Goal: Information Seeking & Learning: Learn about a topic

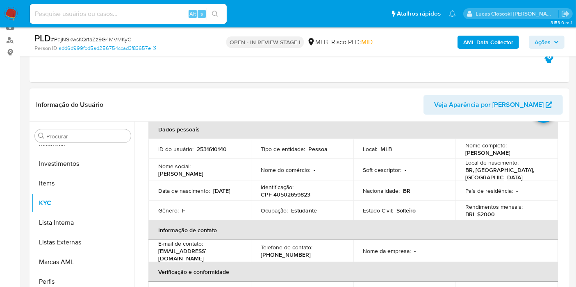
scroll to position [91, 0]
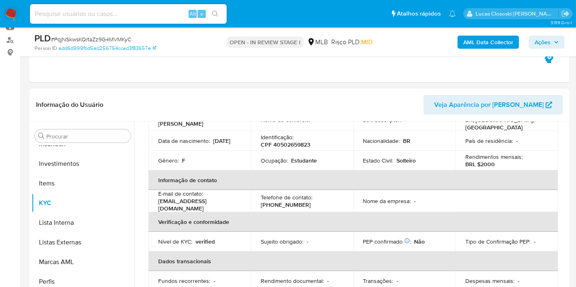
click at [280, 143] on p "CPF 40502659823" at bounding box center [286, 144] width 50 height 7
copy p "40502659823"
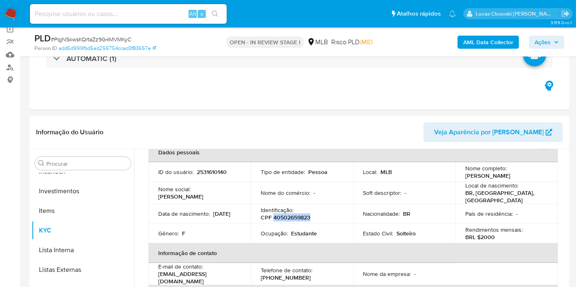
scroll to position [45, 0]
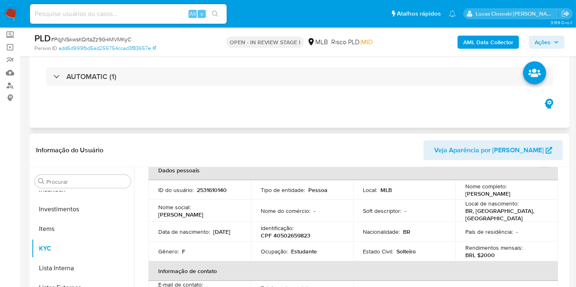
click at [196, 87] on div "AUTOMATIC (1)" at bounding box center [299, 76] width 526 height 41
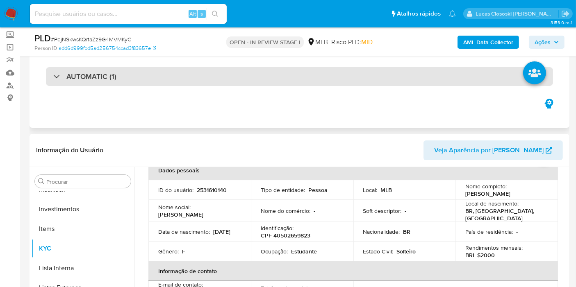
click at [196, 81] on div "AUTOMATIC (1)" at bounding box center [299, 76] width 507 height 19
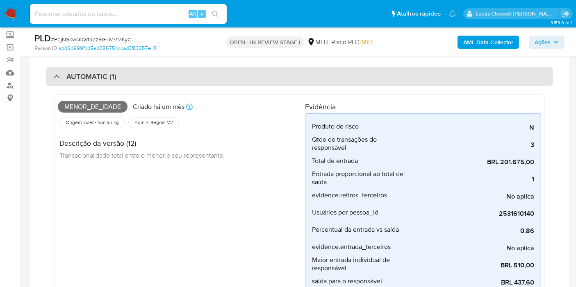
click at [196, 84] on div "AUTOMATIC (1)" at bounding box center [299, 76] width 507 height 19
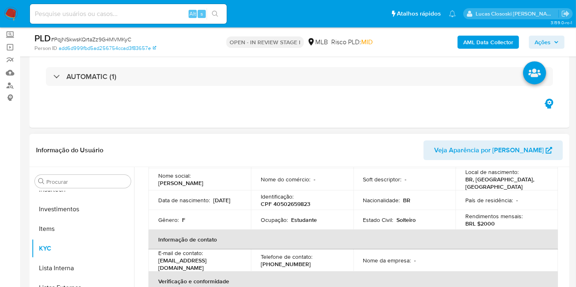
scroll to position [91, 0]
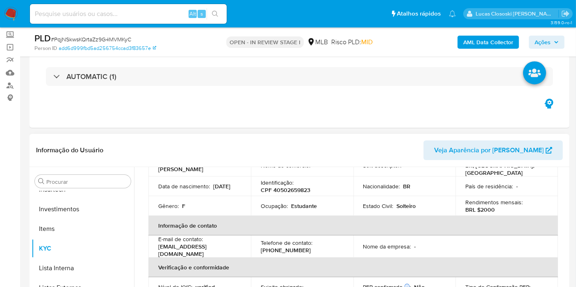
click at [299, 189] on p "CPF 40502659823" at bounding box center [286, 189] width 50 height 7
copy p "40502659823"
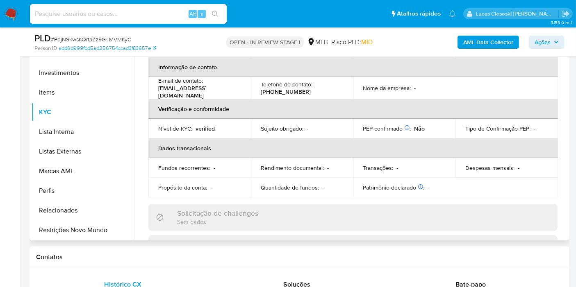
scroll to position [61, 0]
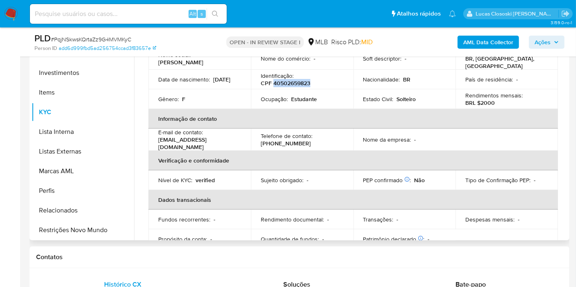
copy p "40502659823"
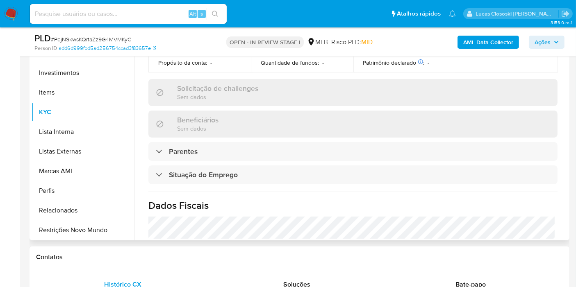
scroll to position [198, 0]
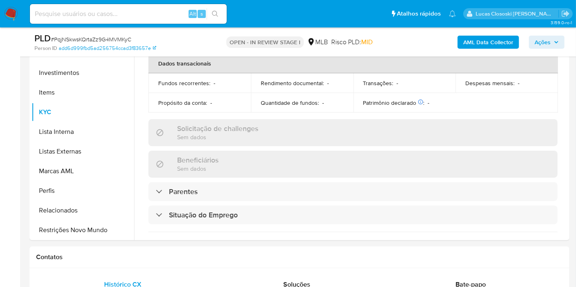
click at [476, 44] on b "AML Data Collector" at bounding box center [488, 42] width 50 height 13
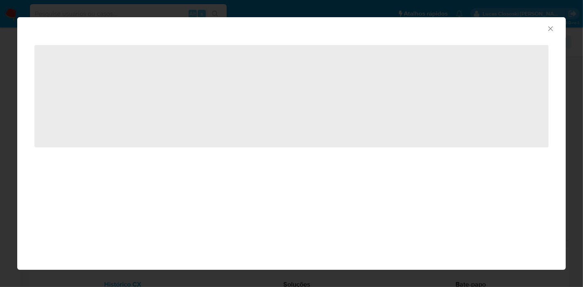
click at [547, 29] on icon "Fechar a janela" at bounding box center [550, 29] width 8 height 8
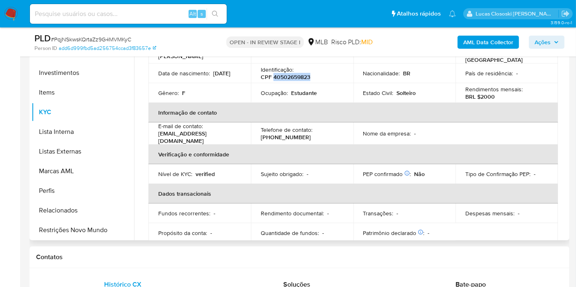
scroll to position [16, 0]
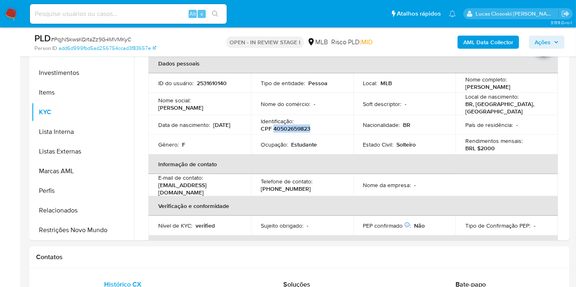
click at [467, 36] on b "AML Data Collector" at bounding box center [488, 42] width 50 height 13
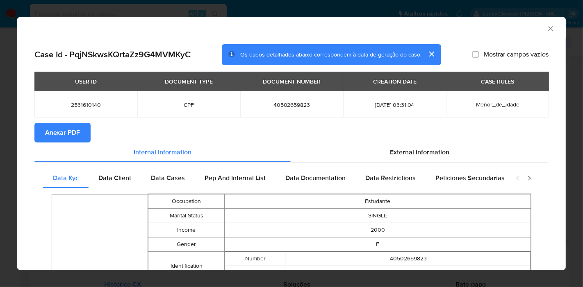
click at [88, 128] on button "Anexar PDF" at bounding box center [62, 133] width 56 height 20
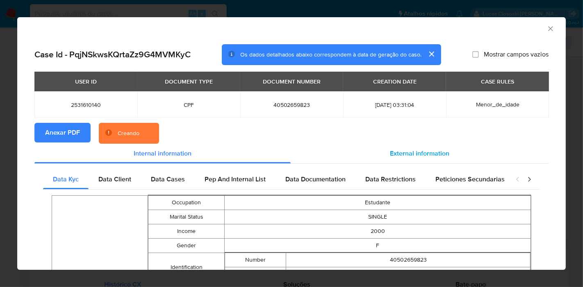
click at [426, 157] on span "External information" at bounding box center [419, 153] width 59 height 9
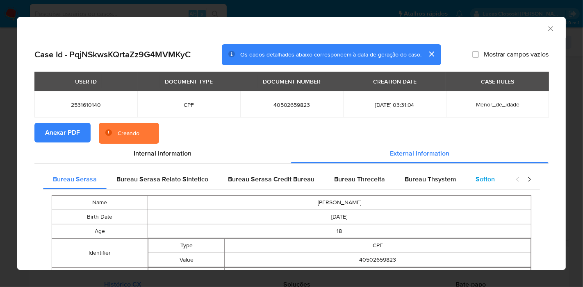
click at [486, 179] on span "Softon" at bounding box center [484, 179] width 19 height 9
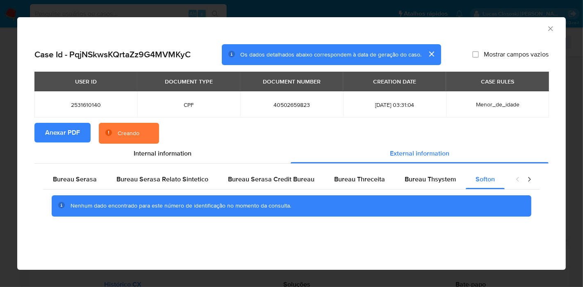
click at [551, 29] on icon "Fechar a janela" at bounding box center [550, 29] width 8 height 8
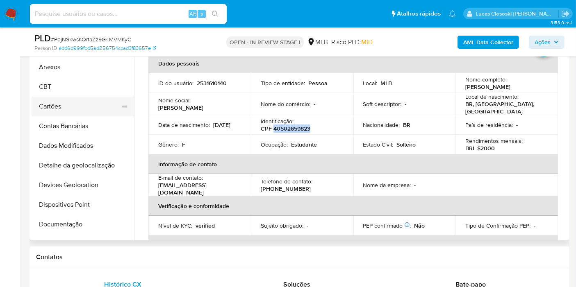
scroll to position [0, 0]
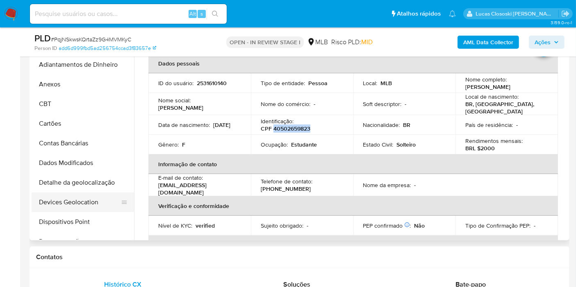
click at [93, 200] on button "Devices Geolocation" at bounding box center [80, 203] width 96 height 20
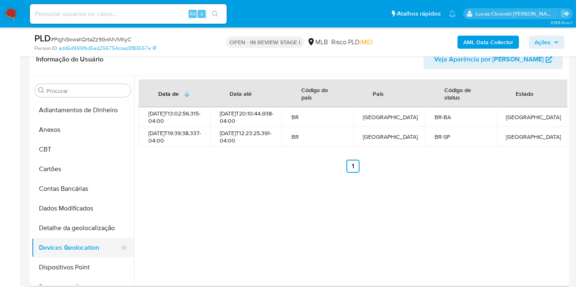
scroll to position [45, 0]
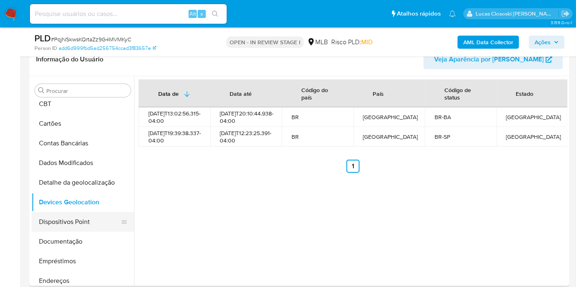
click at [79, 216] on button "Dispositivos Point" at bounding box center [80, 222] width 96 height 20
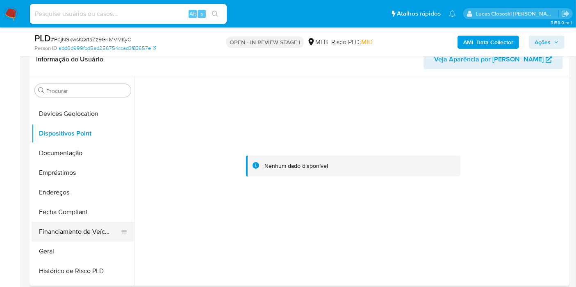
scroll to position [136, 0]
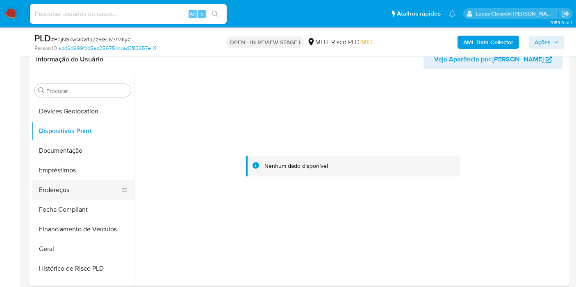
drag, startPoint x: 63, startPoint y: 148, endPoint x: 64, endPoint y: 195, distance: 46.7
click at [63, 148] on button "Documentação" at bounding box center [83, 151] width 102 height 20
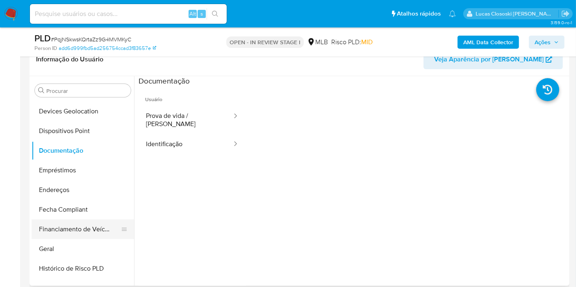
click at [85, 250] on button "Geral" at bounding box center [83, 249] width 102 height 20
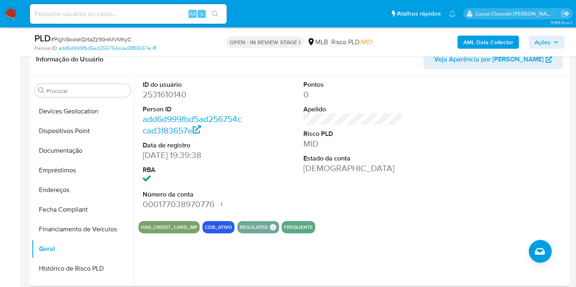
scroll to position [273, 0]
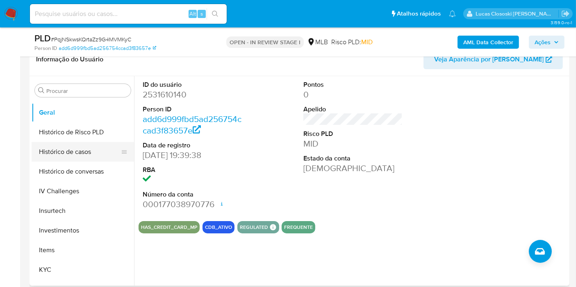
click at [81, 158] on button "Histórico de casos" at bounding box center [80, 152] width 96 height 20
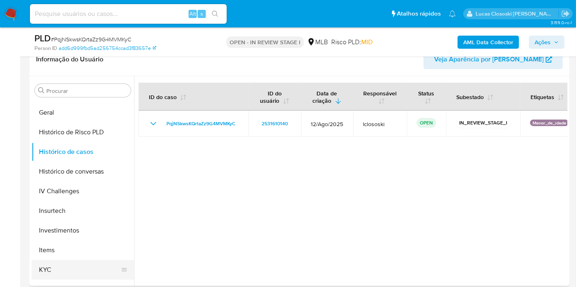
click at [88, 265] on button "KYC" at bounding box center [80, 270] width 96 height 20
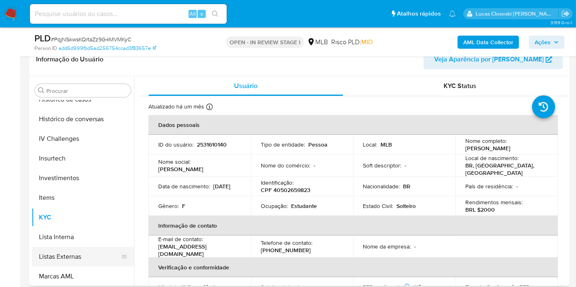
scroll to position [385, 0]
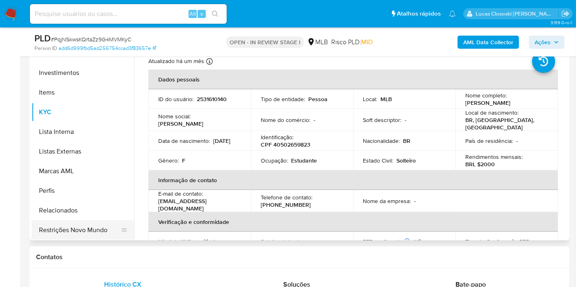
click at [90, 234] on button "Restrições Novo Mundo" at bounding box center [80, 230] width 96 height 20
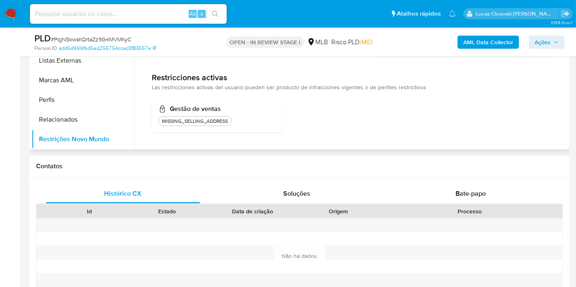
scroll to position [136, 0]
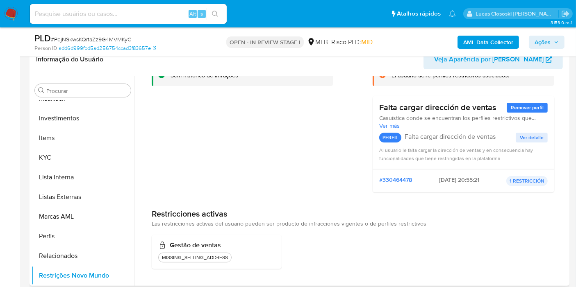
click at [395, 179] on span "#330464478" at bounding box center [395, 181] width 33 height 10
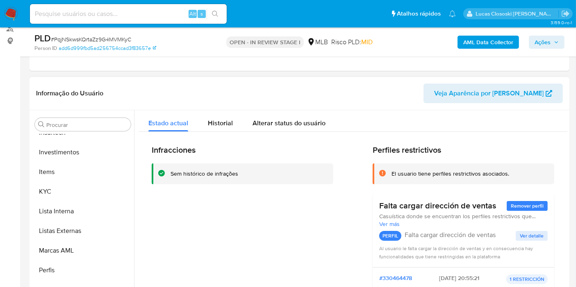
scroll to position [91, 0]
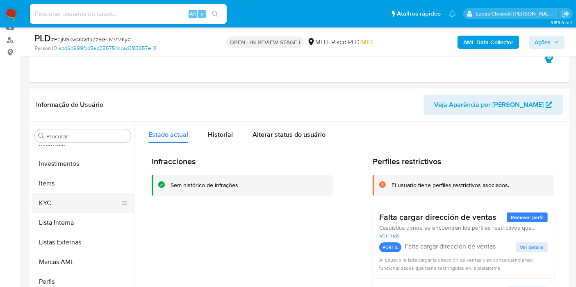
click at [86, 201] on button "KYC" at bounding box center [80, 203] width 96 height 20
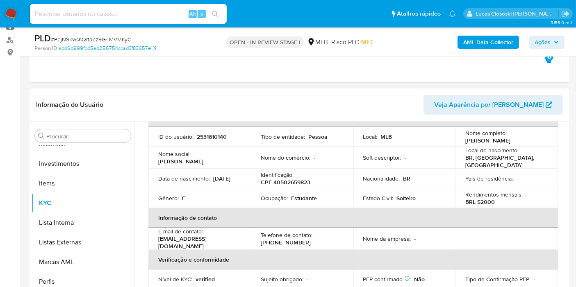
scroll to position [45, 0]
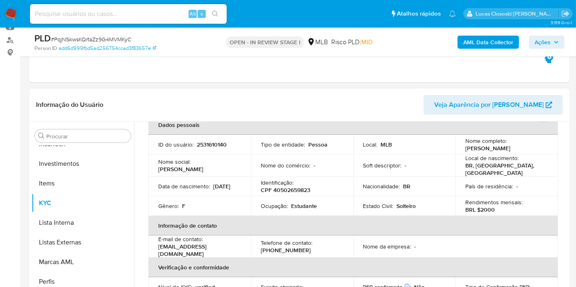
click at [293, 186] on p "CPF 40502659823" at bounding box center [286, 189] width 50 height 7
copy p "40502659823"
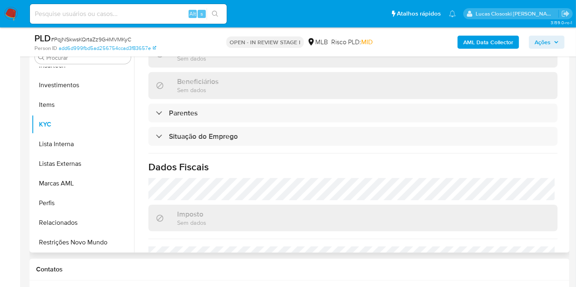
scroll to position [136, 0]
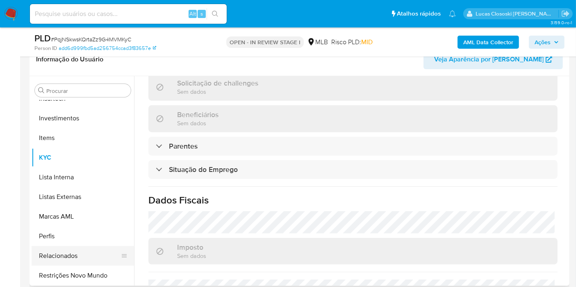
click at [75, 249] on button "Relacionados" at bounding box center [80, 256] width 96 height 20
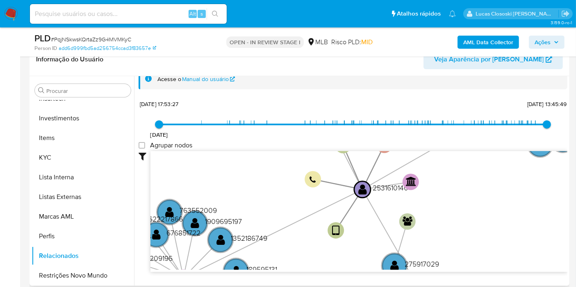
scroll to position [30, 0]
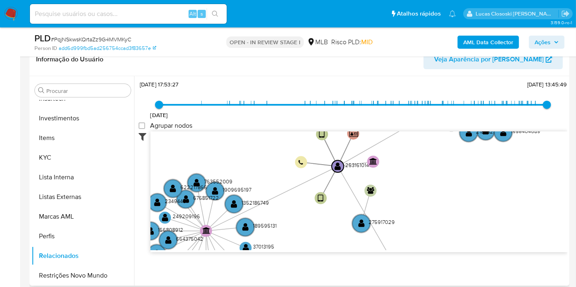
click at [143, 133] on icon at bounding box center [144, 137] width 12 height 10
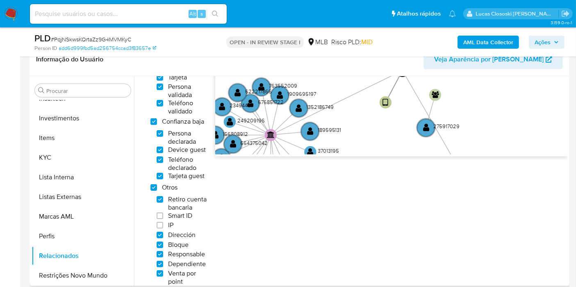
scroll to position [167, 0]
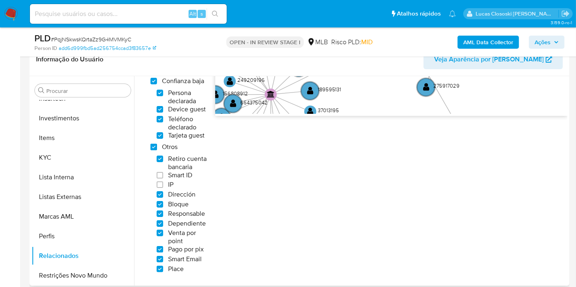
click at [156, 145] on others "Otros" at bounding box center [153, 147] width 7 height 7
checkbox others "false"
checkbox input "false"
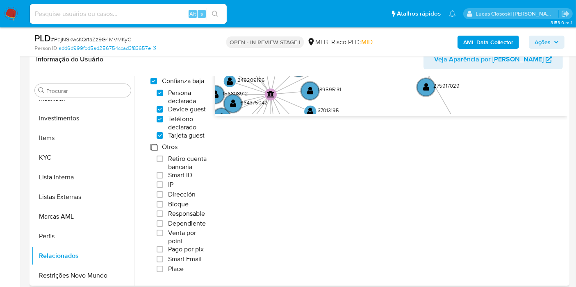
checkbox input "false"
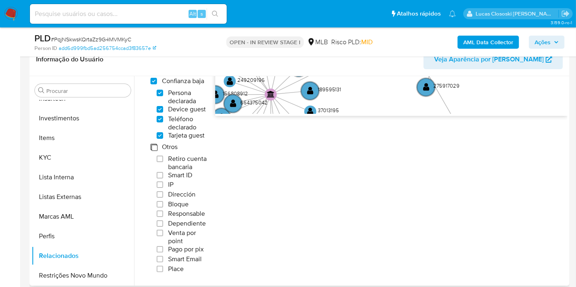
checkbox input "false"
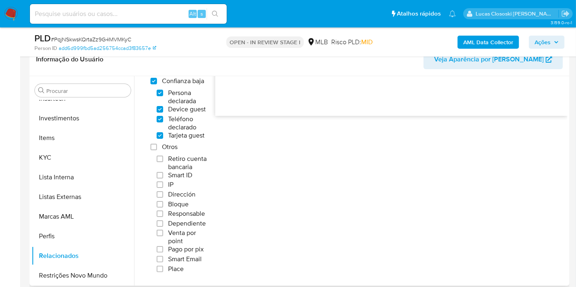
click at [165, 211] on label "Responsable" at bounding box center [181, 214] width 48 height 8
click at [163, 211] on input "Responsable" at bounding box center [160, 214] width 7 height 7
checkbox input "true"
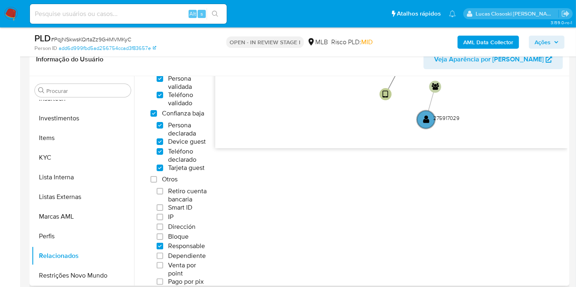
scroll to position [121, 0]
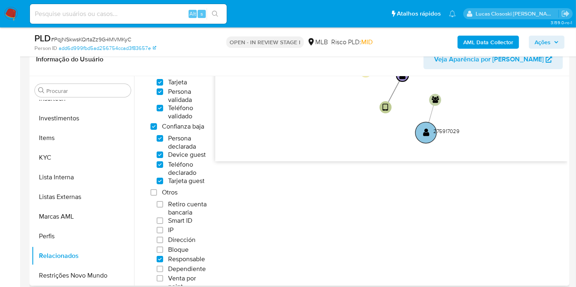
click at [424, 137] on circle at bounding box center [425, 132] width 21 height 21
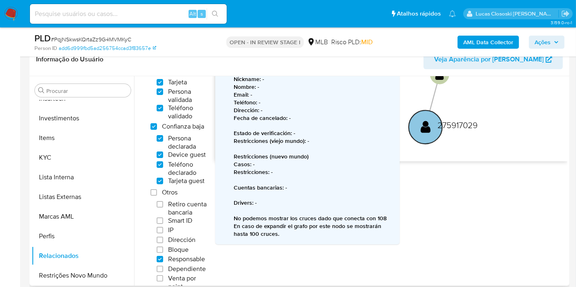
click at [459, 121] on text "275917029" at bounding box center [457, 125] width 40 height 12
click at [459, 121] on div at bounding box center [391, 101] width 352 height 121
type input "1589635592000"
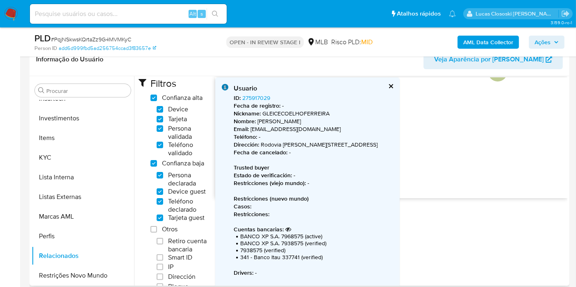
scroll to position [76, 0]
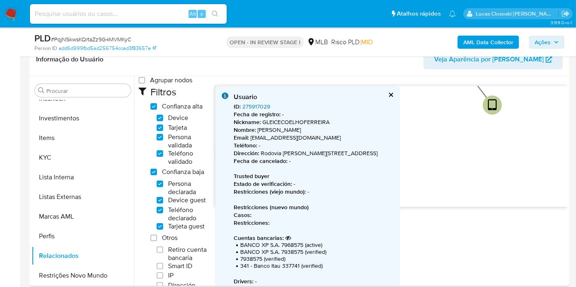
click at [253, 107] on link "275917029" at bounding box center [257, 106] width 28 height 8
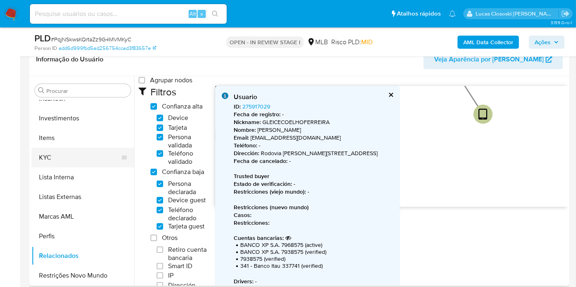
click at [66, 163] on button "KYC" at bounding box center [80, 158] width 96 height 20
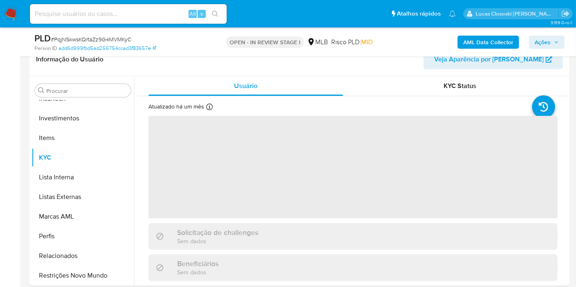
click at [83, 35] on span "# PqjNSkwsKQrtaZz9G4MVMKyC" at bounding box center [91, 39] width 80 height 8
copy span "PqjNSkwsKQrtaZz9G4MVMKyC"
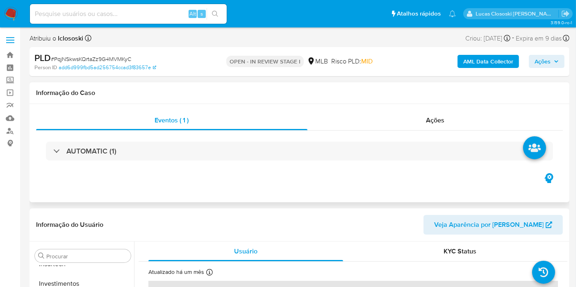
click at [176, 162] on div "AUTOMATIC (1)" at bounding box center [299, 151] width 526 height 41
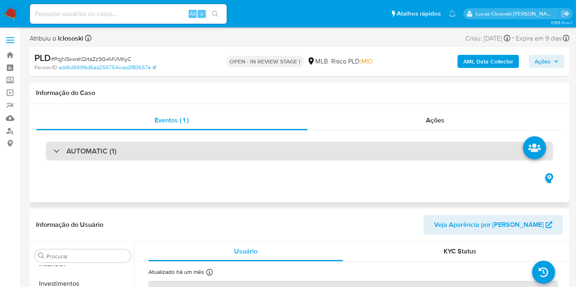
click at [175, 157] on div "AUTOMATIC (1)" at bounding box center [299, 151] width 507 height 19
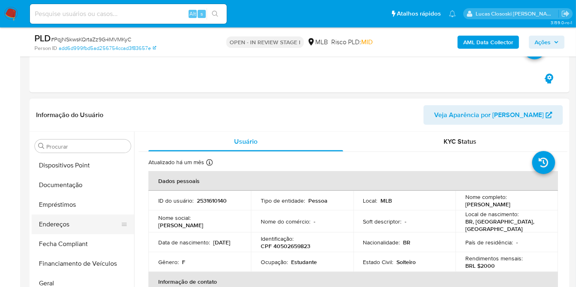
scroll to position [112, 0]
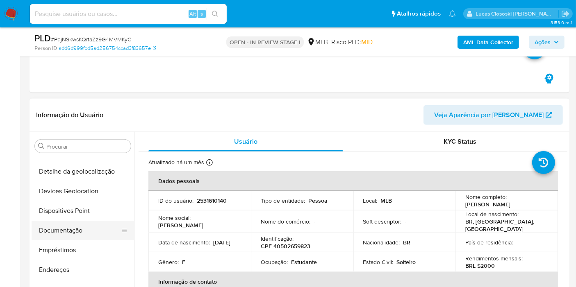
click at [82, 225] on button "Documentação" at bounding box center [80, 231] width 96 height 20
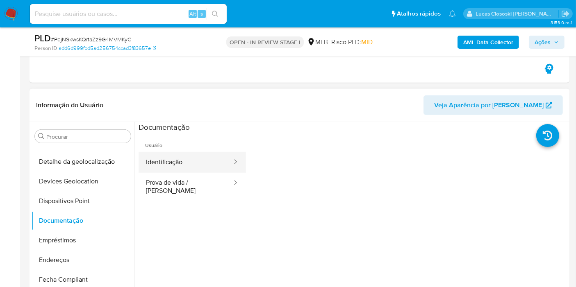
click at [197, 159] on button "Identificação" at bounding box center [185, 162] width 94 height 21
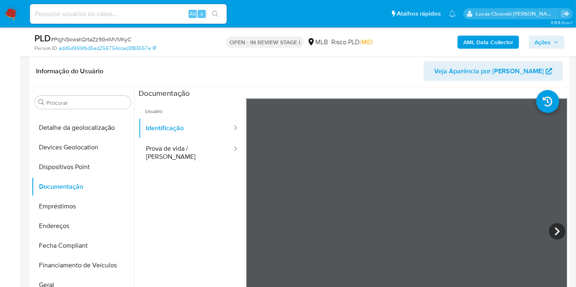
scroll to position [410, 0]
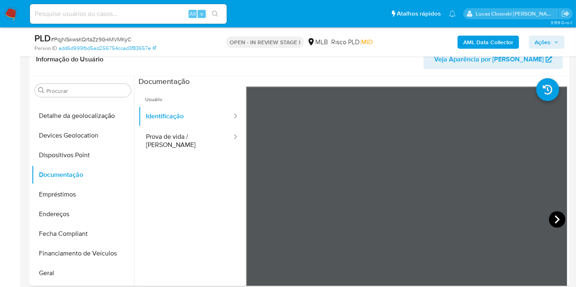
click at [557, 216] on div at bounding box center [407, 220] width 322 height 269
click at [558, 217] on icon at bounding box center [557, 219] width 16 height 16
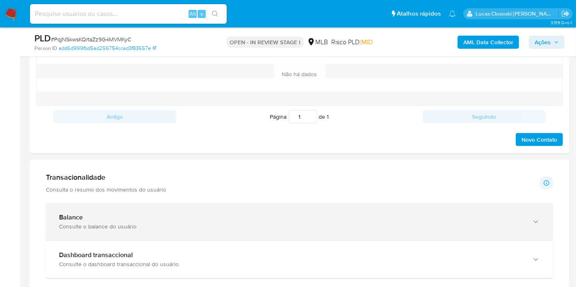
click at [117, 219] on div "Balance" at bounding box center [291, 217] width 464 height 8
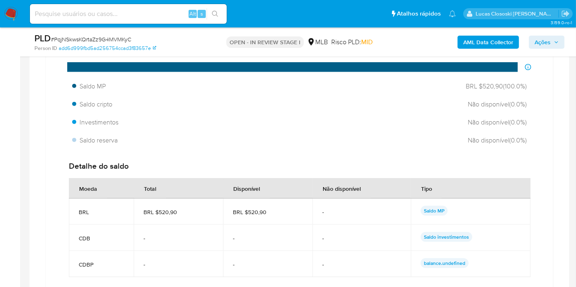
scroll to position [1047, 0]
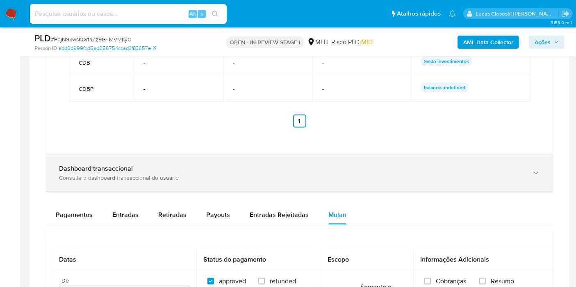
click at [357, 186] on div "Dashboard transaccional Consulte o dashboard transaccional do usuário" at bounding box center [299, 172] width 507 height 37
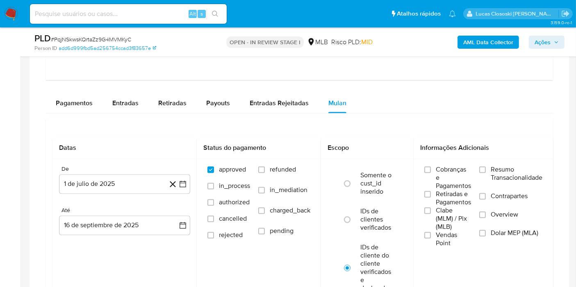
scroll to position [1684, 0]
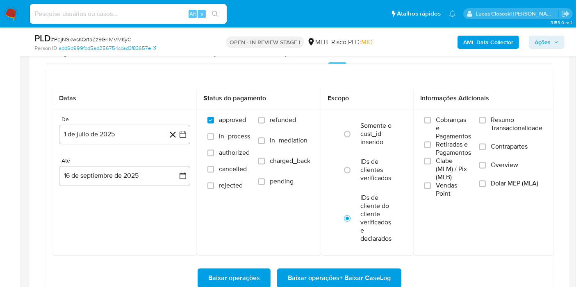
click at [93, 35] on span "# PqjNSkwsKQrtaZz9G4MVMKyC" at bounding box center [91, 39] width 80 height 8
copy span "PqjNSkwsKQrtaZz9G4MVMKyC"
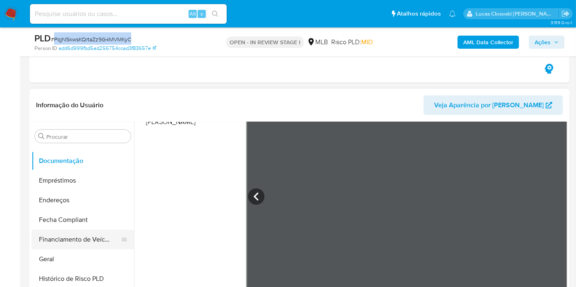
scroll to position [203, 0]
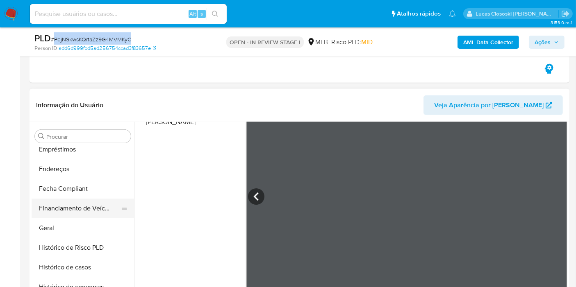
click at [68, 213] on button "Financiamento de Veículos" at bounding box center [80, 209] width 96 height 20
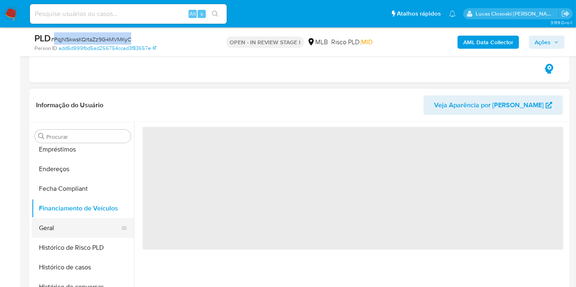
click at [68, 219] on button "Geral" at bounding box center [80, 228] width 96 height 20
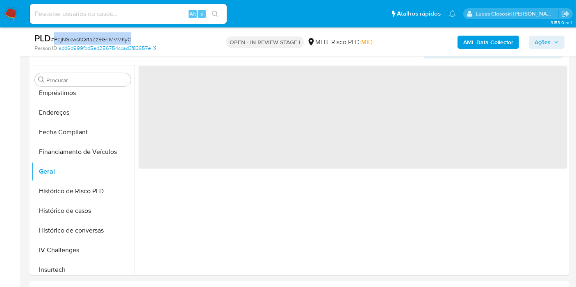
scroll to position [455, 0]
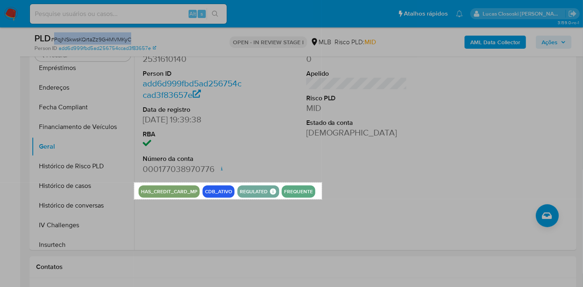
drag, startPoint x: 134, startPoint y: 183, endPoint x: 322, endPoint y: 200, distance: 188.4
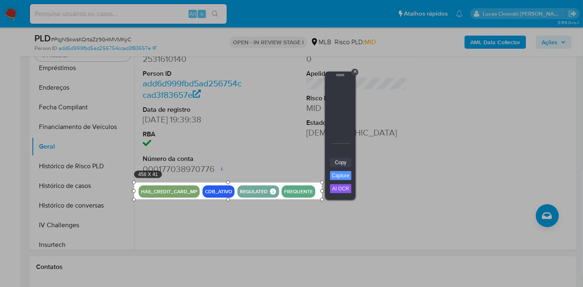
click at [339, 162] on link "Copy" at bounding box center [340, 162] width 21 height 9
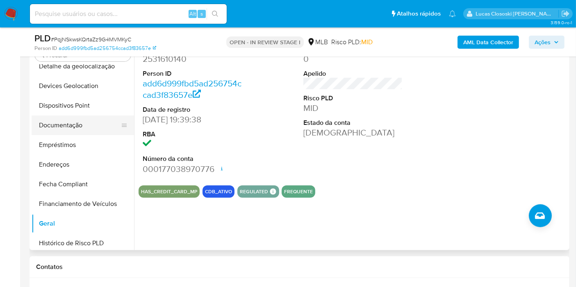
scroll to position [112, 0]
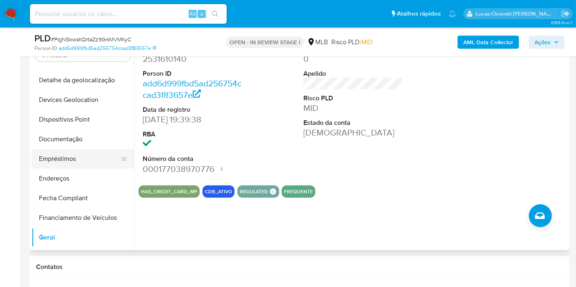
click at [73, 149] on button "Empréstimos" at bounding box center [80, 159] width 96 height 20
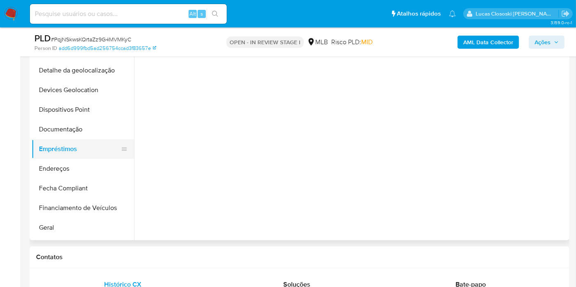
click at [85, 141] on button "Empréstimos" at bounding box center [80, 149] width 96 height 20
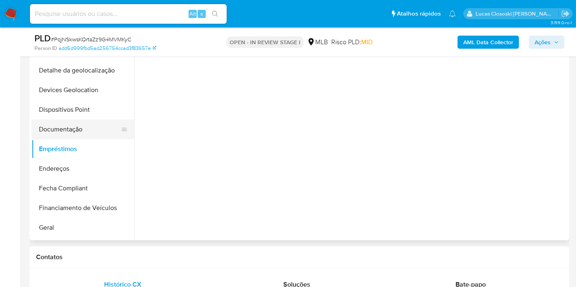
click at [88, 126] on button "Documentação" at bounding box center [80, 130] width 96 height 20
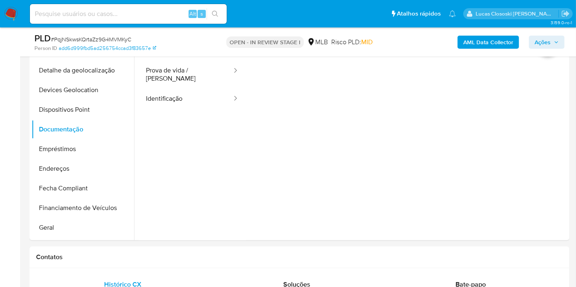
scroll to position [410, 0]
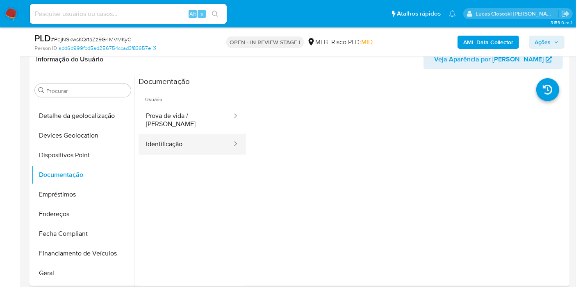
click at [200, 134] on button "Identificação" at bounding box center [185, 144] width 94 height 21
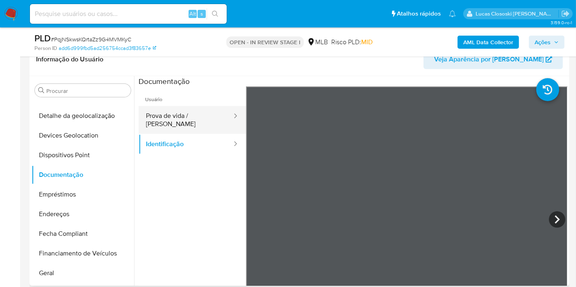
click at [200, 111] on button "Prova de vida / Selfie" at bounding box center [185, 120] width 94 height 28
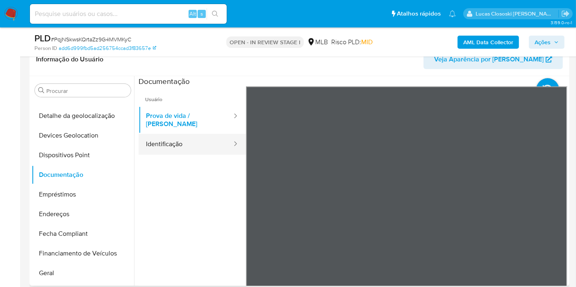
click at [166, 138] on button "Identificação" at bounding box center [185, 144] width 94 height 21
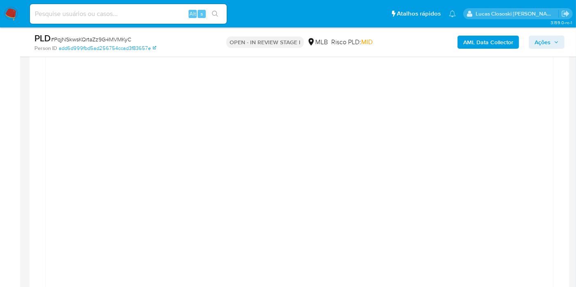
scroll to position [1411, 0]
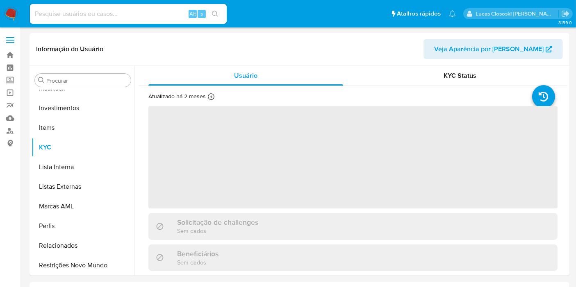
scroll to position [385, 0]
select select "10"
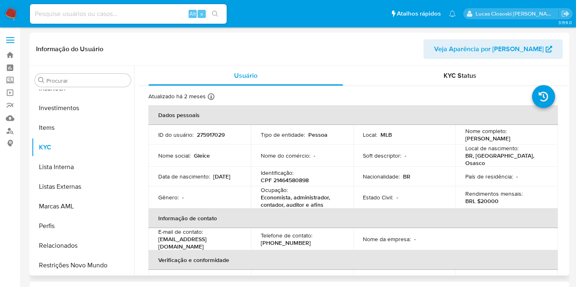
click at [371, 58] on header "Informação do Usuário Veja Aparência por Pessoa" at bounding box center [299, 49] width 526 height 20
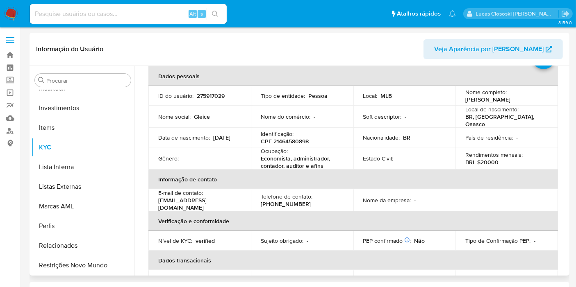
scroll to position [0, 0]
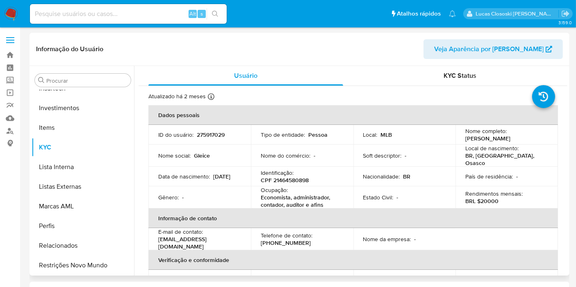
click at [294, 178] on p "CPF 21464580898" at bounding box center [285, 180] width 48 height 7
copy p "21464580898"
copy p "Gleice Coelho Ferreira"
drag, startPoint x: 460, startPoint y: 139, endPoint x: 521, endPoint y: 136, distance: 61.1
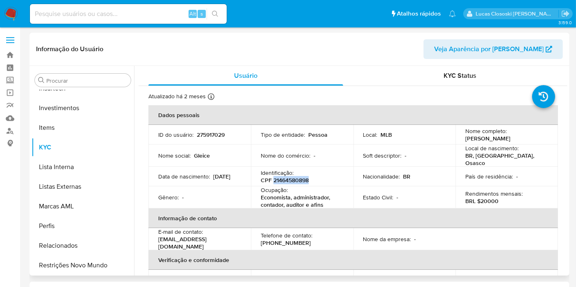
click at [521, 136] on td "Nome completo : Gleice Coelho Ferreira" at bounding box center [506, 135] width 102 height 20
click at [283, 177] on p "CPF 21464580898" at bounding box center [285, 180] width 48 height 7
copy p "21464580898"
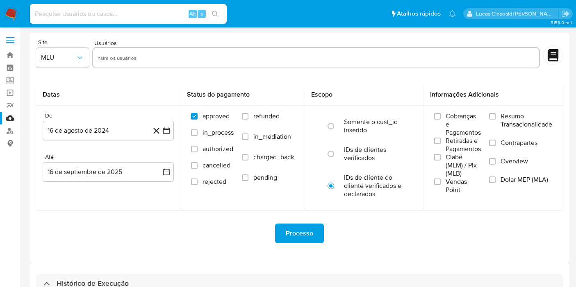
select select "10"
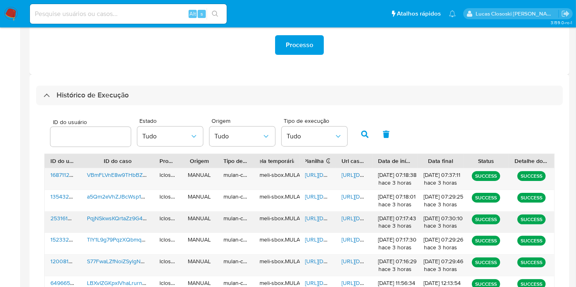
click at [326, 218] on span "https://docs.google.com/spreadsheets/d/1mfNJlNcfRpeSgq-Yx97Z6oeYNMPh-4Fw8MOQKSr…" at bounding box center [333, 218] width 57 height 8
click at [350, 218] on span "https://docs.google.com/document/d/1eLIBiO12QghC6of_WcxnJ9-CoTskTtiyW20LVpqAApw…" at bounding box center [369, 218] width 57 height 8
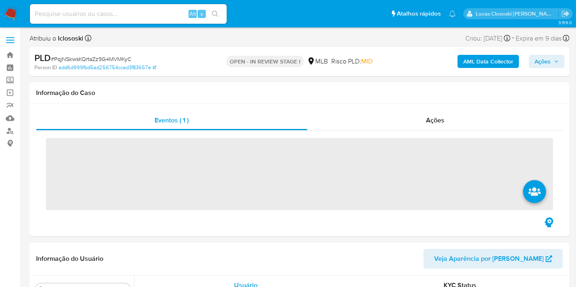
scroll to position [385, 0]
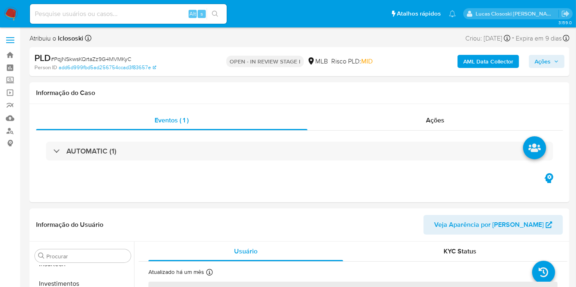
drag, startPoint x: 386, startPoint y: 78, endPoint x: 402, endPoint y: 78, distance: 16.0
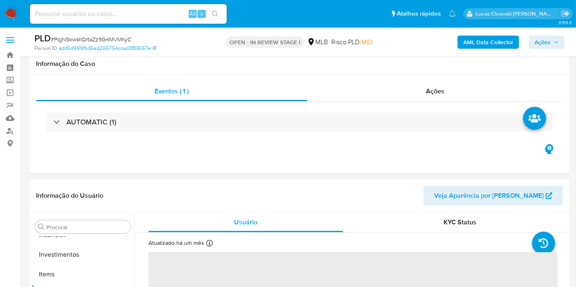
select select "10"
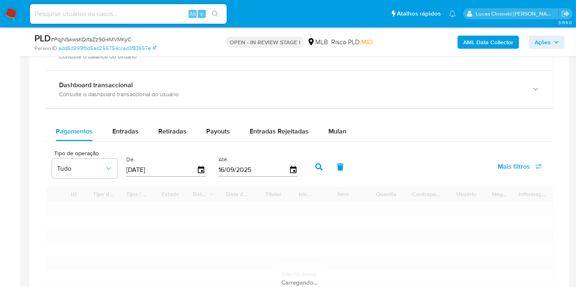
scroll to position [675, 0]
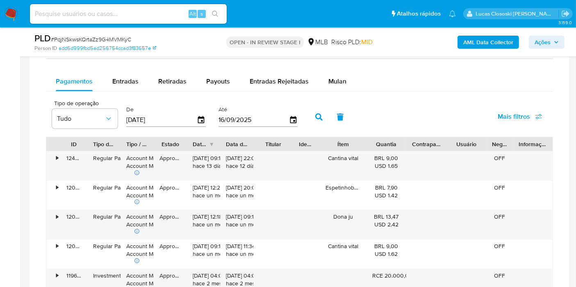
click at [122, 96] on div "Tipo de operação Tudo De 19/06/2025 Até 16/09/2025 Mais filtros" at bounding box center [299, 116] width 507 height 41
click at [127, 82] on span "Entradas" at bounding box center [125, 81] width 26 height 9
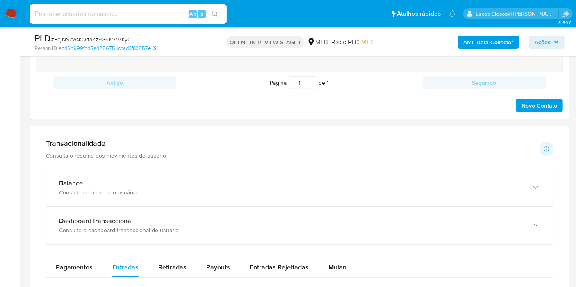
scroll to position [495, 0]
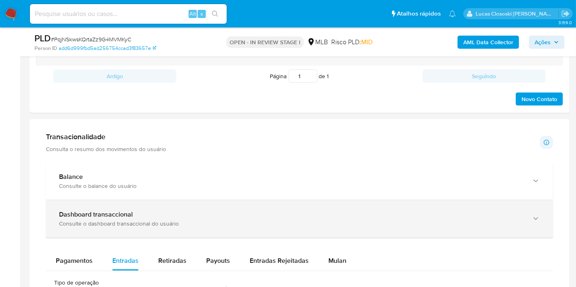
click at [497, 213] on div "Dashboard transaccional" at bounding box center [291, 215] width 464 height 8
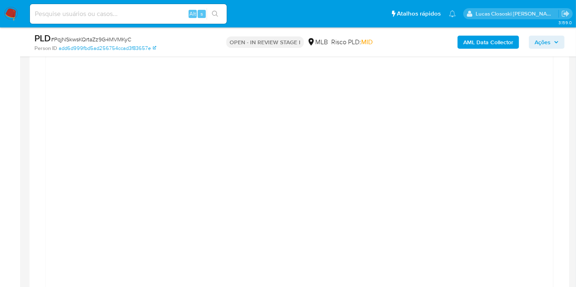
scroll to position [678, 0]
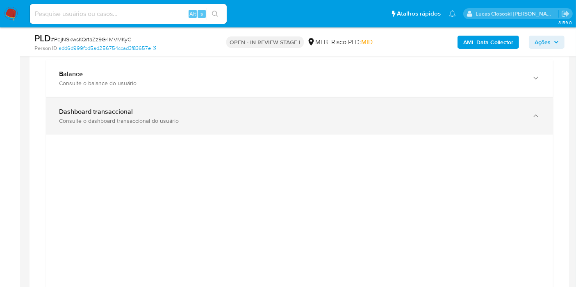
scroll to position [586, 0]
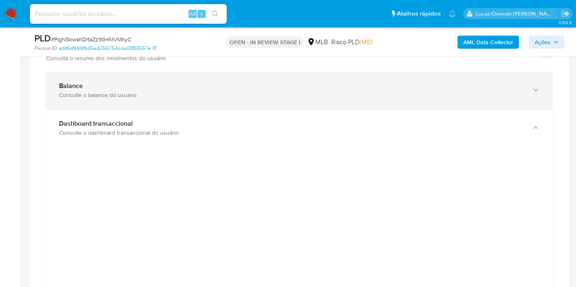
click at [335, 86] on div "Balance" at bounding box center [291, 86] width 464 height 8
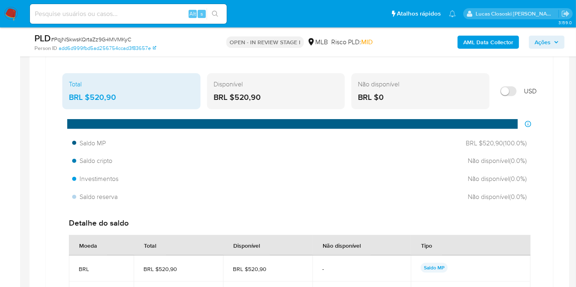
scroll to position [678, 0]
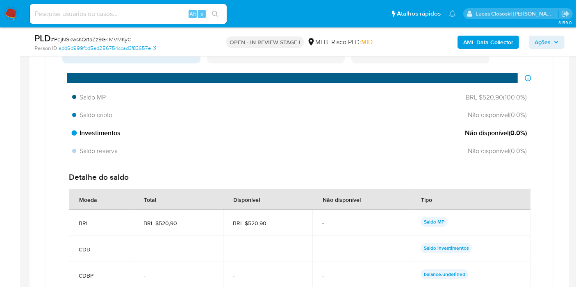
click at [472, 132] on span "Não disponível ( 0.0 %)" at bounding box center [496, 133] width 62 height 9
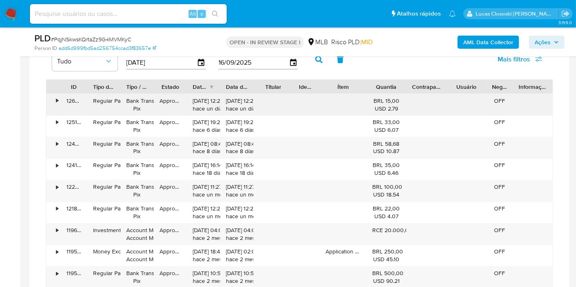
scroll to position [1542, 0]
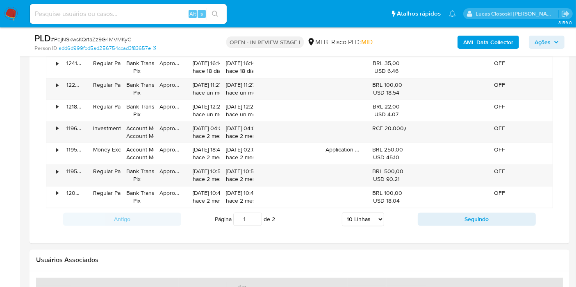
click at [352, 217] on select "5 Linhas 10 Linhas 20 Linhas 25 Linhas 50 Linhas 100 Linhas" at bounding box center [363, 220] width 42 height 14
select select "100"
click at [342, 213] on select "5 Linhas 10 Linhas 20 Linhas 25 Linhas 50 Linhas 100 Linhas" at bounding box center [363, 220] width 42 height 14
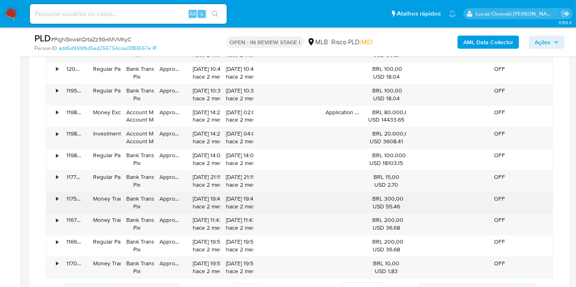
scroll to position [1679, 0]
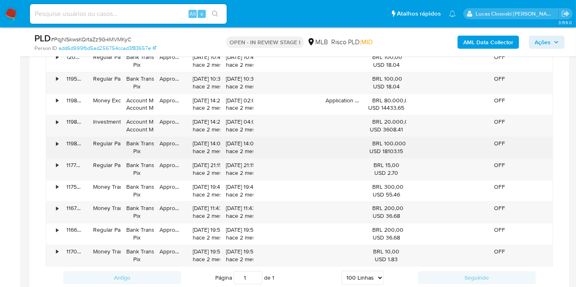
click at [56, 140] on div "•" at bounding box center [57, 144] width 2 height 8
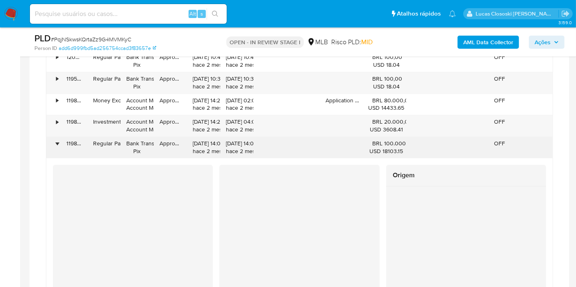
click at [56, 140] on div "•" at bounding box center [57, 144] width 2 height 8
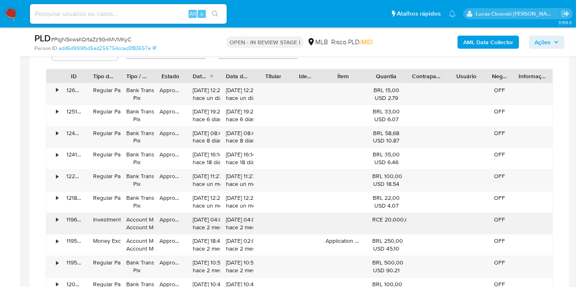
scroll to position [1588, 0]
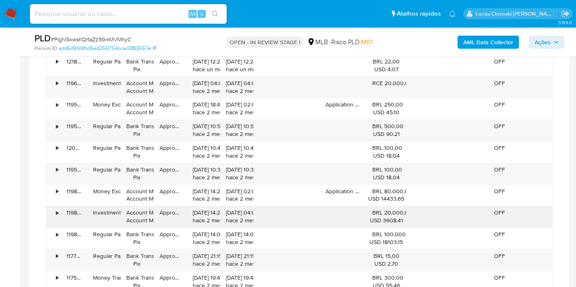
click at [52, 213] on div "•" at bounding box center [53, 216] width 14 height 21
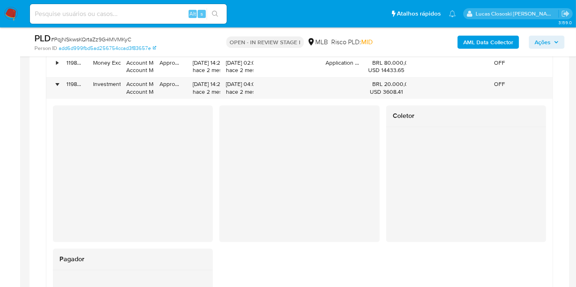
scroll to position [1679, 0]
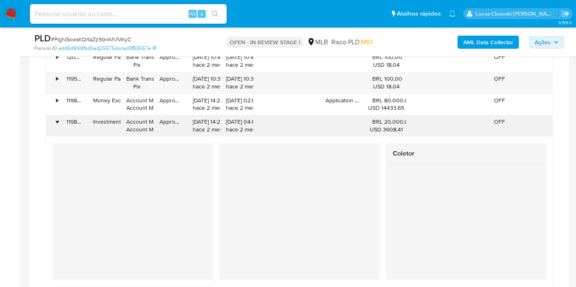
click at [57, 124] on div "•" at bounding box center [53, 125] width 14 height 21
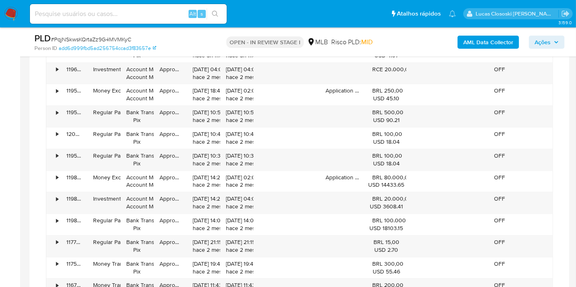
scroll to position [1588, 0]
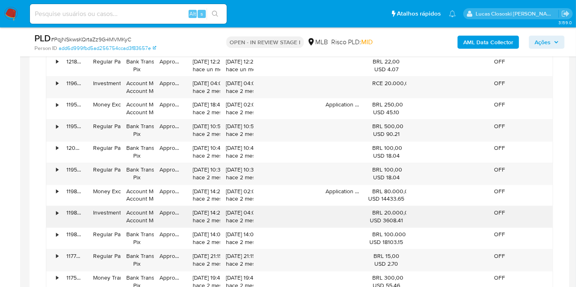
click at [59, 207] on div "•" at bounding box center [53, 216] width 14 height 21
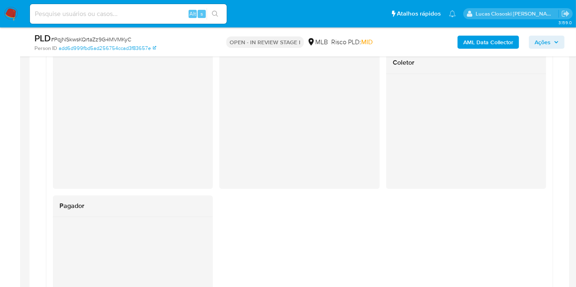
scroll to position [1679, 0]
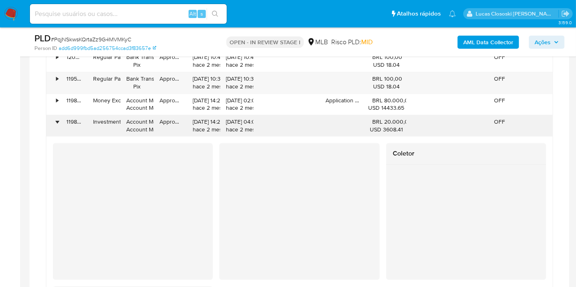
click at [58, 116] on div "•" at bounding box center [53, 125] width 14 height 21
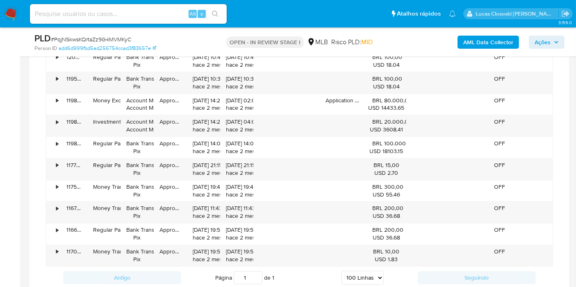
click at [549, 44] on span "Ações" at bounding box center [542, 42] width 16 height 13
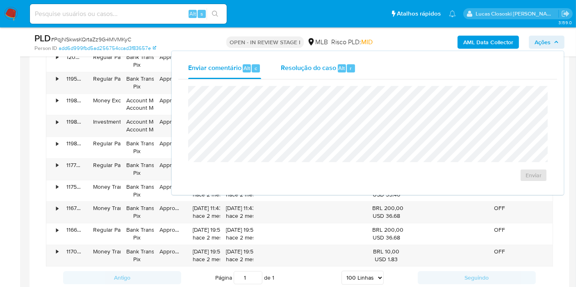
click at [350, 72] on div "r" at bounding box center [351, 68] width 8 height 8
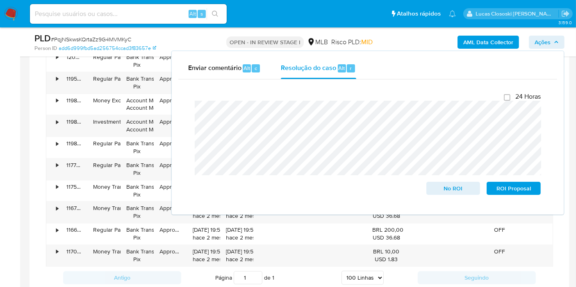
click at [543, 40] on span "Ações" at bounding box center [542, 42] width 16 height 13
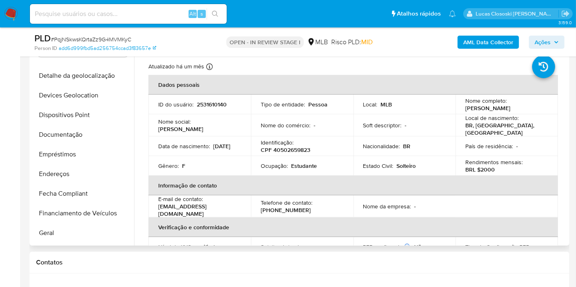
scroll to position [0, 0]
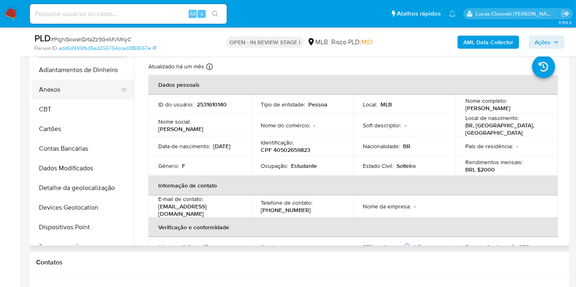
drag, startPoint x: 60, startPoint y: 93, endPoint x: 71, endPoint y: 88, distance: 11.9
click at [60, 92] on button "Anexos" at bounding box center [80, 90] width 96 height 20
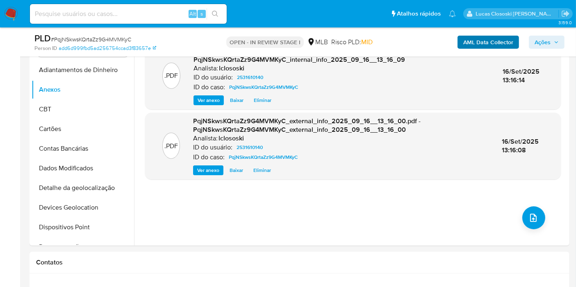
drag, startPoint x: 553, startPoint y: 44, endPoint x: 492, endPoint y: 47, distance: 61.5
click at [553, 44] on span "Ações" at bounding box center [546, 41] width 24 height 11
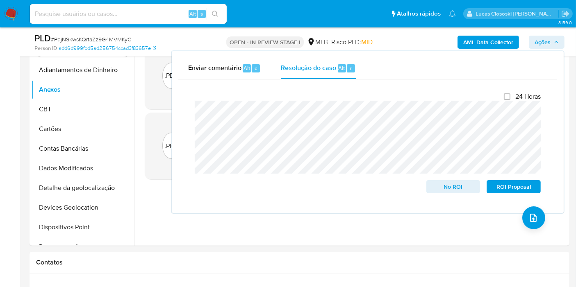
click at [553, 41] on span "Ações" at bounding box center [546, 41] width 24 height 11
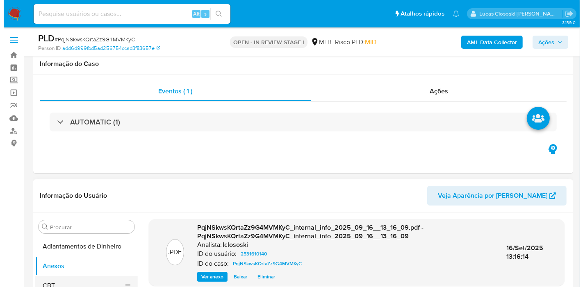
scroll to position [136, 0]
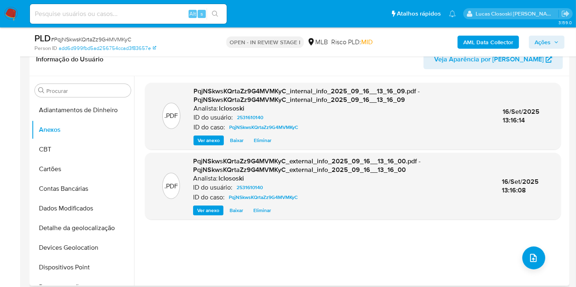
click at [545, 261] on div ".PDF PqjNSkwsKQrtaZz9G4MVMKyC_internal_info_2025_09_16__13_16_09.pdf - PqjNSkws…" at bounding box center [352, 181] width 415 height 197
click at [538, 261] on button "upload-file" at bounding box center [533, 258] width 23 height 23
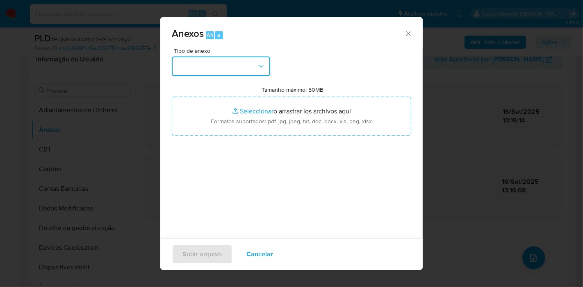
click at [197, 75] on button "button" at bounding box center [221, 67] width 98 height 20
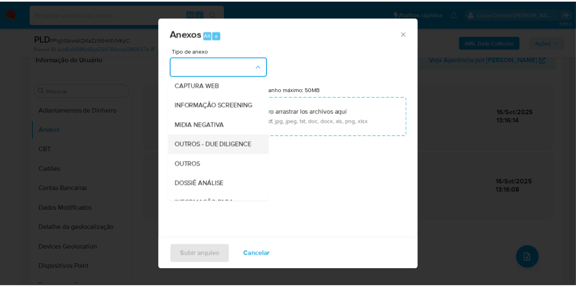
scroll to position [91, 0]
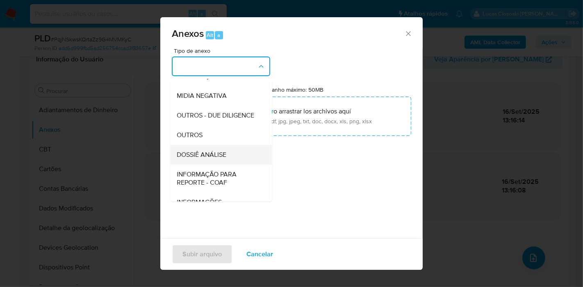
click at [209, 164] on div "DOSSIÊ ANÁLISE" at bounding box center [219, 155] width 84 height 20
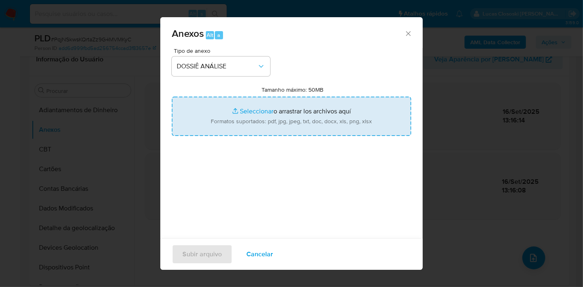
click at [254, 119] on input "Tamanho máximo: 50MB Seleccionar archivos" at bounding box center [291, 116] width 239 height 39
type input "C:\fakepath\Mulan 2531610140_2025_09_16_06_25_41.xlsx"
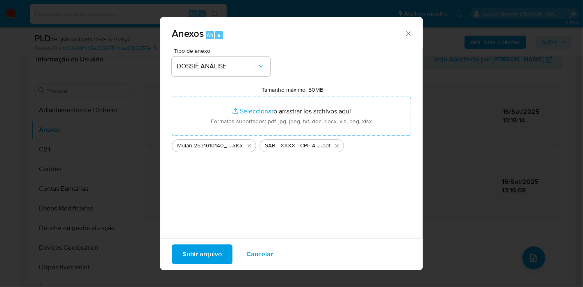
click at [193, 256] on span "Subir arquivo" at bounding box center [201, 254] width 39 height 18
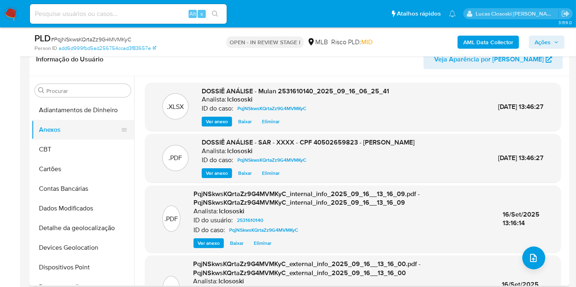
drag, startPoint x: 45, startPoint y: 143, endPoint x: 47, endPoint y: 129, distance: 14.0
click at [45, 143] on button "CBT" at bounding box center [83, 150] width 102 height 20
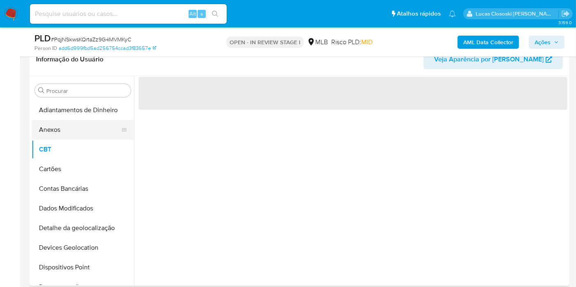
click at [48, 129] on button "Anexos" at bounding box center [80, 130] width 96 height 20
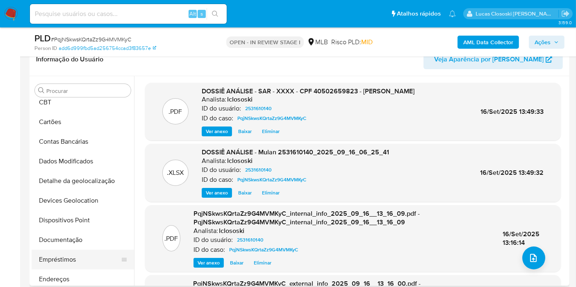
scroll to position [136, 0]
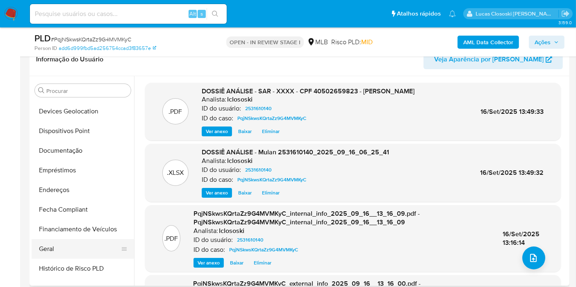
click at [72, 240] on button "Geral" at bounding box center [80, 249] width 96 height 20
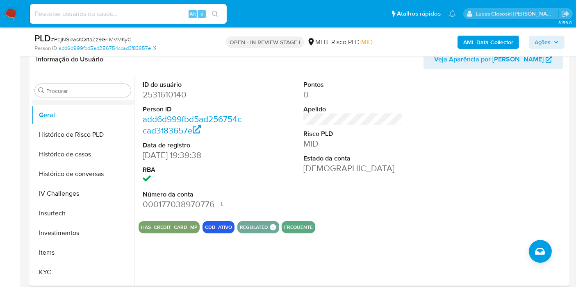
scroll to position [273, 0]
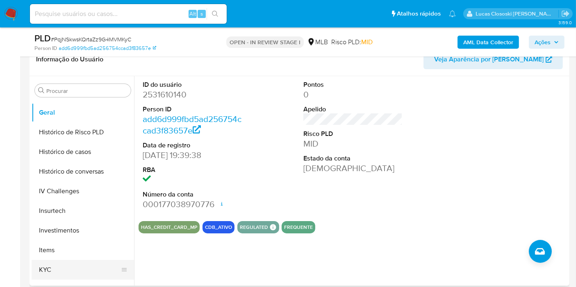
click at [66, 263] on button "KYC" at bounding box center [80, 270] width 96 height 20
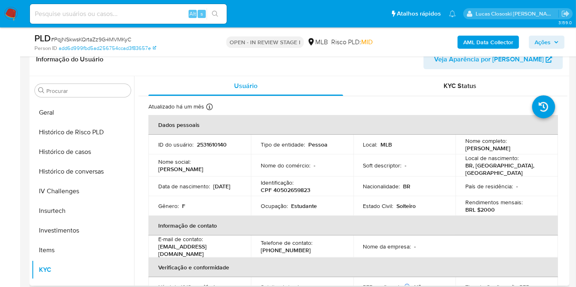
click at [289, 188] on p "CPF 40502659823" at bounding box center [286, 189] width 50 height 7
click at [339, 208] on td "Ocupação : Estudante" at bounding box center [302, 206] width 102 height 20
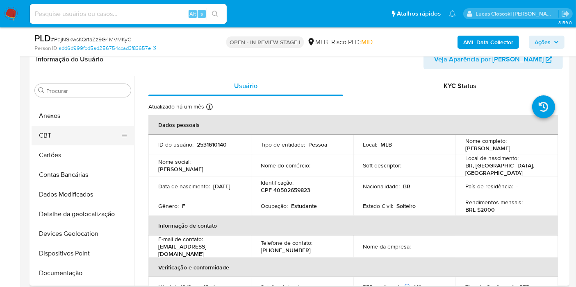
scroll to position [0, 0]
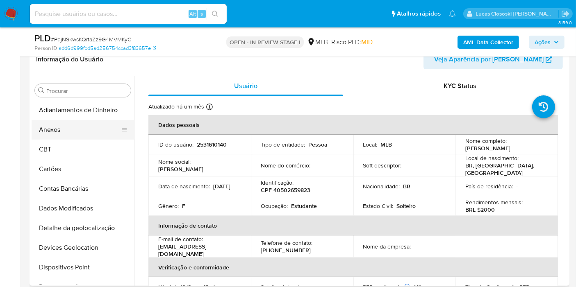
click at [71, 131] on button "Anexos" at bounding box center [80, 130] width 96 height 20
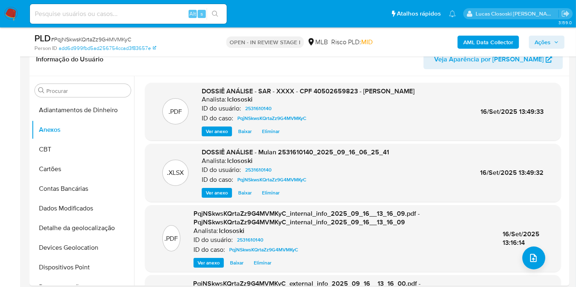
click at [541, 46] on span "Ações" at bounding box center [542, 42] width 16 height 13
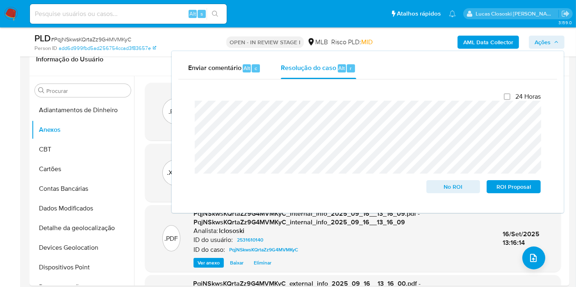
click at [566, 42] on div "PLD # PqjNSkwsKQrtaZz9G4MVMKyC Person ID add6d999fbd5ad256754ccad3f83657e OPEN …" at bounding box center [299, 41] width 540 height 29
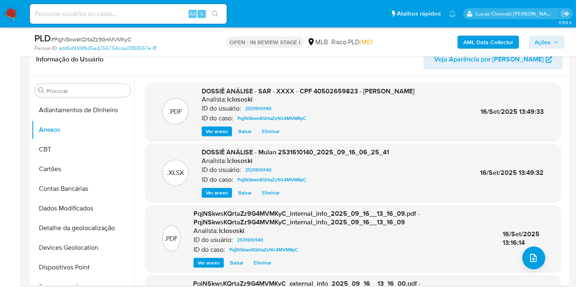
click at [560, 42] on button "Ações" at bounding box center [546, 42] width 36 height 13
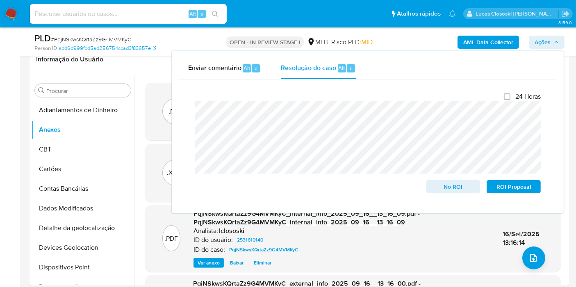
click at [560, 41] on button "Ações" at bounding box center [546, 42] width 36 height 13
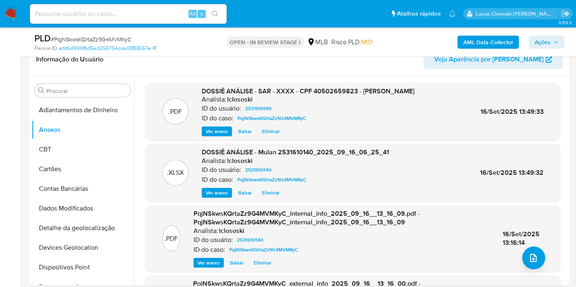
click at [550, 39] on span "Ações" at bounding box center [542, 42] width 16 height 13
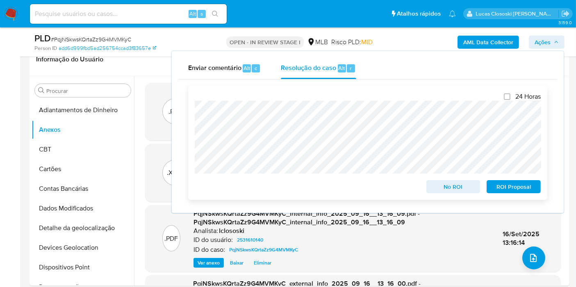
click at [518, 188] on span "ROI Proposal" at bounding box center [513, 186] width 43 height 11
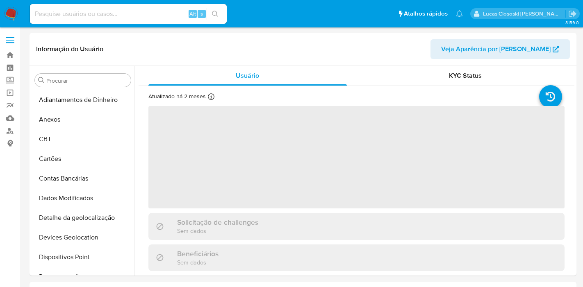
select select "10"
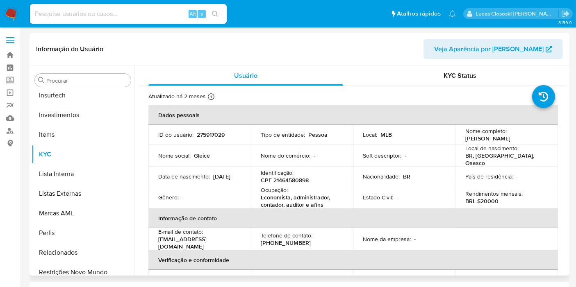
scroll to position [385, 0]
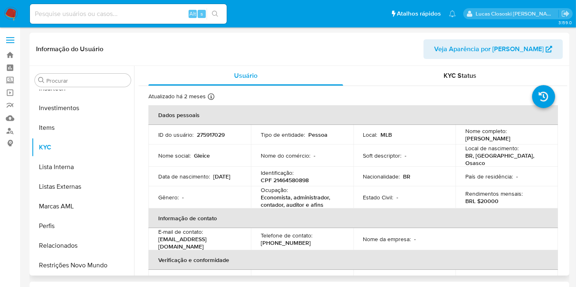
click at [200, 139] on td "ID do usuário : 275917029" at bounding box center [199, 135] width 102 height 20
click at [206, 135] on p "275917029" at bounding box center [211, 134] width 28 height 7
copy p "275917029"
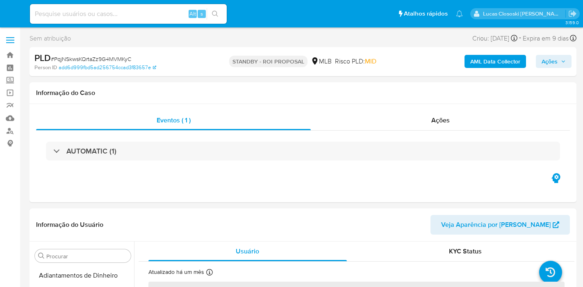
select select "10"
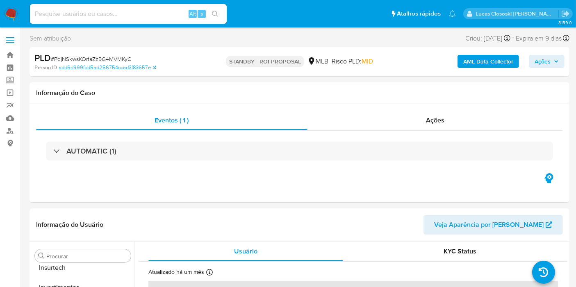
scroll to position [385, 0]
click at [5, 10] on img at bounding box center [11, 14] width 14 height 14
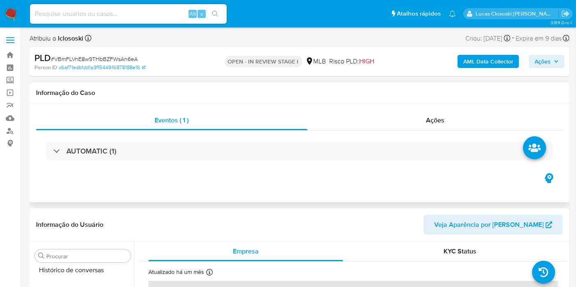
click at [169, 162] on div "AUTOMATIC (1)" at bounding box center [299, 151] width 526 height 41
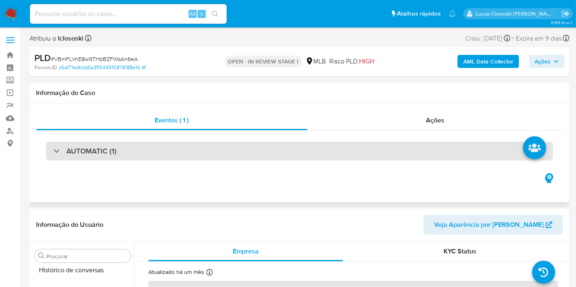
click at [166, 159] on div "AUTOMATIC (1)" at bounding box center [299, 151] width 507 height 19
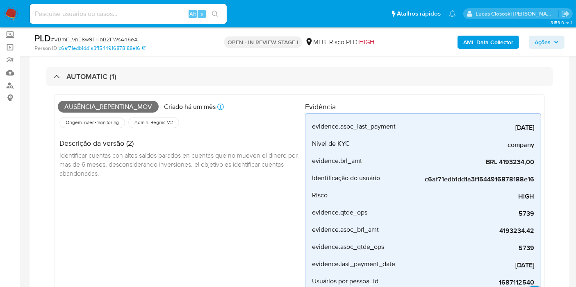
drag, startPoint x: 276, startPoint y: 75, endPoint x: 309, endPoint y: 92, distance: 36.8
click at [277, 75] on div "AUTOMATIC (1)" at bounding box center [299, 76] width 507 height 19
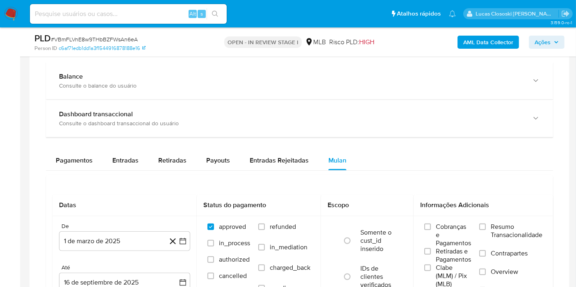
scroll to position [683, 0]
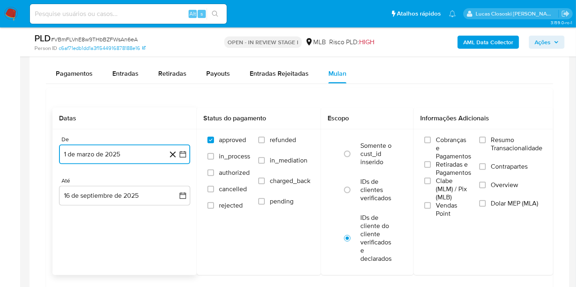
click at [188, 160] on button "1 de marzo de 2025" at bounding box center [124, 155] width 131 height 20
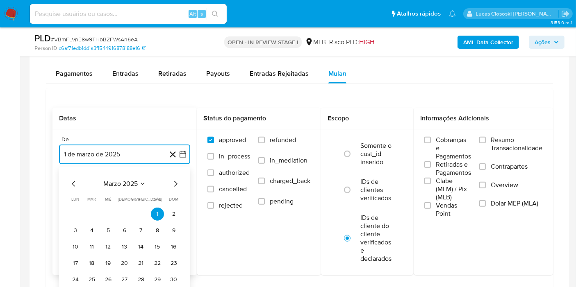
click at [75, 182] on icon "Mes anterior" at bounding box center [74, 184] width 10 height 10
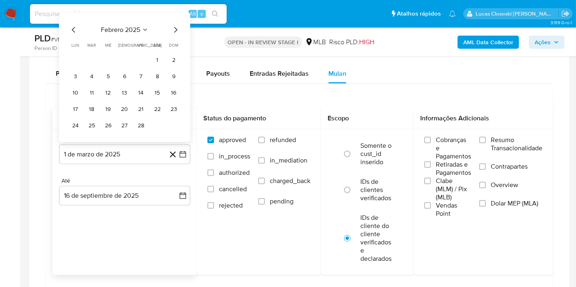
click at [75, 182] on div "Até" at bounding box center [124, 180] width 131 height 7
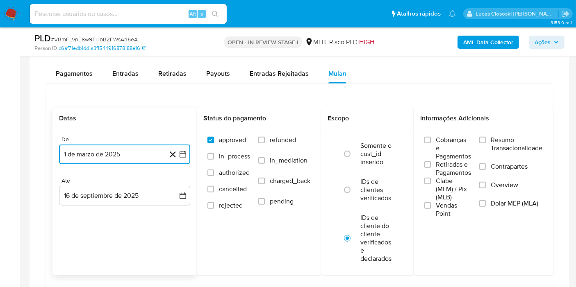
click at [82, 158] on button "1 de marzo de 2025" at bounding box center [124, 155] width 131 height 20
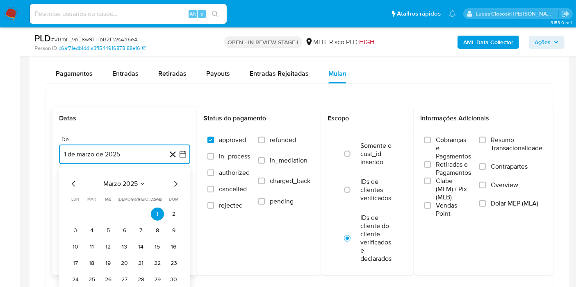
click at [75, 179] on icon "Mes anterior" at bounding box center [74, 184] width 10 height 10
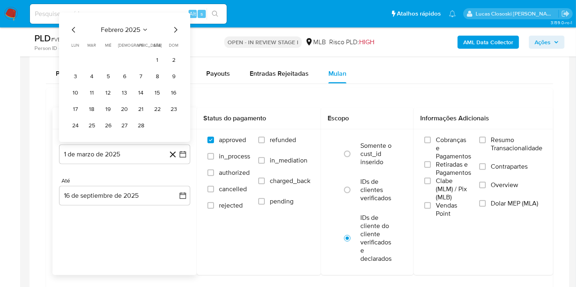
click at [79, 25] on div "febrero 2025" at bounding box center [124, 30] width 111 height 10
click at [72, 27] on icon "Mes anterior" at bounding box center [73, 30] width 3 height 6
click at [109, 55] on button "1" at bounding box center [108, 60] width 13 height 13
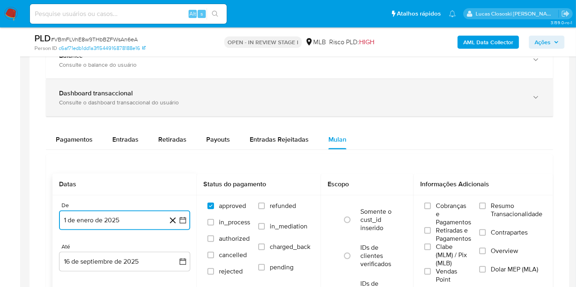
scroll to position [592, 0]
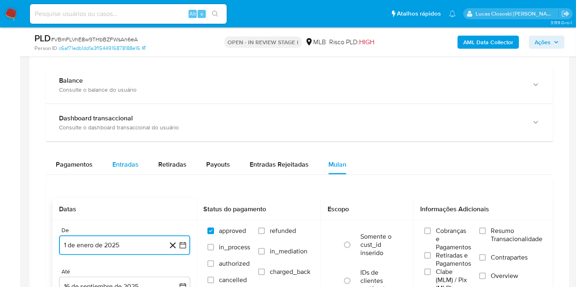
click at [127, 165] on span "Entradas" at bounding box center [125, 164] width 26 height 9
select select "10"
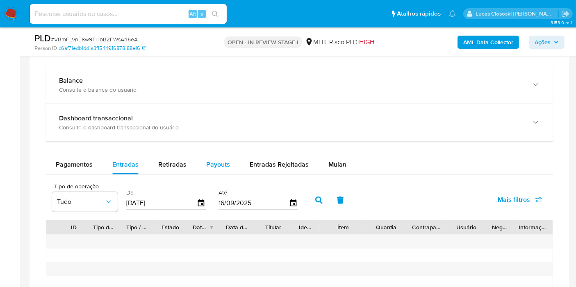
scroll to position [637, 0]
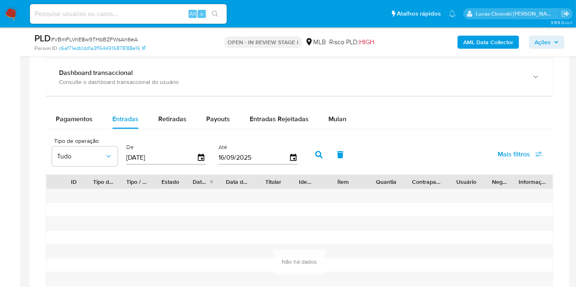
click at [206, 158] on div "De 19/06/2025" at bounding box center [167, 154] width 86 height 33
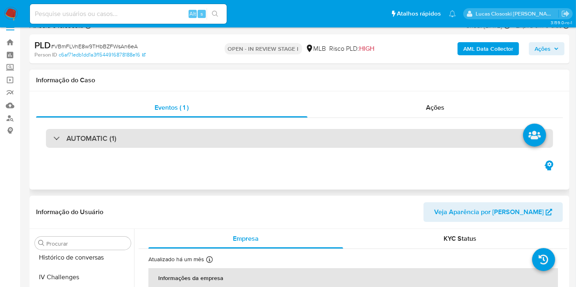
scroll to position [0, 0]
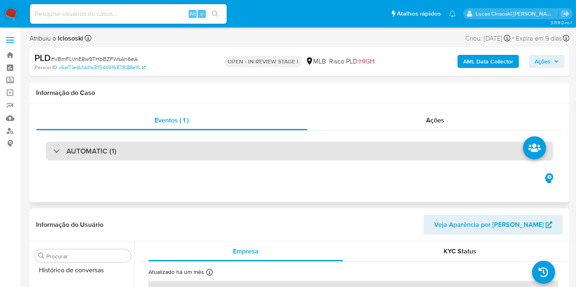
click at [253, 160] on div "AUTOMATIC (1)" at bounding box center [299, 151] width 507 height 19
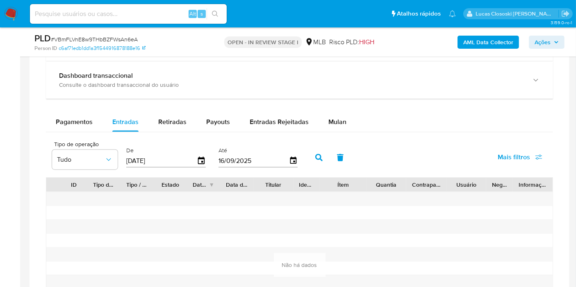
scroll to position [910, 0]
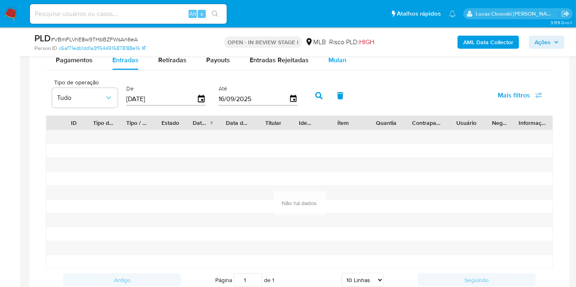
click at [331, 63] on div "Mulan" at bounding box center [337, 60] width 18 height 20
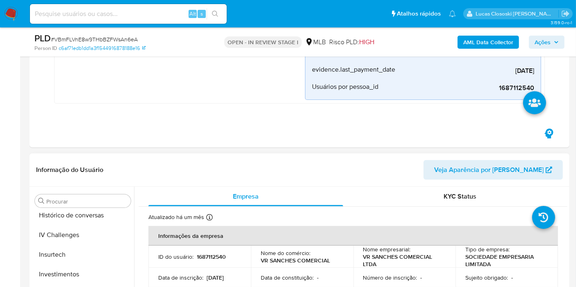
scroll to position [273, 0]
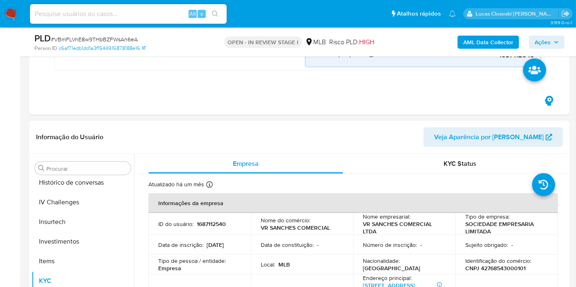
click at [214, 224] on p "1687112540" at bounding box center [211, 223] width 29 height 7
copy p "1687112540"
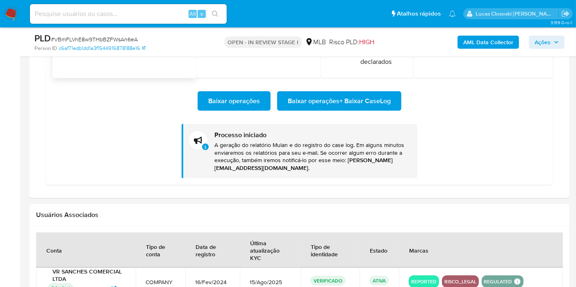
scroll to position [1092, 0]
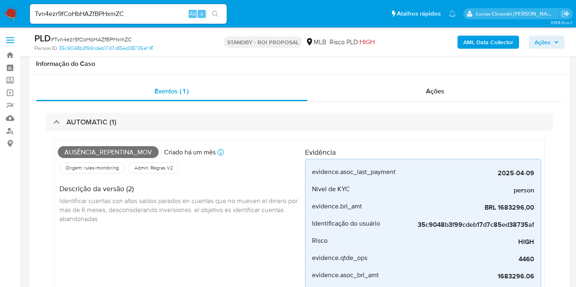
select select "10"
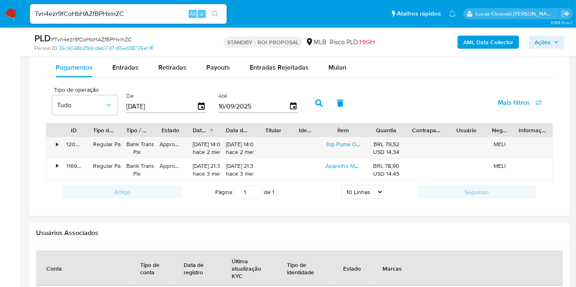
scroll to position [998, 0]
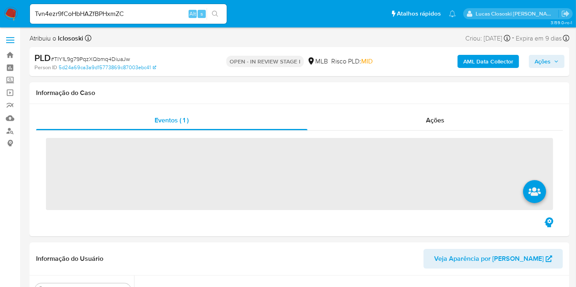
scroll to position [385, 0]
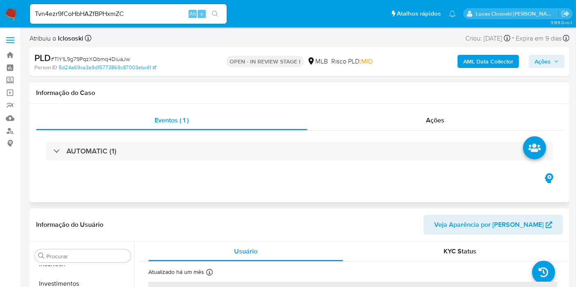
click at [435, 104] on div "Eventos ( 1 ) Ações AUTOMATIC (1)" at bounding box center [299, 153] width 540 height 98
select select "10"
click at [435, 116] on span "Ações" at bounding box center [435, 120] width 18 height 9
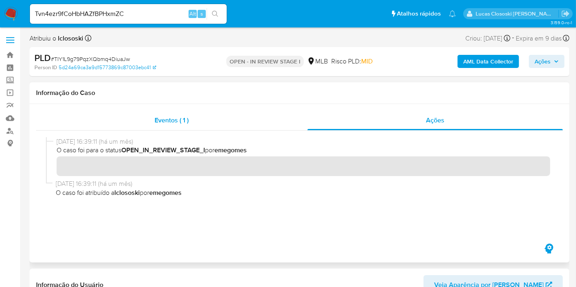
click at [204, 116] on div "Eventos ( 1 )" at bounding box center [171, 121] width 271 height 20
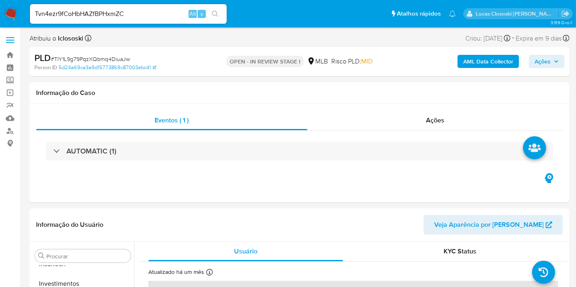
click at [192, 152] on div "AUTOMATIC (1)" at bounding box center [299, 151] width 507 height 19
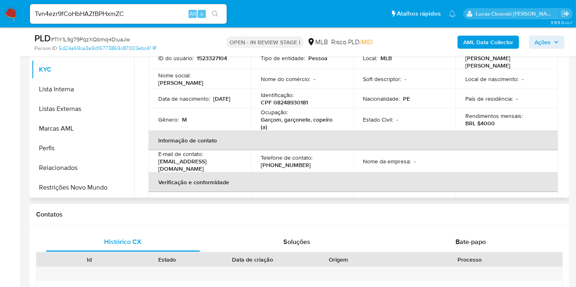
scroll to position [455, 0]
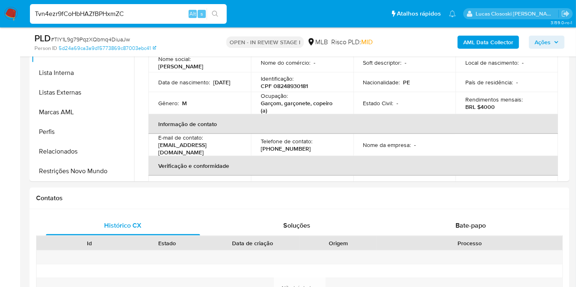
click at [143, 11] on input "Tvn4ezr9fCoHbHAZfBPHxmZC" at bounding box center [128, 14] width 197 height 11
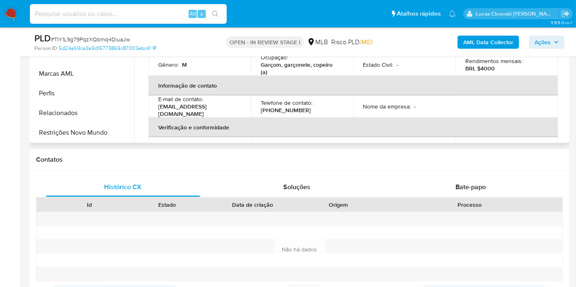
scroll to position [410, 0]
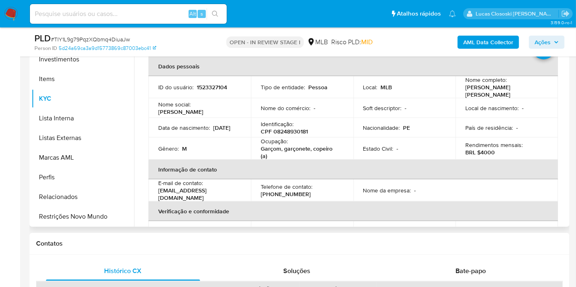
click at [298, 132] on p "CPF 08248930181" at bounding box center [284, 131] width 47 height 7
copy p "08248930181"
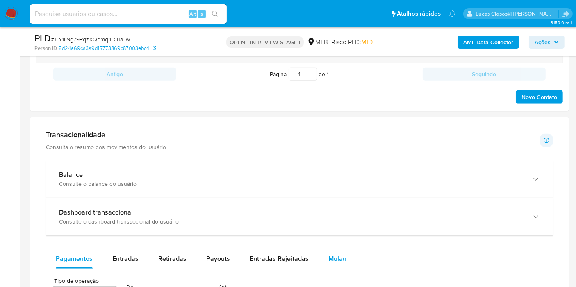
scroll to position [819, 0]
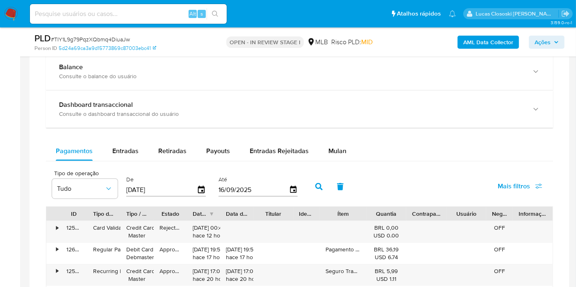
click at [329, 136] on div "Balance Consulte o balance do usuário Dashboard transaccional Consulte o dashbo…" at bounding box center [299, 256] width 507 height 407
click at [334, 150] on span "Mulan" at bounding box center [337, 150] width 18 height 9
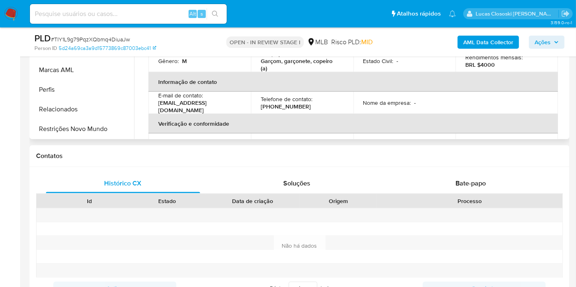
scroll to position [318, 0]
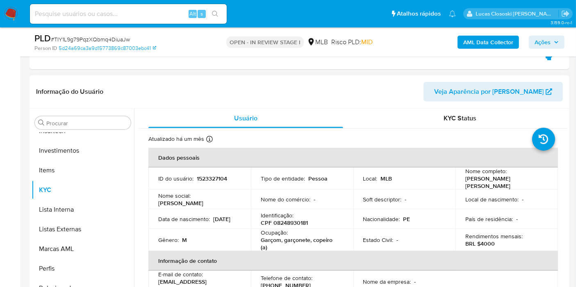
click at [287, 219] on p "CPF 08248930181" at bounding box center [284, 222] width 47 height 7
copy p "08248930181"
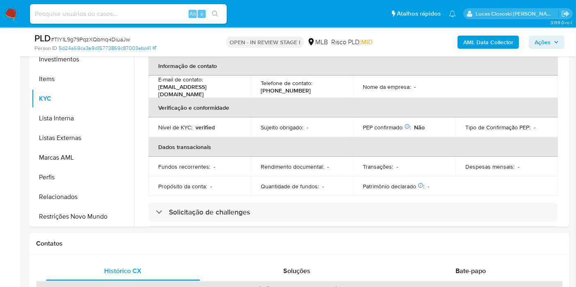
scroll to position [0, 0]
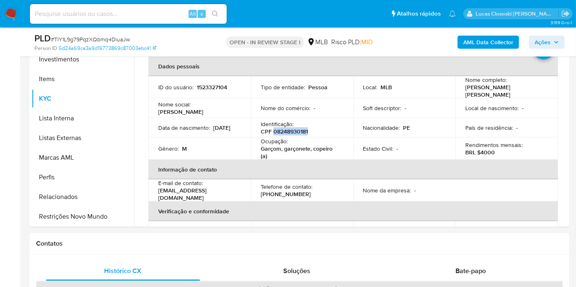
copy p "08248930181"
click at [484, 31] on div "PLD # TIY1L9g79PqzXQbmq4DiuaJw Person ID 5d24a69ca3a9d15773869c87003ebc41 OPEN …" at bounding box center [299, 41] width 540 height 29
click at [482, 36] on b "AML Data Collector" at bounding box center [488, 42] width 50 height 13
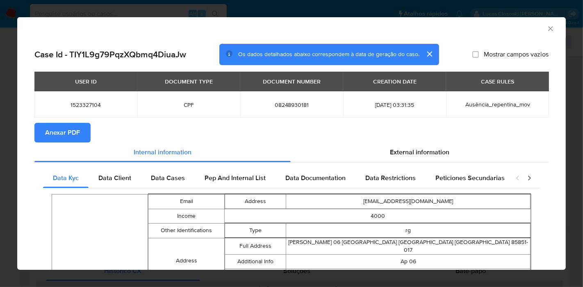
click at [546, 27] on icon "Fechar a janela" at bounding box center [550, 29] width 8 height 8
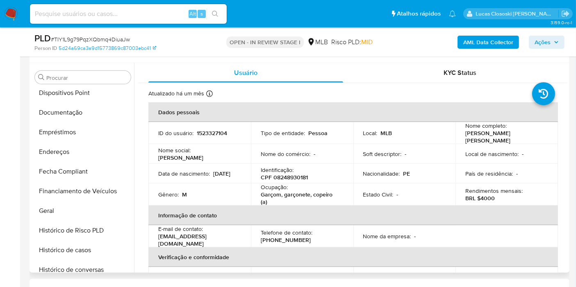
scroll to position [21, 0]
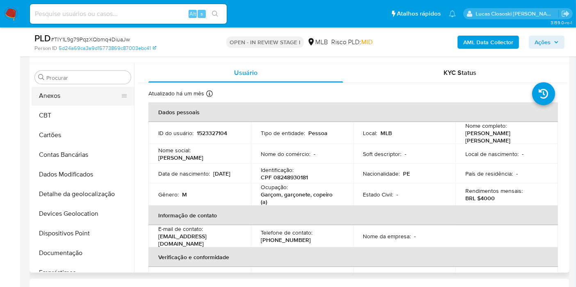
click at [59, 93] on button "Anexos" at bounding box center [80, 96] width 96 height 20
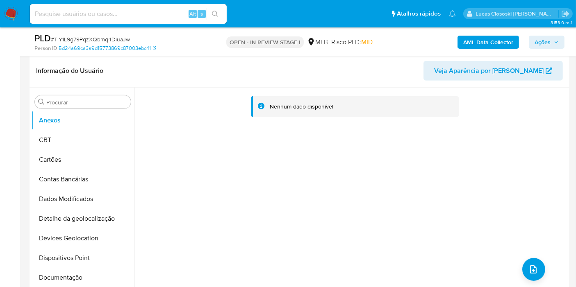
scroll to position [273, 0]
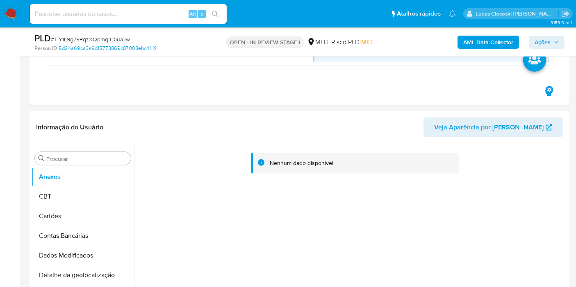
click at [495, 45] on b "AML Data Collector" at bounding box center [488, 42] width 50 height 13
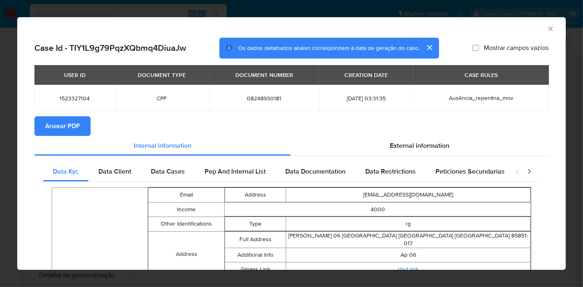
click at [75, 132] on span "Anexar PDF" at bounding box center [62, 126] width 35 height 18
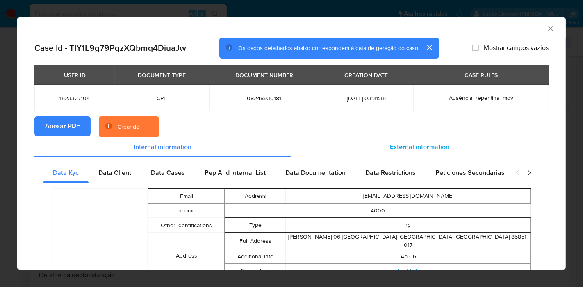
click at [396, 141] on div "External information" at bounding box center [419, 147] width 258 height 20
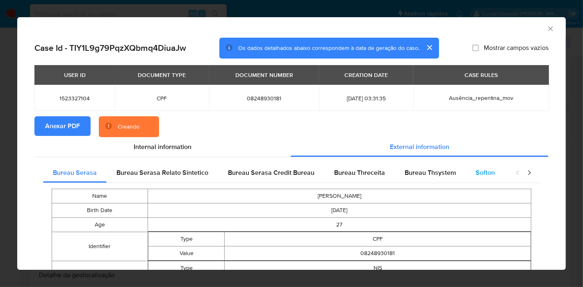
click at [475, 172] on span "Softon" at bounding box center [484, 172] width 19 height 9
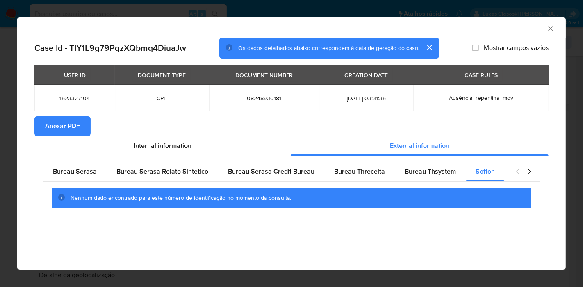
click at [550, 27] on icon "Fechar a janela" at bounding box center [550, 29] width 8 height 8
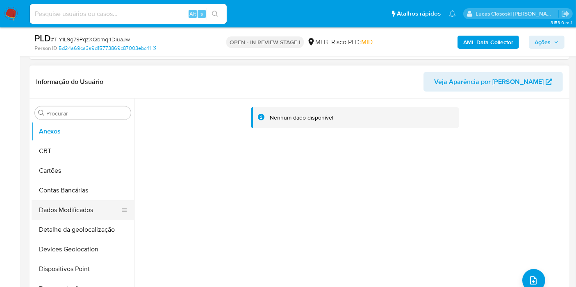
scroll to position [66, 0]
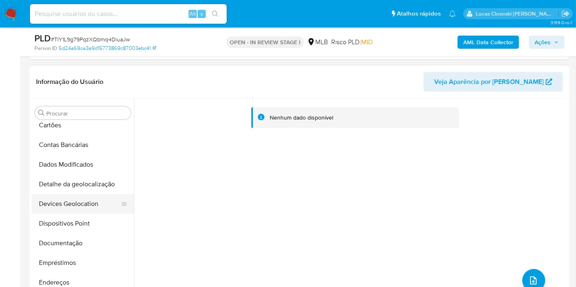
click at [77, 201] on button "Devices Geolocation" at bounding box center [80, 204] width 96 height 20
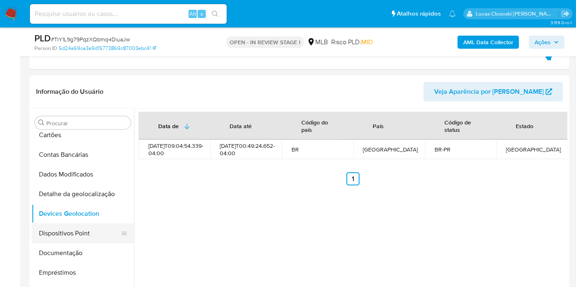
click at [86, 225] on button "Dispositivos Point" at bounding box center [80, 234] width 96 height 20
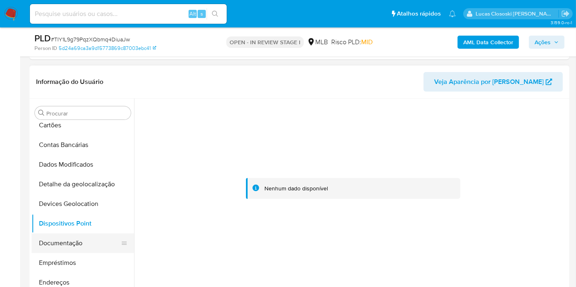
click at [63, 242] on button "Documentação" at bounding box center [80, 244] width 96 height 20
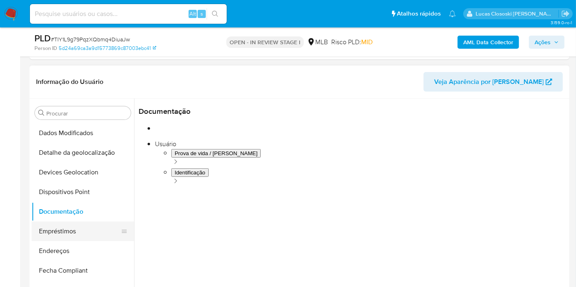
scroll to position [112, 0]
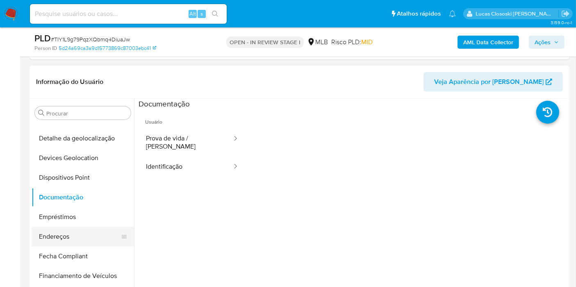
click at [64, 233] on button "Endereços" at bounding box center [80, 237] width 96 height 20
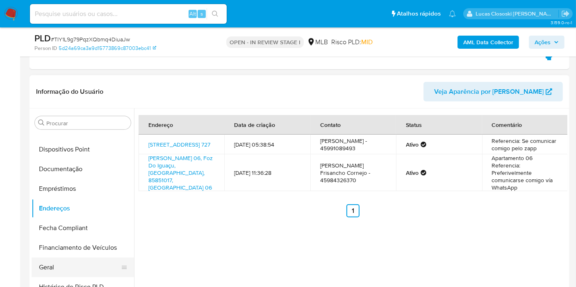
scroll to position [203, 0]
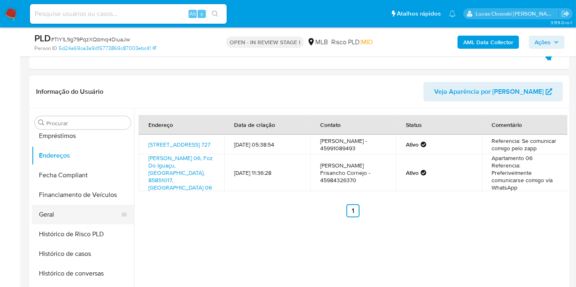
drag, startPoint x: 64, startPoint y: 221, endPoint x: 63, endPoint y: 210, distance: 10.7
click at [64, 220] on button "Geral" at bounding box center [80, 215] width 96 height 20
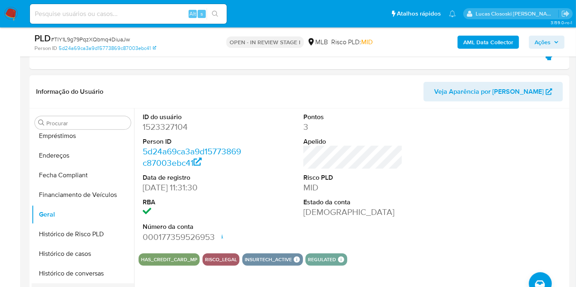
scroll to position [294, 0]
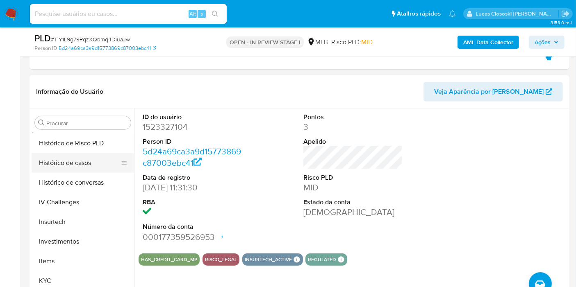
click at [73, 167] on button "Histórico de casos" at bounding box center [80, 163] width 96 height 20
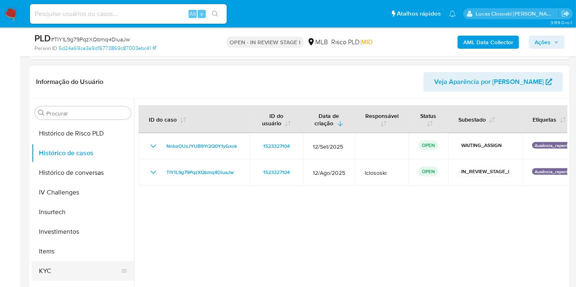
click at [49, 261] on button "KYC" at bounding box center [80, 271] width 96 height 20
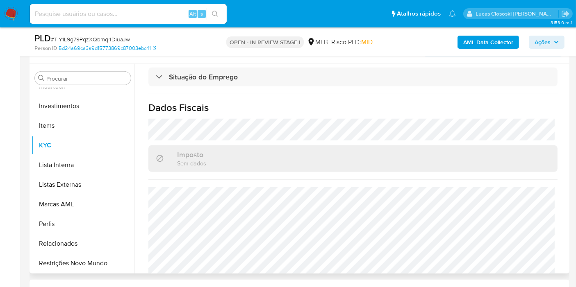
scroll to position [367, 0]
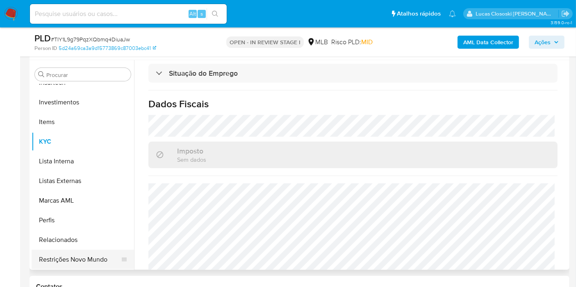
click at [89, 256] on button "Restrições Novo Mundo" at bounding box center [80, 260] width 96 height 20
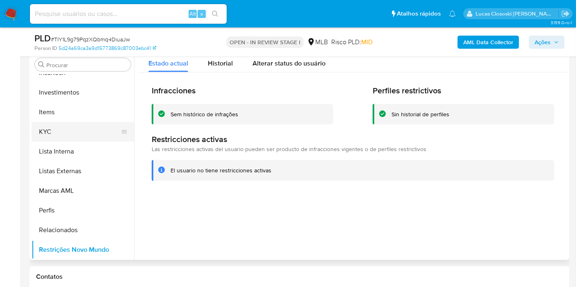
click at [113, 132] on button "KYC" at bounding box center [80, 132] width 96 height 20
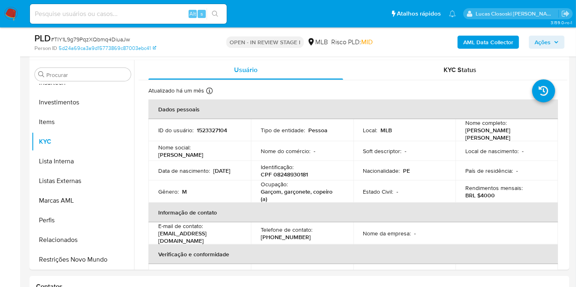
click at [82, 40] on span "# TIY1L9g79PqzXQbmq4DiuaJw" at bounding box center [90, 39] width 79 height 8
copy span "TIY1L9g79PqzXQbmq4DiuaJw"
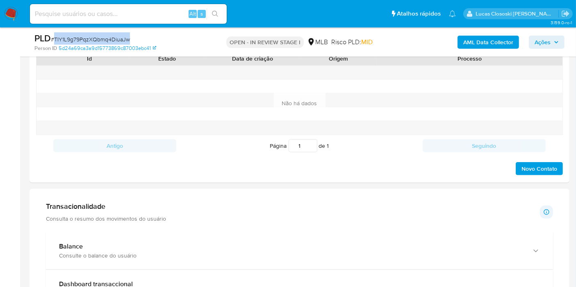
scroll to position [867, 0]
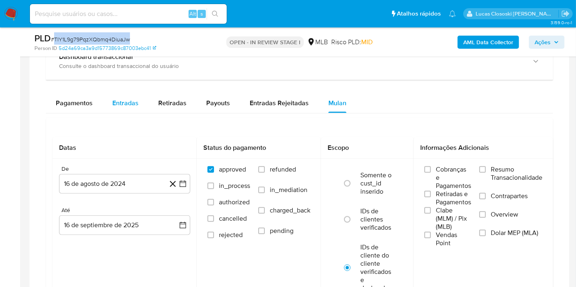
click at [116, 104] on span "Entradas" at bounding box center [125, 102] width 26 height 9
select select "10"
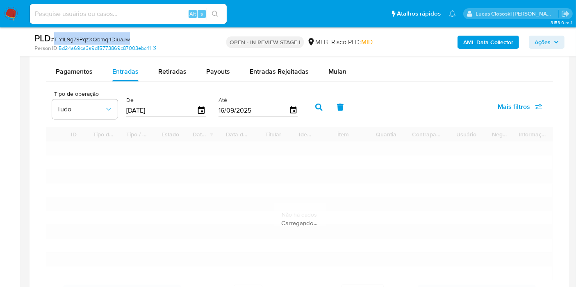
scroll to position [913, 0]
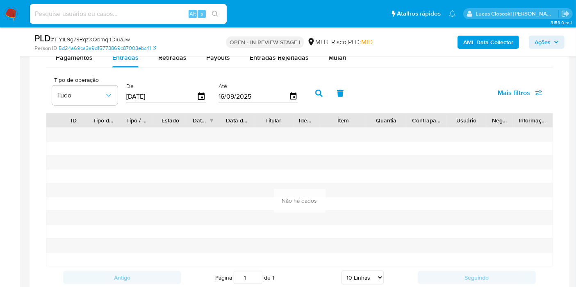
click at [193, 90] on input "[DATE]" at bounding box center [161, 96] width 70 height 13
click at [199, 95] on icon "button" at bounding box center [201, 96] width 14 height 14
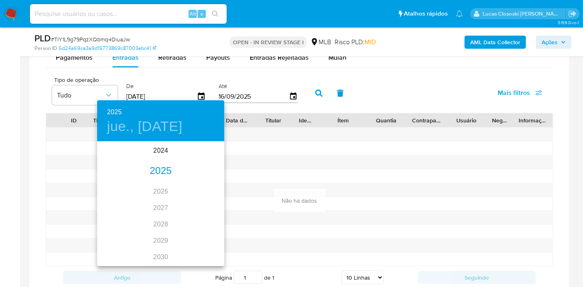
click at [159, 168] on div "2025" at bounding box center [160, 171] width 127 height 16
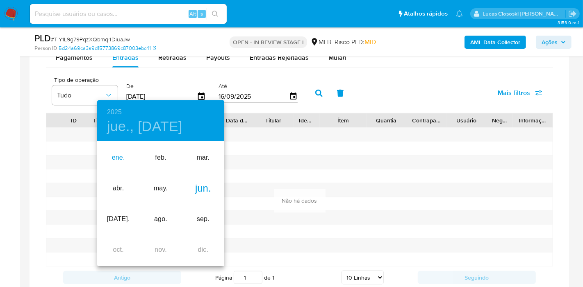
click at [125, 158] on div "ene." at bounding box center [118, 158] width 42 height 31
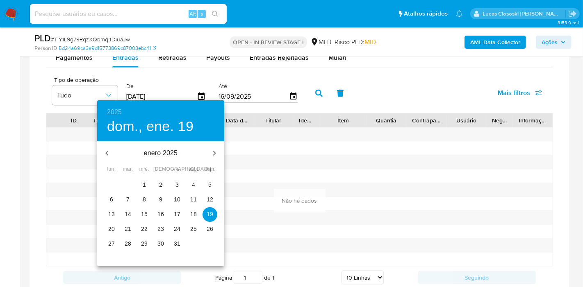
click at [138, 181] on span "1" at bounding box center [144, 185] width 15 height 8
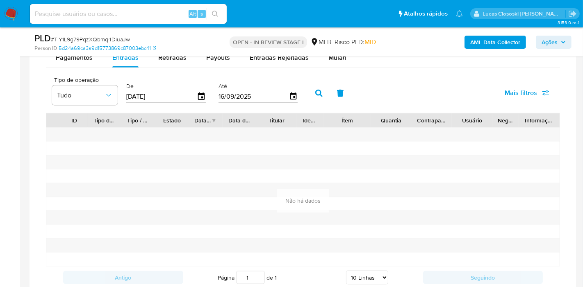
type input "01/01/2025"
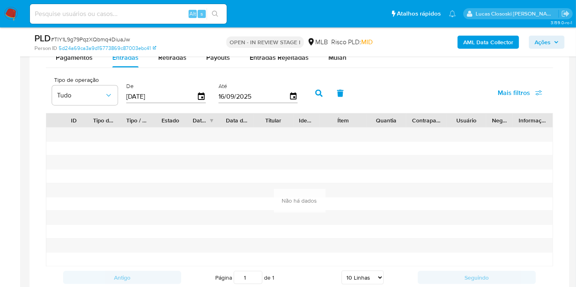
click at [317, 92] on icon "button" at bounding box center [318, 93] width 7 height 7
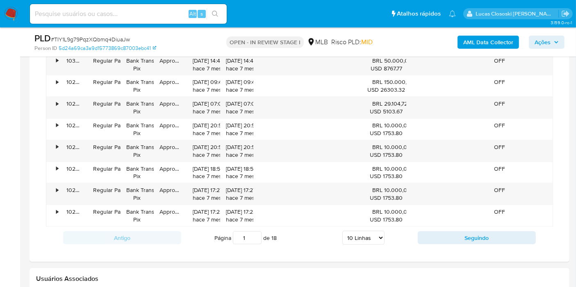
scroll to position [822, 0]
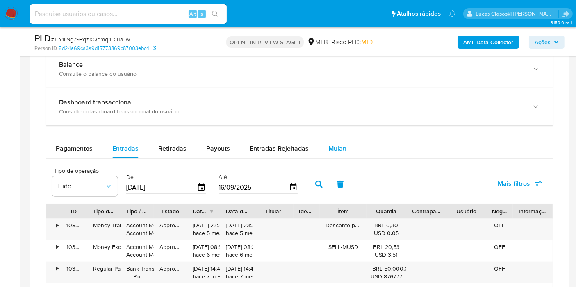
drag, startPoint x: 308, startPoint y: 140, endPoint x: 316, endPoint y: 140, distance: 7.4
click at [309, 140] on button "Entradas Rejeitadas" at bounding box center [279, 149] width 79 height 20
select select "10"
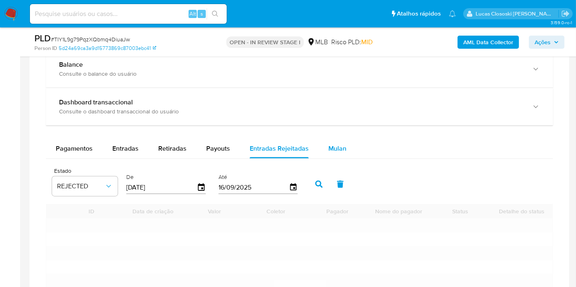
click at [346, 141] on button "Mulan" at bounding box center [337, 149] width 38 height 20
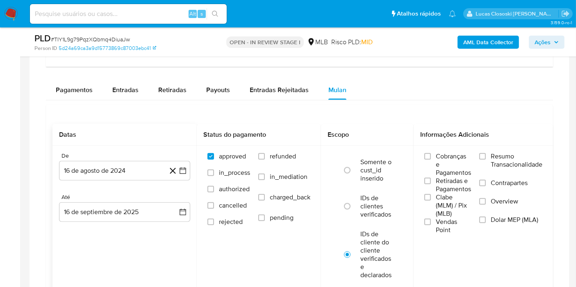
scroll to position [913, 0]
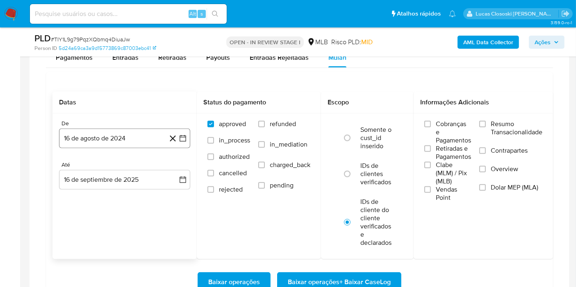
click at [179, 130] on button "16 de agosto de 2024" at bounding box center [124, 139] width 131 height 20
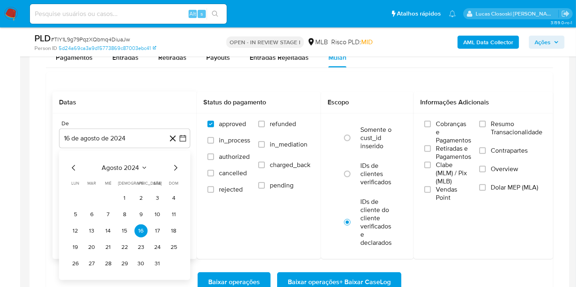
click at [129, 165] on span "agosto 2024" at bounding box center [120, 168] width 37 height 8
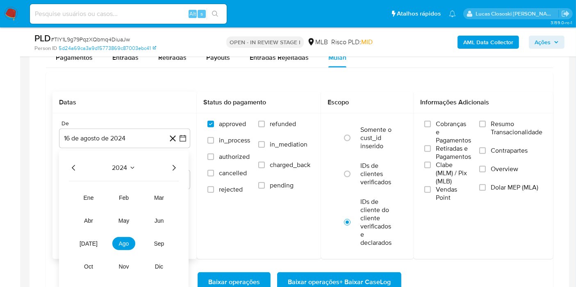
click at [180, 165] on div "2024 2024 ene feb mar abr may jun jul ago sep oct nov dic" at bounding box center [123, 220] width 129 height 139
drag, startPoint x: 177, startPoint y: 165, endPoint x: 171, endPoint y: 166, distance: 5.5
click at [175, 165] on icon "Año siguiente" at bounding box center [174, 168] width 10 height 10
click at [96, 191] on button "ene" at bounding box center [88, 197] width 23 height 13
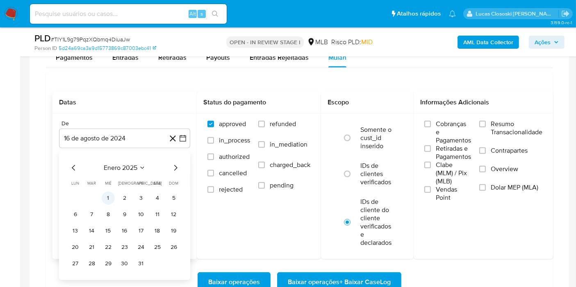
click at [102, 197] on button "1" at bounding box center [108, 198] width 13 height 13
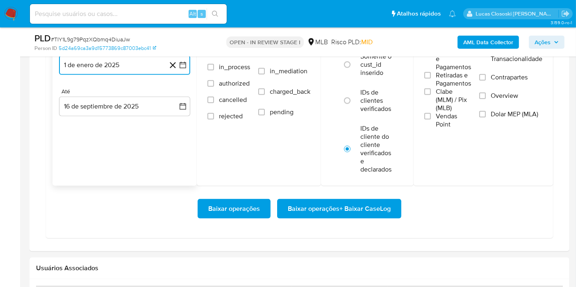
scroll to position [1004, 0]
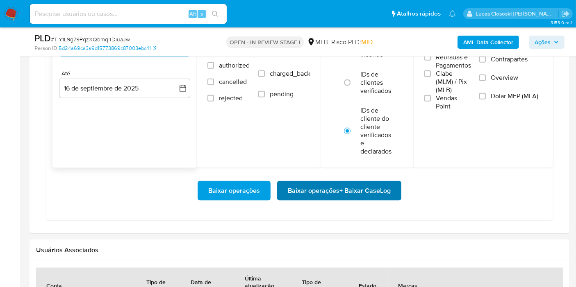
click at [328, 193] on span "Baixar operações + Baixar CaseLog" at bounding box center [339, 191] width 103 height 18
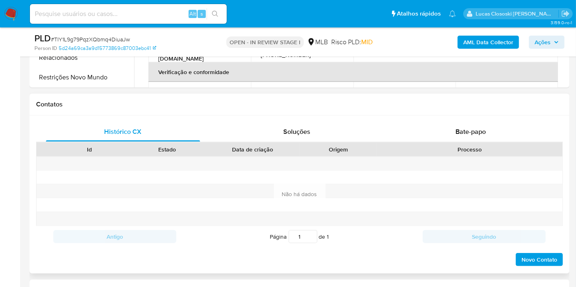
scroll to position [367, 0]
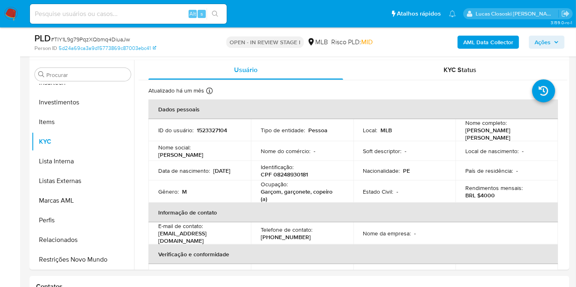
click at [295, 171] on p "CPF 08248930181" at bounding box center [284, 174] width 47 height 7
copy p "08248930181"
click at [107, 39] on span "# TIY1L9g79PqzXQbmq4DiuaJw" at bounding box center [90, 39] width 79 height 8
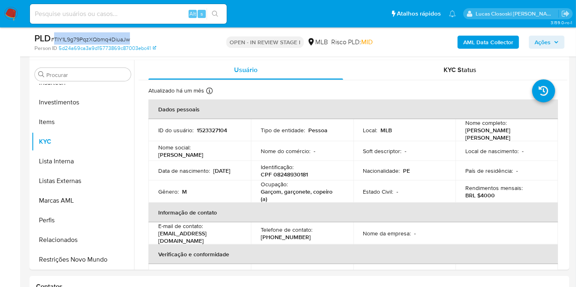
copy span "TIY1L9g79PqzXQbmq4DiuaJw"
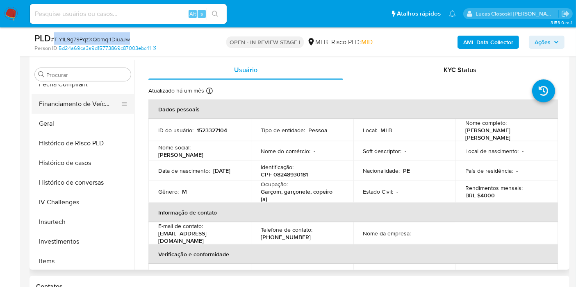
scroll to position [203, 0]
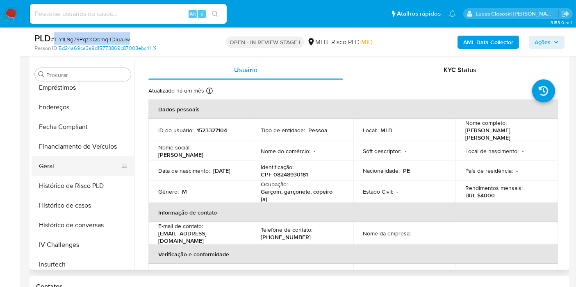
click at [60, 160] on button "Geral" at bounding box center [80, 167] width 96 height 20
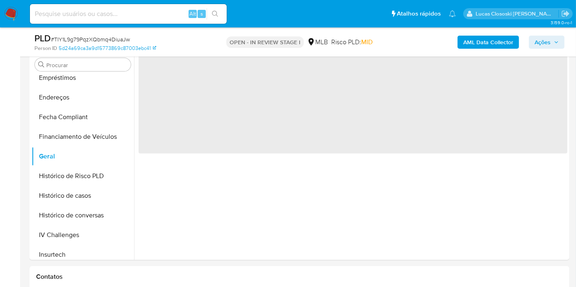
click at [197, 48] on div "Person ID 5d24a69ca3a9d15773869c87003ebc41" at bounding box center [121, 48] width 175 height 7
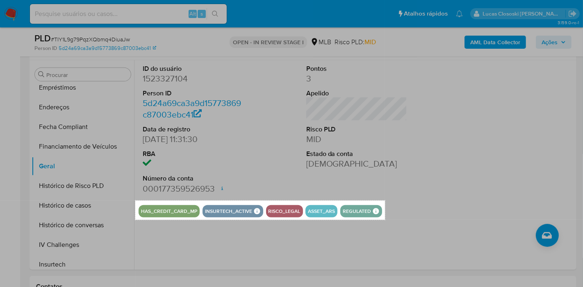
drag, startPoint x: 135, startPoint y: 201, endPoint x: 385, endPoint y: 220, distance: 250.2
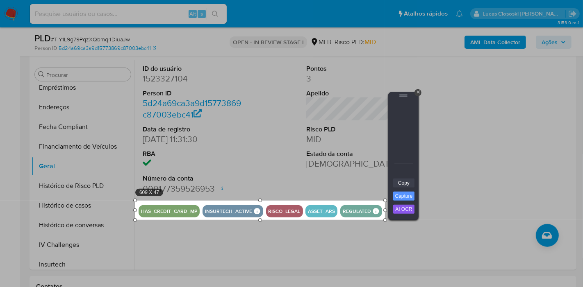
click at [401, 184] on link "Copy" at bounding box center [403, 183] width 21 height 9
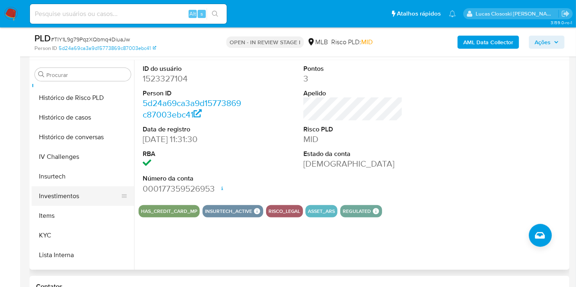
scroll to position [340, 0]
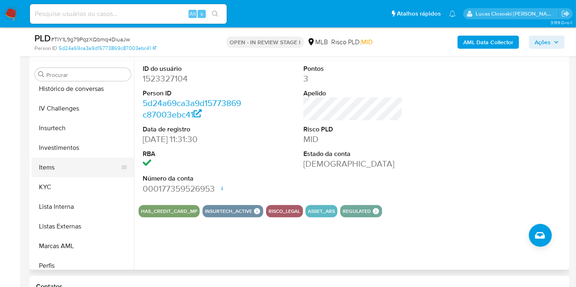
click at [64, 175] on button "Items" at bounding box center [80, 168] width 96 height 20
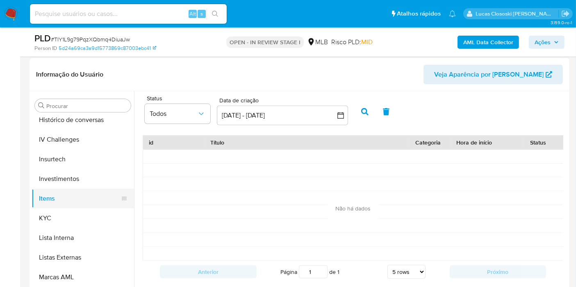
scroll to position [321, 0]
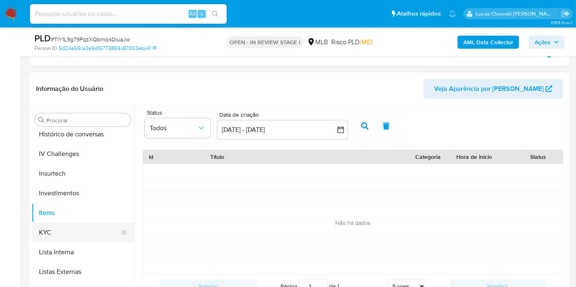
drag, startPoint x: 48, startPoint y: 224, endPoint x: 58, endPoint y: 218, distance: 11.6
click at [48, 224] on button "KYC" at bounding box center [80, 233] width 96 height 20
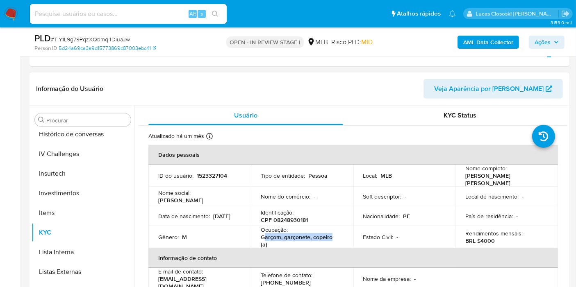
drag, startPoint x: 337, startPoint y: 236, endPoint x: 263, endPoint y: 234, distance: 73.4
click at [263, 234] on p "Garçom, garçonete, copeiro (a)" at bounding box center [300, 241] width 79 height 15
copy p "arçom, garçonete, copeiro"
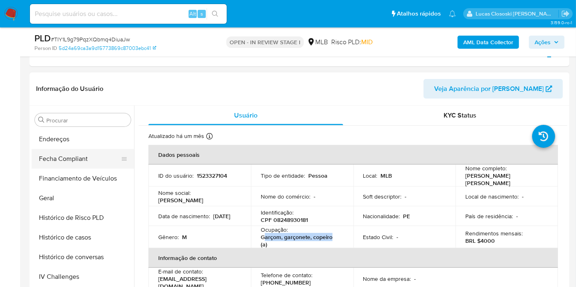
scroll to position [203, 0]
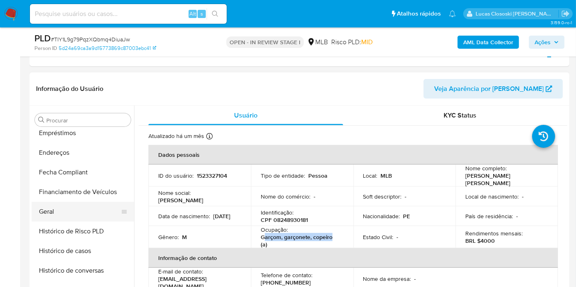
click at [50, 204] on button "Geral" at bounding box center [80, 212] width 96 height 20
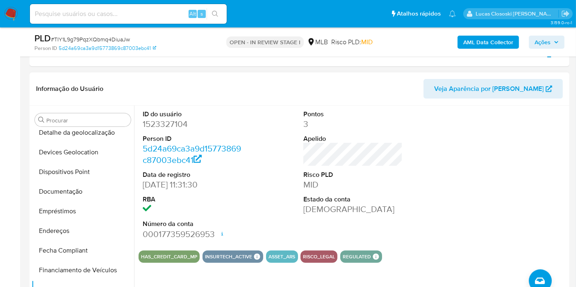
scroll to position [66, 0]
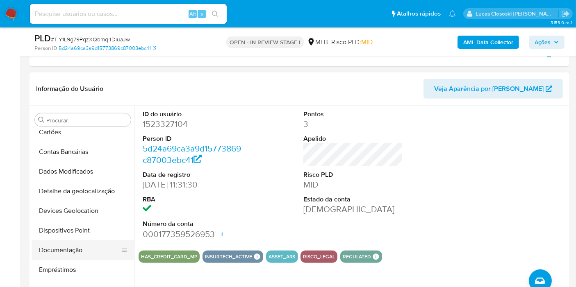
click at [77, 244] on button "Documentação" at bounding box center [80, 250] width 96 height 20
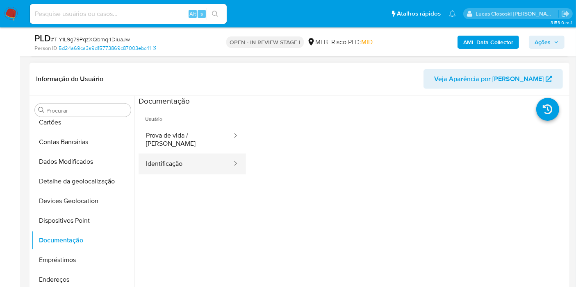
click at [181, 154] on button "Identificação" at bounding box center [185, 164] width 94 height 21
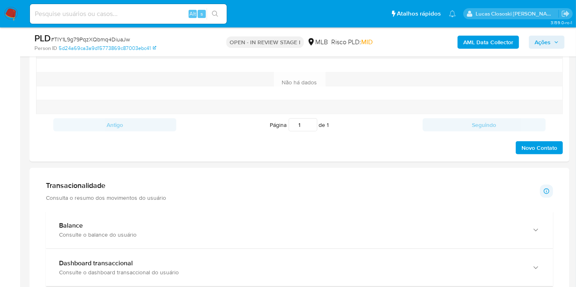
scroll to position [594, 0]
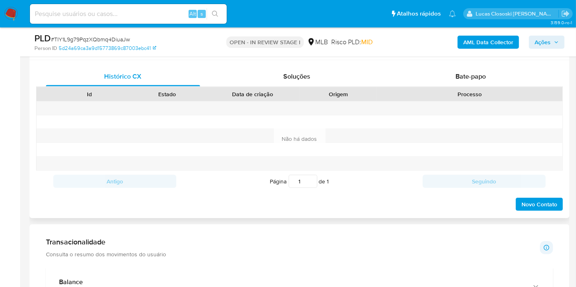
click at [479, 87] on div "Processo" at bounding box center [469, 94] width 185 height 14
click at [479, 79] on span "Bate-papo" at bounding box center [470, 76] width 30 height 9
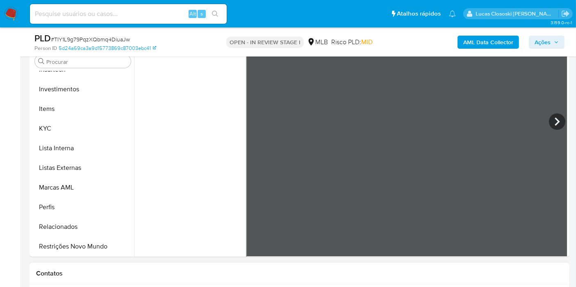
scroll to position [410, 0]
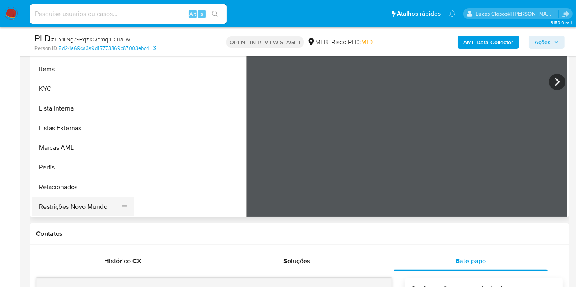
click at [93, 209] on button "Restrições Novo Mundo" at bounding box center [80, 207] width 96 height 20
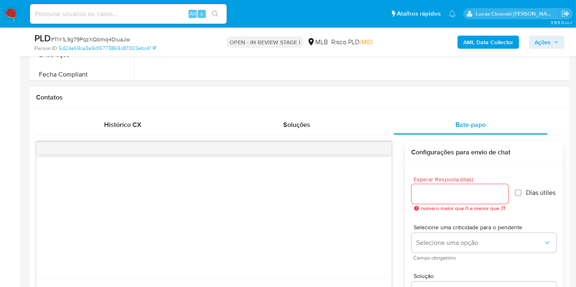
scroll to position [592, 0]
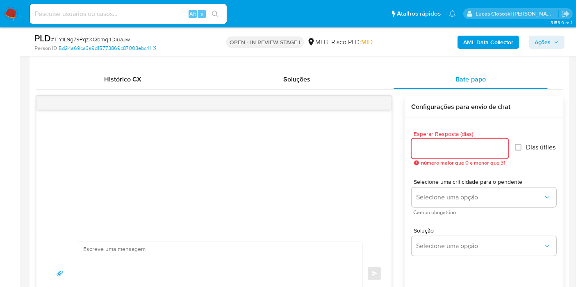
click at [450, 145] on input "Esperar Resposta (dias)" at bounding box center [459, 148] width 97 height 11
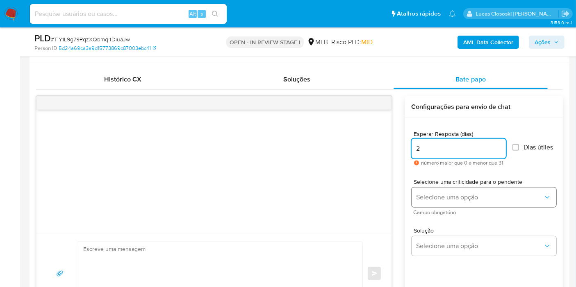
type input "2"
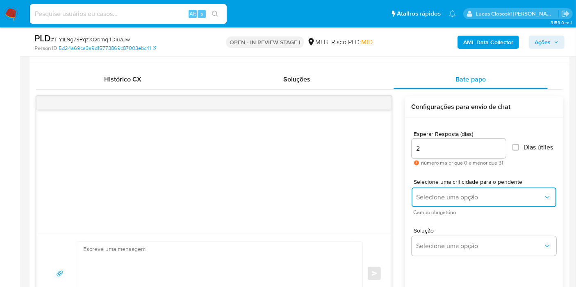
click at [460, 195] on span "Selecione uma opção" at bounding box center [479, 197] width 127 height 8
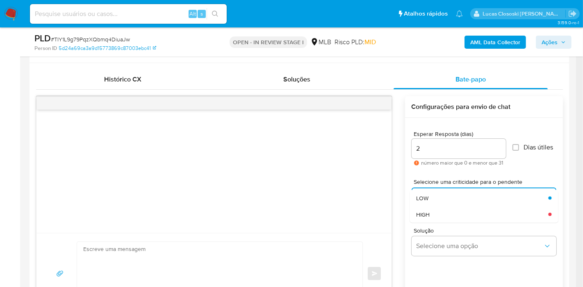
click at [443, 155] on div "2" at bounding box center [458, 149] width 94 height 20
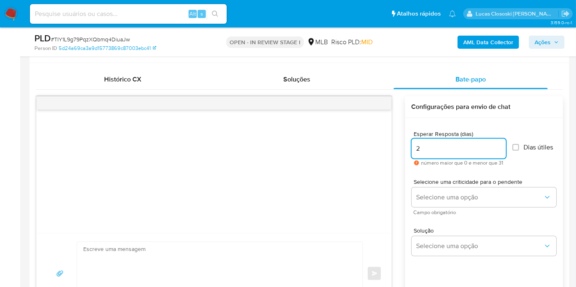
click at [442, 150] on input "2" at bounding box center [458, 148] width 94 height 11
type input "2"
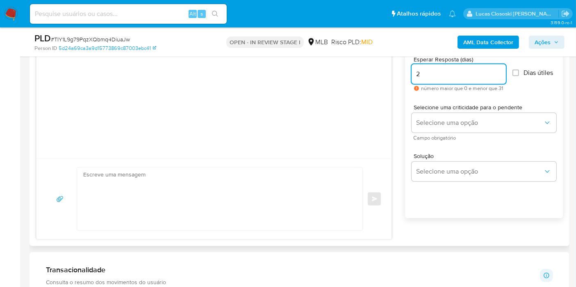
scroll to position [683, 0]
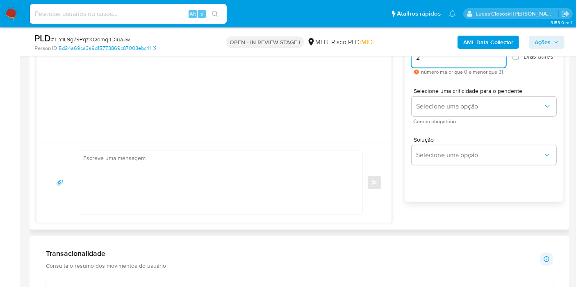
click at [441, 93] on span "Selecione uma criticidade para o pendente" at bounding box center [485, 91] width 145 height 6
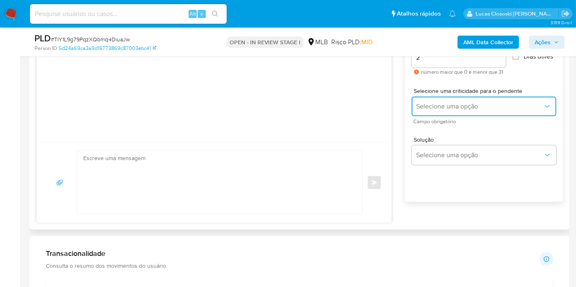
click at [440, 104] on span "Selecione uma opção" at bounding box center [479, 106] width 127 height 8
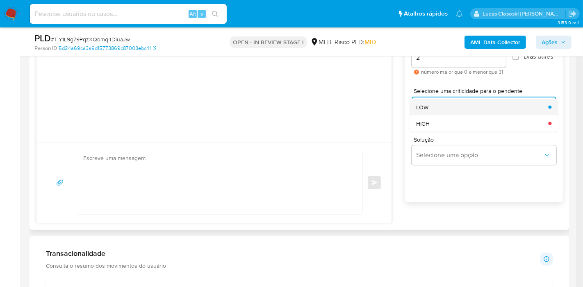
click at [455, 108] on div "LOW" at bounding box center [479, 107] width 127 height 16
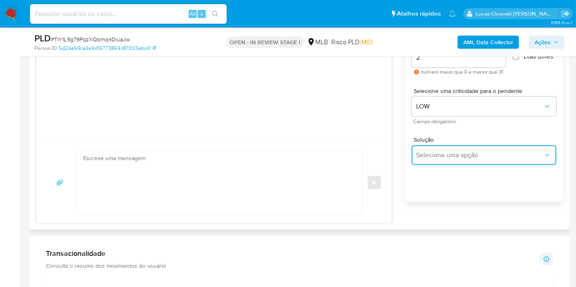
click at [456, 152] on span "Selecione uma opção" at bounding box center [479, 155] width 127 height 8
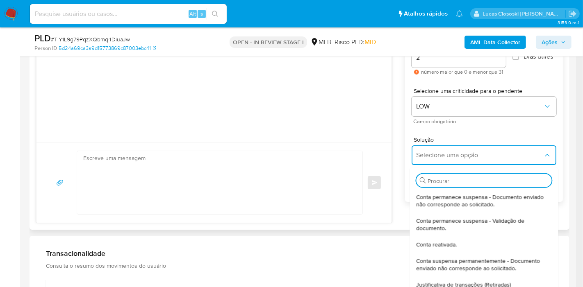
click at [279, 168] on textarea at bounding box center [217, 182] width 269 height 63
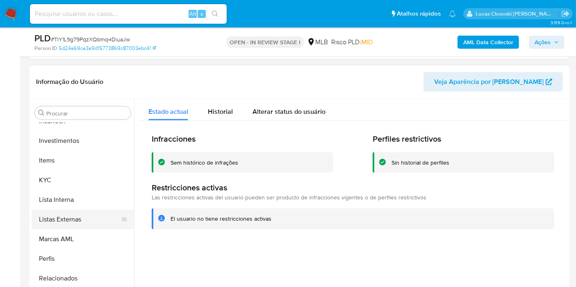
scroll to position [385, 0]
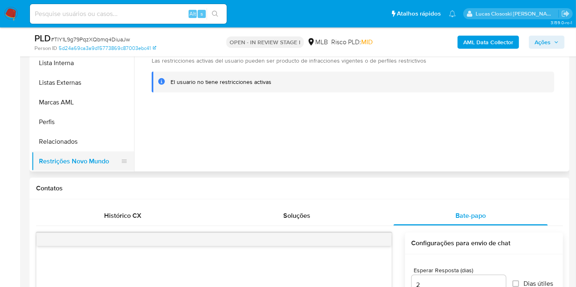
click at [87, 157] on button "Restrições Novo Mundo" at bounding box center [80, 162] width 96 height 20
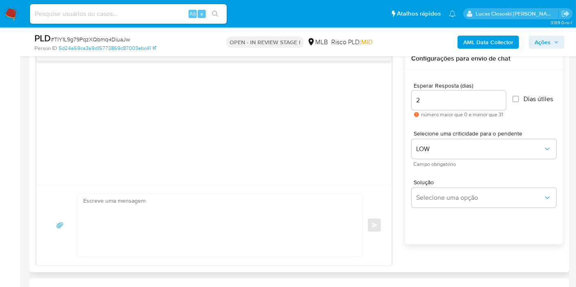
scroll to position [592, 0]
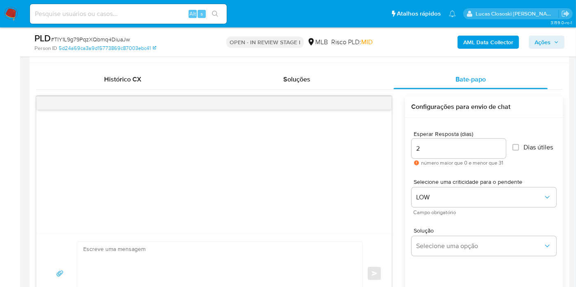
click at [442, 147] on input "2" at bounding box center [458, 148] width 94 height 11
type input "3"
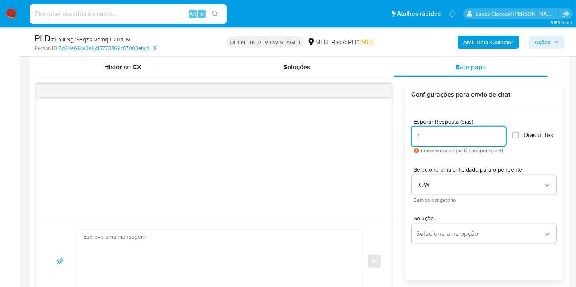
scroll to position [637, 0]
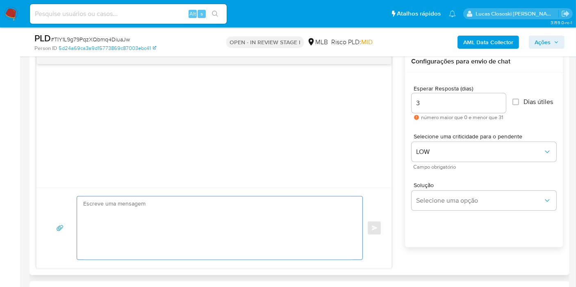
click at [197, 197] on textarea at bounding box center [217, 228] width 269 height 63
paste textarea "Ola, Estamos realizando uma verificação adicional de segurança em contas de usu…"
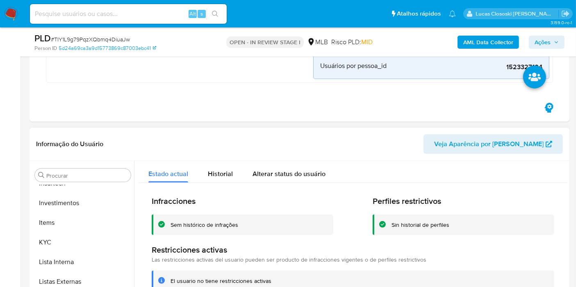
scroll to position [273, 0]
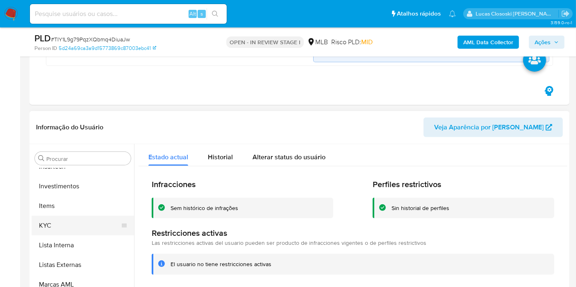
type textarea "Ola, Estamos realizando uma verificação adicional de segurança em contas de usu…"
click at [52, 232] on button "KYC" at bounding box center [80, 226] width 96 height 20
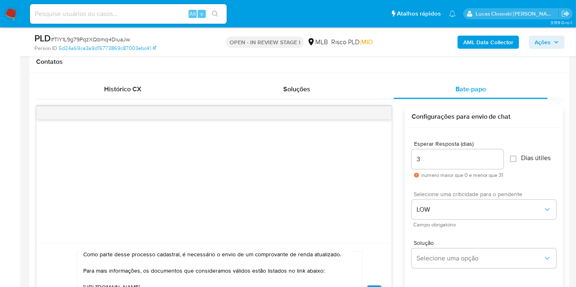
scroll to position [637, 0]
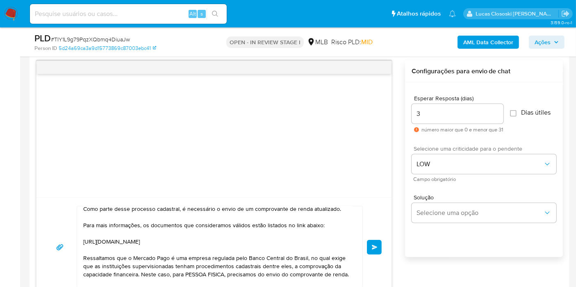
click at [373, 245] on span "common.send" at bounding box center [375, 247] width 6 height 5
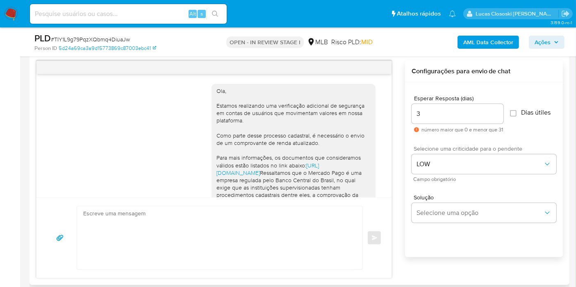
scroll to position [140, 0]
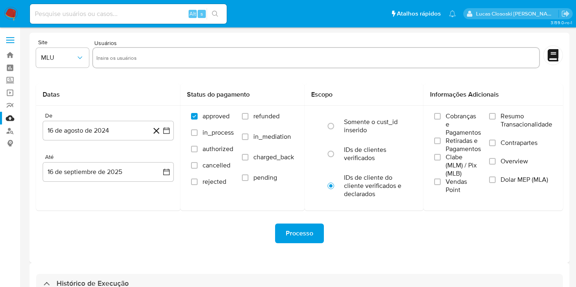
select select "10"
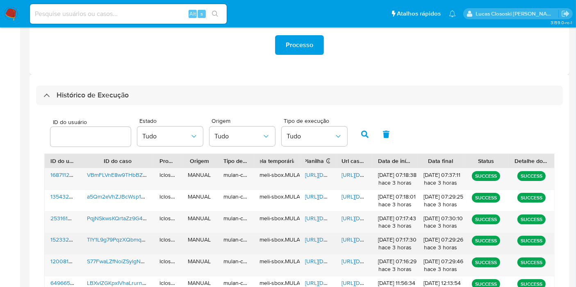
click at [317, 242] on span "https://docs.google.com/spreadsheets/d/1DrICPCzSS6gZQ4ArZZZEIVmFcpP_t1qEWzSTU7P…" at bounding box center [333, 240] width 57 height 8
click at [342, 242] on span "https://docs.google.com/document/d/1qOp0TsUgjYSMt_ULy9UQbf2er0TabiUWMRdJW58kO5c…" at bounding box center [369, 240] width 57 height 8
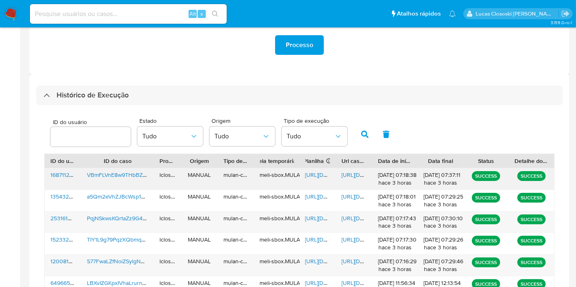
click at [140, 176] on span "VBmFLVnE8w9THbBZFWsAn6eA" at bounding box center [129, 175] width 84 height 8
click at [355, 175] on span "https://docs.google.com/document/d/1-S1RpDvTF435VWzfvKiKpxgRjemlFZtbEu3Xx5oruFY…" at bounding box center [369, 175] width 57 height 8
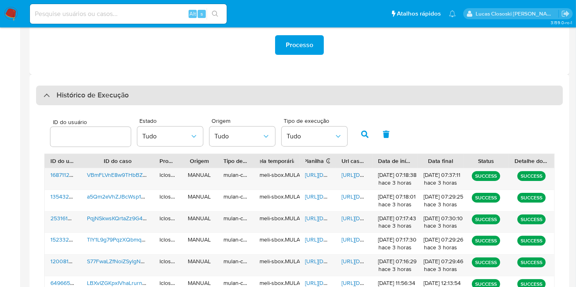
click at [191, 100] on div "Histórico de Execução" at bounding box center [299, 96] width 526 height 20
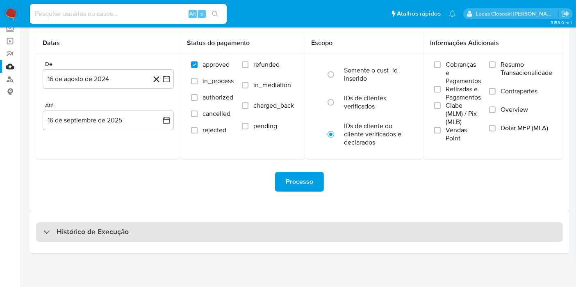
click at [177, 236] on div "Histórico de Execução" at bounding box center [299, 232] width 526 height 20
select select "10"
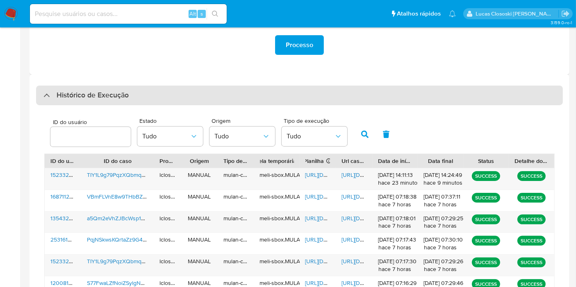
drag, startPoint x: 158, startPoint y: 103, endPoint x: 159, endPoint y: 175, distance: 71.7
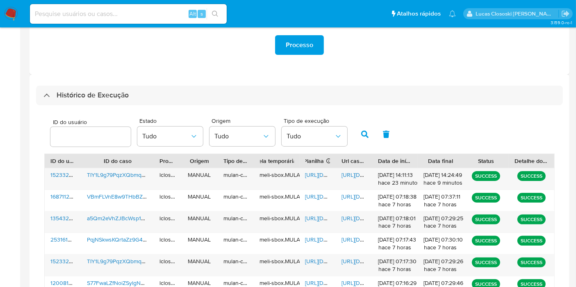
click at [159, 103] on div "Histórico de Execução" at bounding box center [299, 96] width 526 height 20
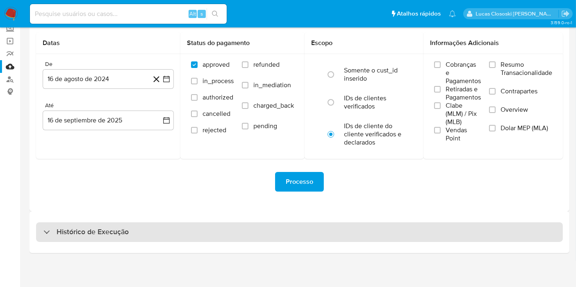
click at [157, 229] on div "Histórico de Execução" at bounding box center [299, 232] width 526 height 20
select select "10"
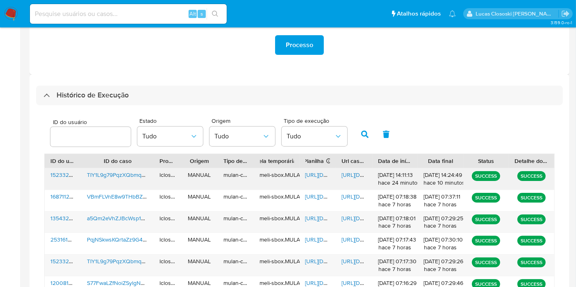
click at [320, 174] on span "https://docs.google.com/spreadsheets/d/12MxNt-k8KpTbMUjmdTB9kQT-GfGe4FgDlFBus6n…" at bounding box center [333, 175] width 57 height 8
click at [352, 172] on span "https://docs.google.com/document/d/1Jz5mTsOHsPucMPKmkKxXmBeZcXSdy_nEurmQf-lbL6s…" at bounding box center [369, 175] width 57 height 8
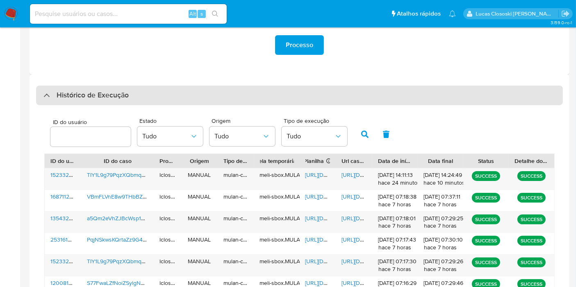
click at [205, 87] on div "Histórico de Execução" at bounding box center [299, 96] width 526 height 20
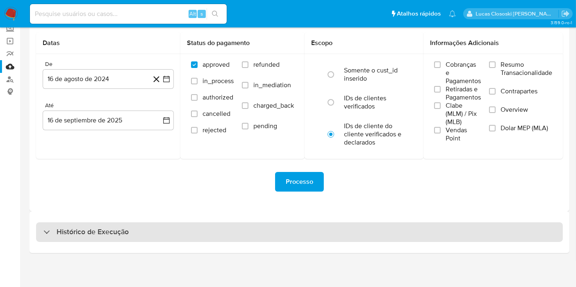
click at [178, 227] on div "Histórico de Execução" at bounding box center [299, 232] width 526 height 20
select select "10"
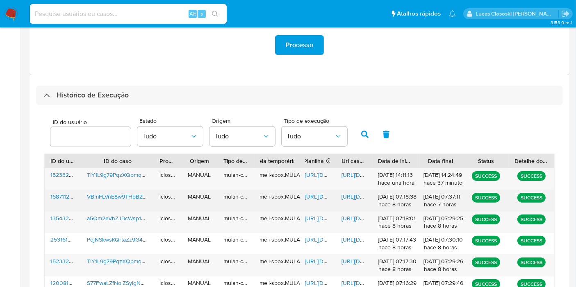
click at [322, 197] on span "https://docs.google.com/spreadsheets/d/1X-YyP6cKAtg1qEV3tr6T6CrbsWXiRH8StZOuuoI…" at bounding box center [333, 197] width 57 height 8
click at [355, 193] on span "https://docs.google.com/document/d/1-S1RpDvTF435VWzfvKiKpxgRjemlFZtbEu3Xx5oruFY…" at bounding box center [369, 197] width 57 height 8
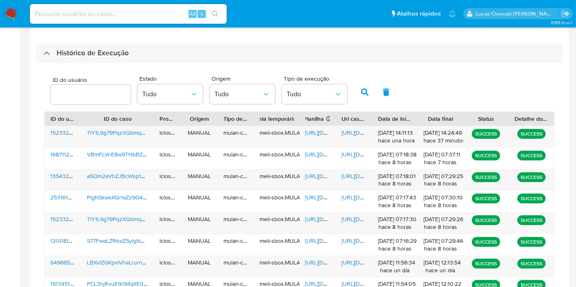
scroll to position [279, 0]
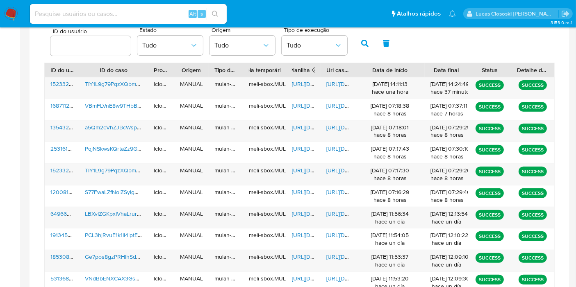
drag, startPoint x: 419, startPoint y: 71, endPoint x: 443, endPoint y: 70, distance: 24.2
click at [443, 70] on div "ID do usuário ID do caso Proprietário Origem Tipo de execução Tabela temporária…" at bounding box center [299, 70] width 509 height 14
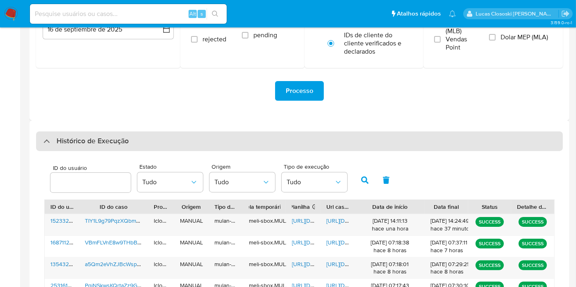
click at [175, 144] on div "Histórico de Execução" at bounding box center [299, 142] width 526 height 20
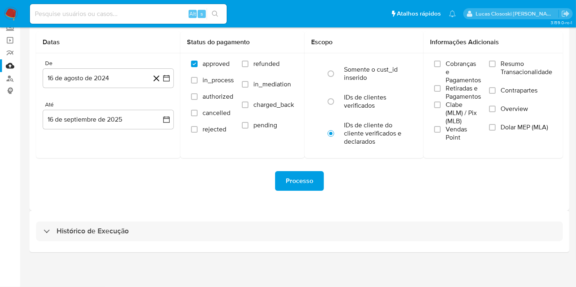
scroll to position [52, 0]
click at [171, 246] on div "Histórico de Execução" at bounding box center [299, 232] width 540 height 42
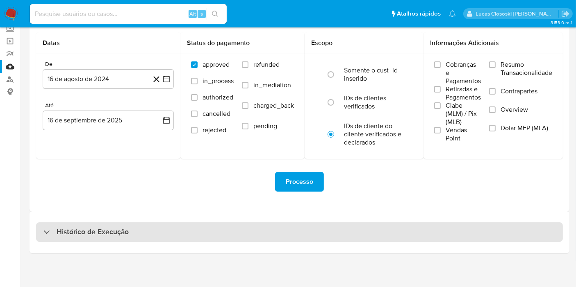
click at [167, 236] on div "Histórico de Execução" at bounding box center [299, 232] width 526 height 20
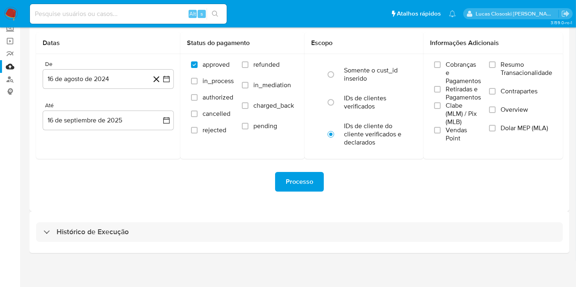
select select "10"
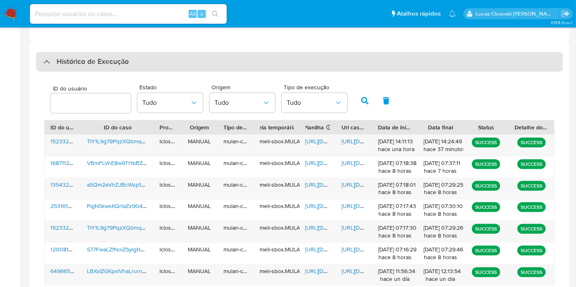
scroll to position [234, 0]
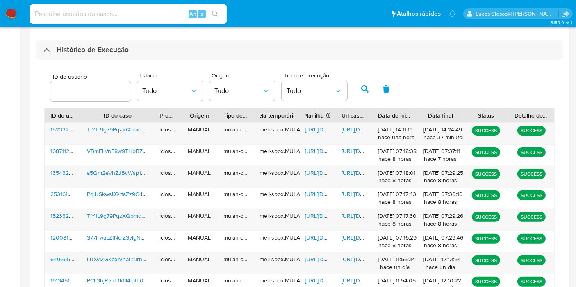
click at [227, 60] on div "ID do usuário Estado Tudo Origem Tudo Tipo de execução Tudo ID do usuário ID do…" at bounding box center [299, 215] width 526 height 310
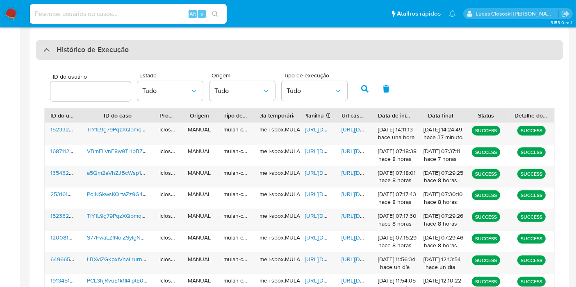
click at [226, 50] on div "Histórico de Execução" at bounding box center [299, 50] width 526 height 20
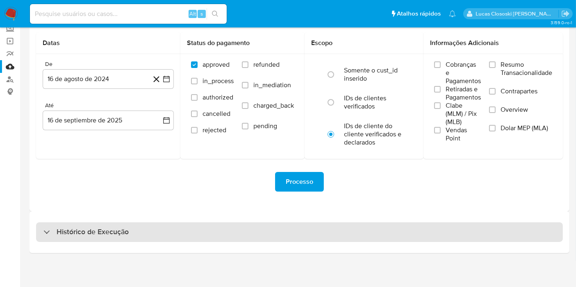
click at [177, 238] on div "Histórico de Execução" at bounding box center [299, 232] width 526 height 20
select select "10"
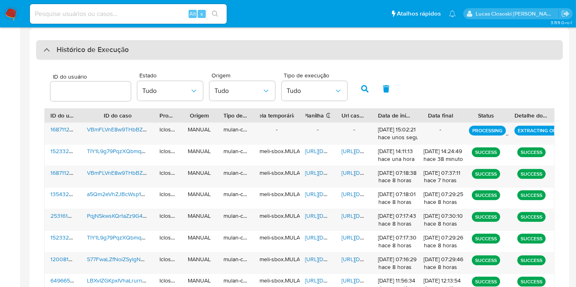
click at [133, 36] on div "Histórico de Execução ID do usuário Estado Tudo Origem Tudo Tipo de execução Tu…" at bounding box center [299, 205] width 540 height 352
click at [133, 41] on div "Histórico de Execução" at bounding box center [299, 50] width 526 height 20
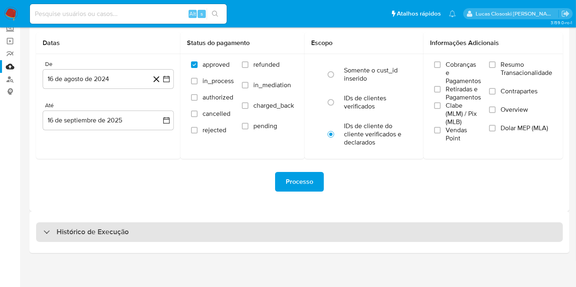
click at [137, 235] on div "Histórico de Execução" at bounding box center [299, 232] width 526 height 20
select select "10"
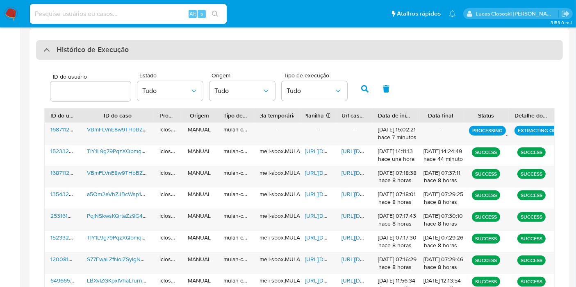
click at [147, 49] on div "Histórico de Execução" at bounding box center [299, 50] width 526 height 20
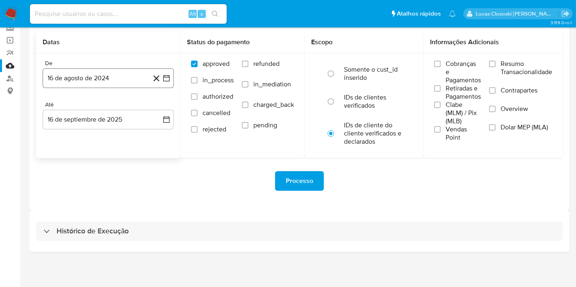
scroll to position [52, 0]
click at [160, 263] on div "3.159.0-rc-1" at bounding box center [299, 132] width 540 height 302
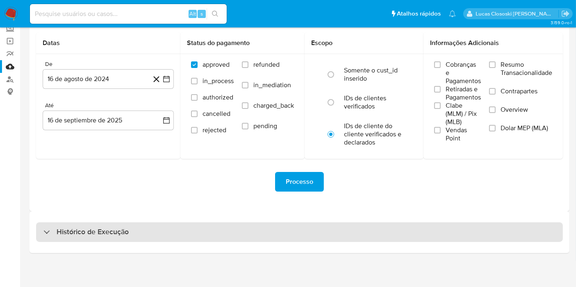
click at [158, 231] on div "Histórico de Execução" at bounding box center [299, 232] width 526 height 20
select select "10"
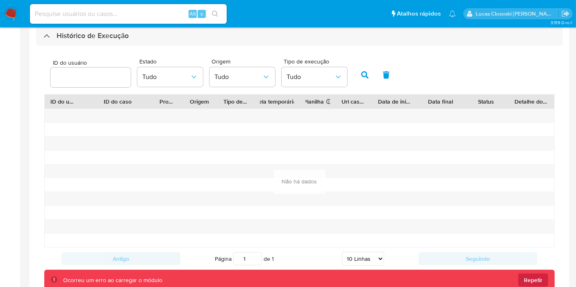
scroll to position [234, 0]
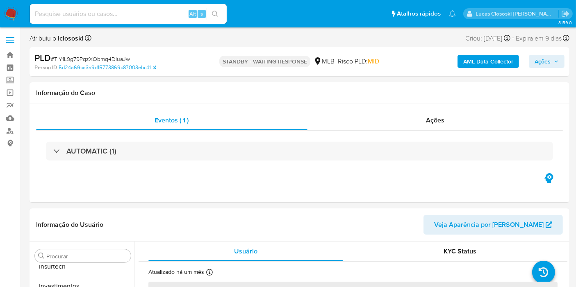
scroll to position [385, 0]
select select "10"
click at [75, 55] on span "# TIY1L9g79PqzXQbmq4DiuaJw" at bounding box center [90, 59] width 79 height 8
copy span "TIY1L9g79PqzXQbmq4DiuaJw"
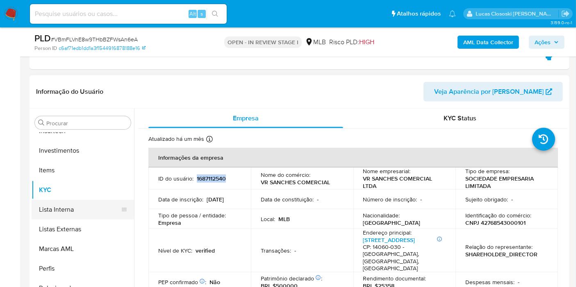
scroll to position [294, 0]
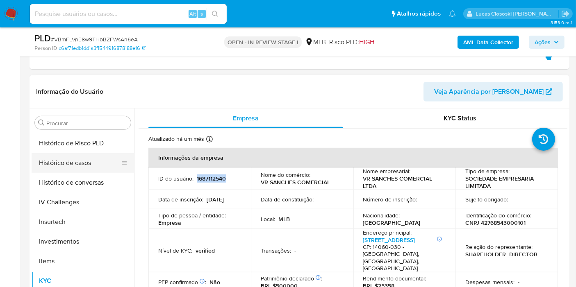
click at [83, 162] on button "Histórico de casos" at bounding box center [80, 163] width 96 height 20
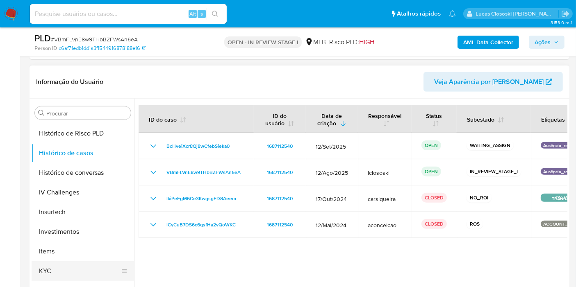
click at [89, 272] on button "KYC" at bounding box center [80, 271] width 96 height 20
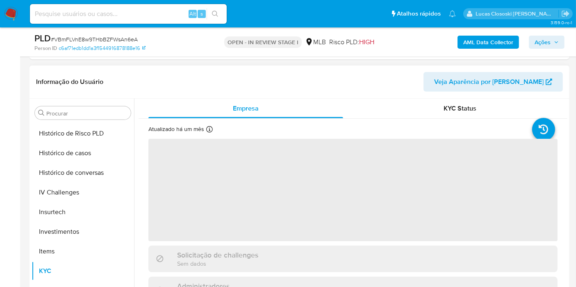
scroll to position [45, 0]
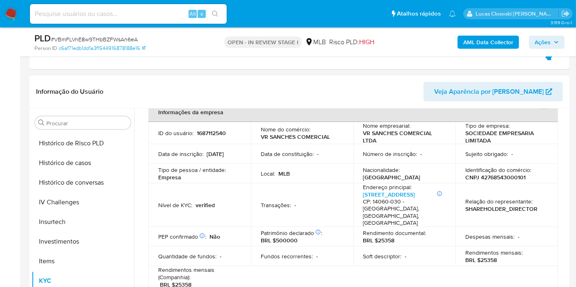
click at [488, 178] on p "CNPJ 42768543000101" at bounding box center [495, 177] width 60 height 7
copy p "42768543000101"
click at [472, 37] on b "AML Data Collector" at bounding box center [488, 42] width 50 height 13
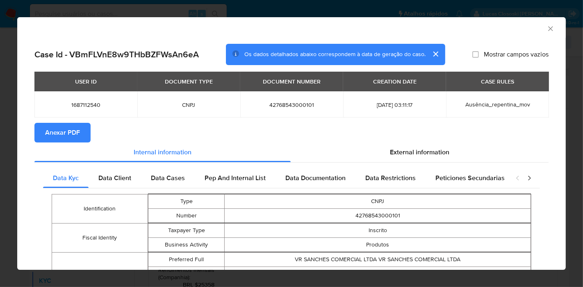
click at [82, 138] on button "Anexar PDF" at bounding box center [62, 133] width 56 height 20
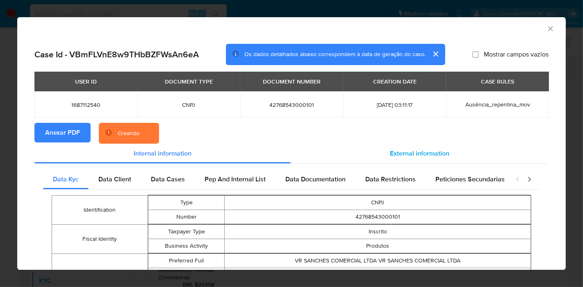
click at [396, 152] on span "External information" at bounding box center [419, 153] width 59 height 9
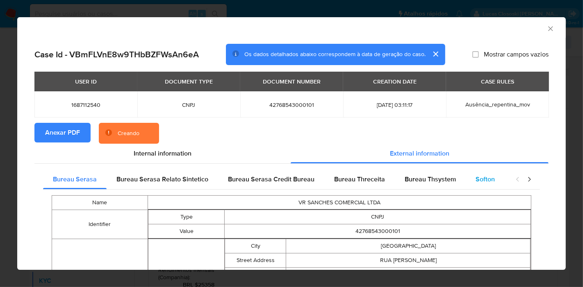
click at [489, 180] on span "Softon" at bounding box center [484, 179] width 19 height 9
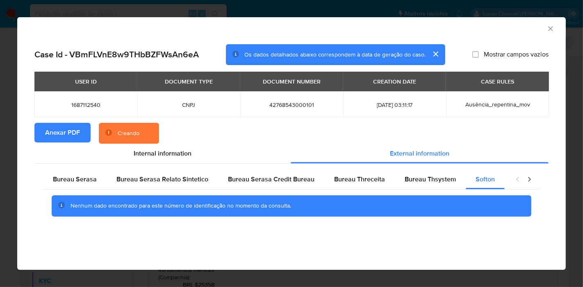
click at [549, 29] on icon "Fechar a janela" at bounding box center [550, 28] width 5 height 5
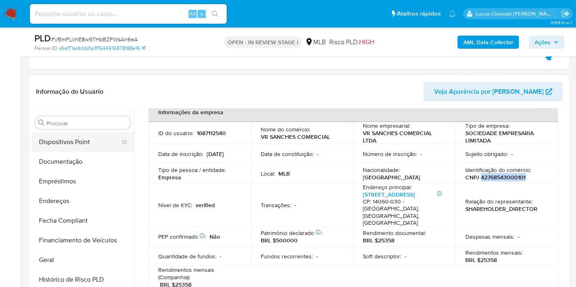
scroll to position [0, 0]
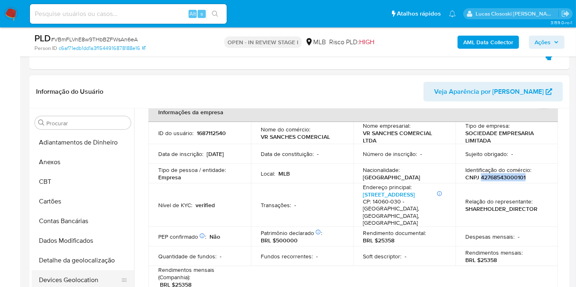
click at [89, 274] on button "Devices Geolocation" at bounding box center [80, 280] width 96 height 20
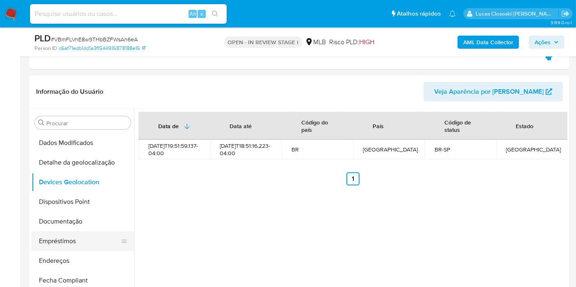
scroll to position [136, 0]
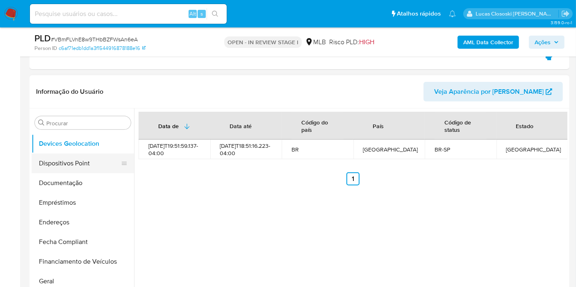
drag, startPoint x: 79, startPoint y: 163, endPoint x: 91, endPoint y: 161, distance: 11.7
click at [79, 163] on button "Dispositivos Point" at bounding box center [80, 164] width 96 height 20
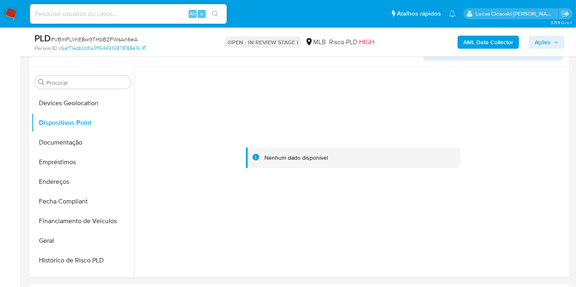
scroll to position [357, 0]
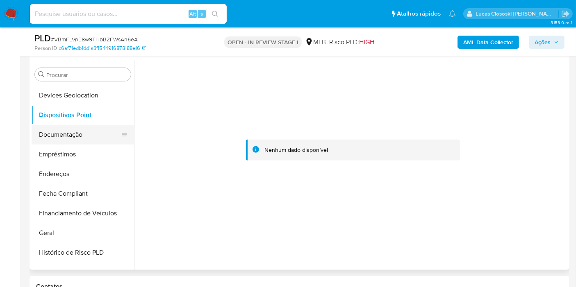
click at [79, 137] on button "Documentação" at bounding box center [80, 135] width 96 height 20
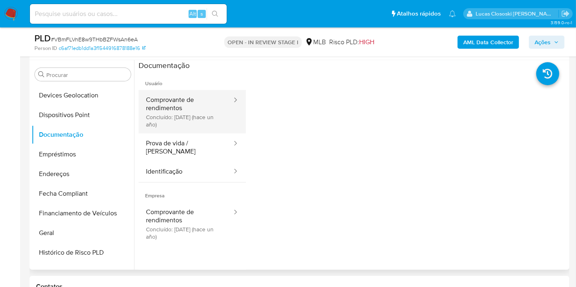
click at [163, 121] on button "Comprovante de rendimentos Concluído: [DATE] (hace un año)" at bounding box center [185, 111] width 94 height 43
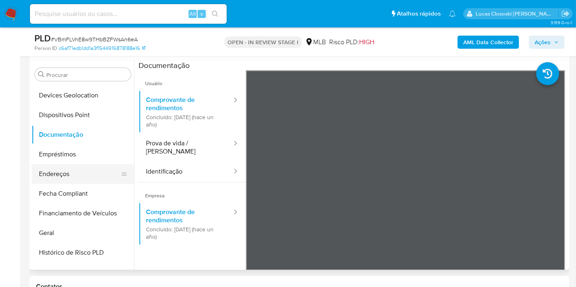
click at [78, 177] on button "Endereços" at bounding box center [80, 174] width 96 height 20
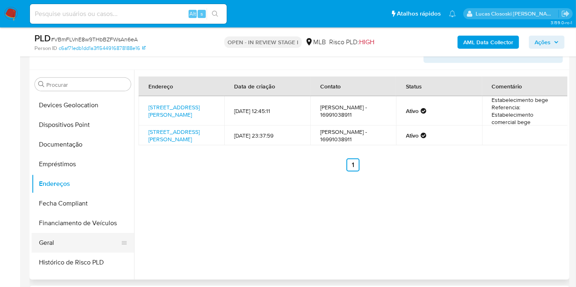
click at [83, 236] on button "Geral" at bounding box center [80, 243] width 96 height 20
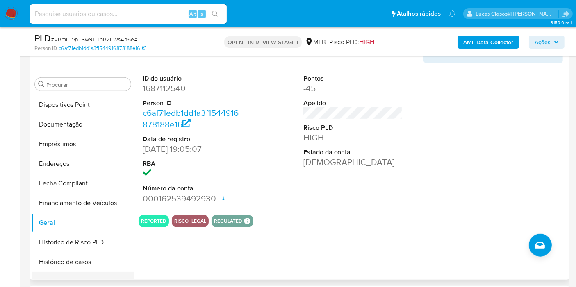
scroll to position [273, 0]
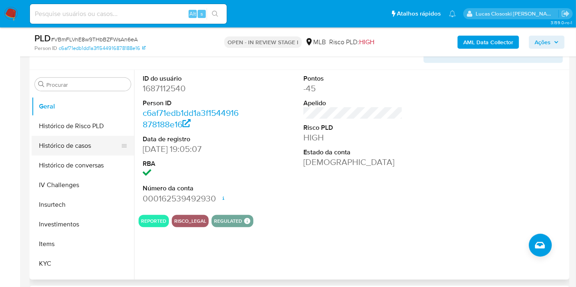
click at [85, 152] on button "Histórico de casos" at bounding box center [80, 146] width 96 height 20
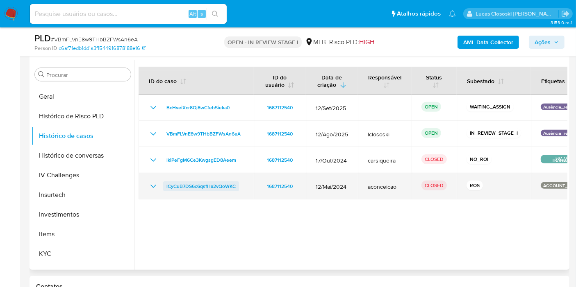
drag, startPoint x: 244, startPoint y: 183, endPoint x: 164, endPoint y: 189, distance: 80.5
click at [164, 189] on td "lCyCuB7DS6c6qsfHa2vQoWKC" at bounding box center [195, 186] width 115 height 26
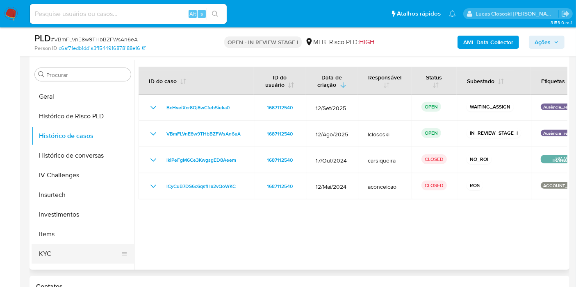
click at [73, 252] on button "KYC" at bounding box center [80, 254] width 96 height 20
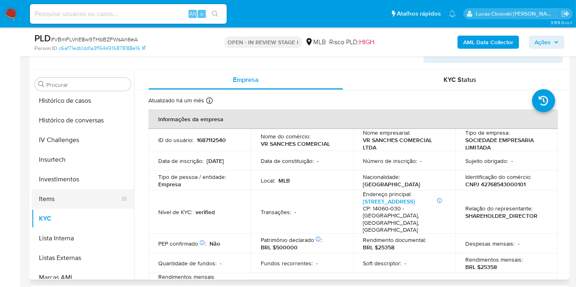
scroll to position [385, 0]
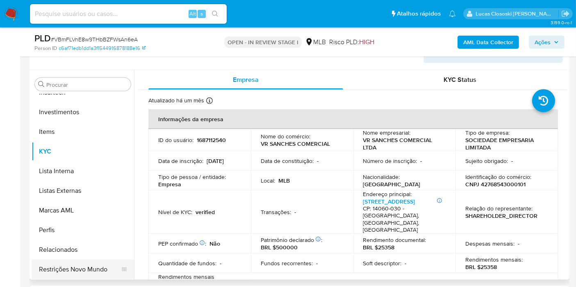
click at [88, 261] on button "Restrições Novo Mundo" at bounding box center [80, 270] width 96 height 20
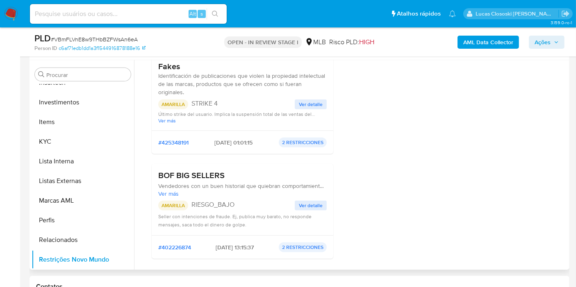
scroll to position [81, 0]
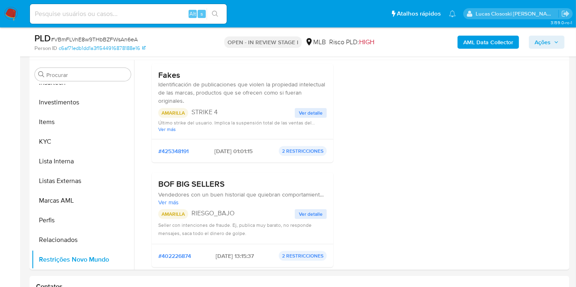
click at [79, 38] on span "# VBmFLVnE8w9THbBZFWsAn6eA" at bounding box center [94, 39] width 87 height 8
copy span "VBmFLVnE8w9THbBZFWsAn6eA"
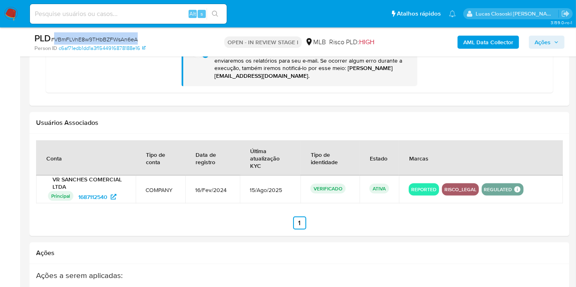
scroll to position [948, 0]
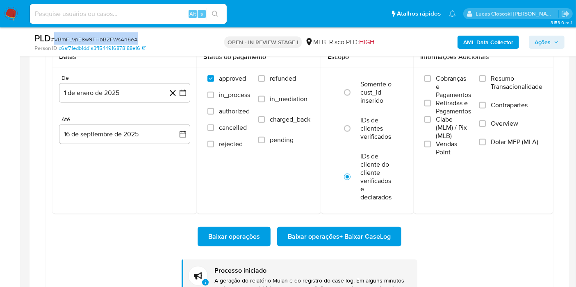
click at [340, 228] on span "Baixar operações + Baixar CaseLog" at bounding box center [339, 237] width 103 height 18
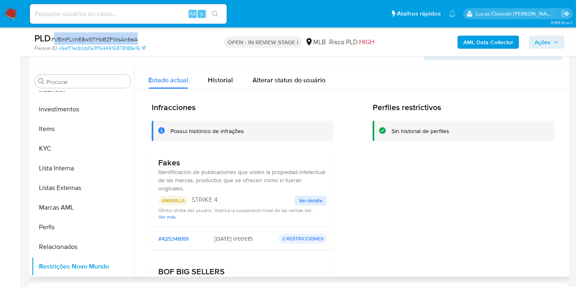
scroll to position [220, 0]
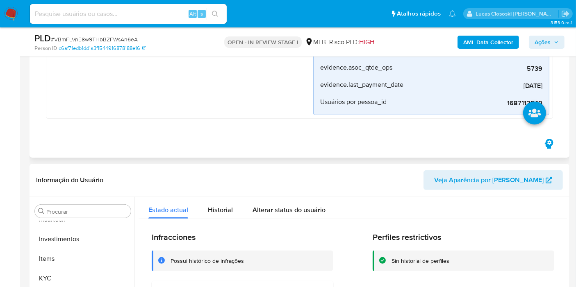
click at [255, 107] on div "Ausência_repentina_mov Criado há um mês Criado: [DATE] 00:11:17 Origem: rules-m…" at bounding box center [181, 16] width 263 height 197
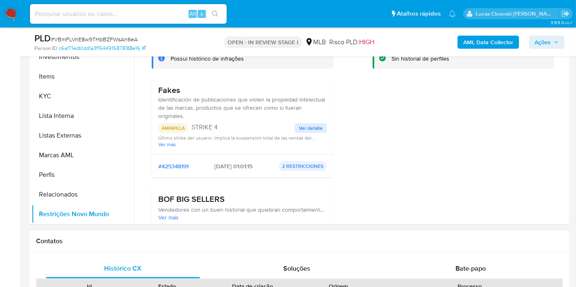
scroll to position [0, 0]
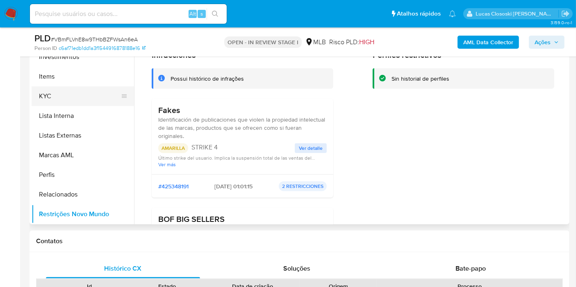
click at [54, 100] on button "KYC" at bounding box center [80, 96] width 96 height 20
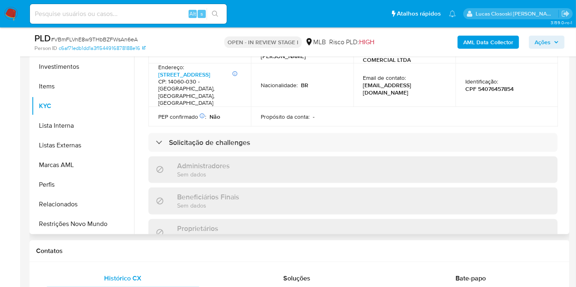
scroll to position [141, 0]
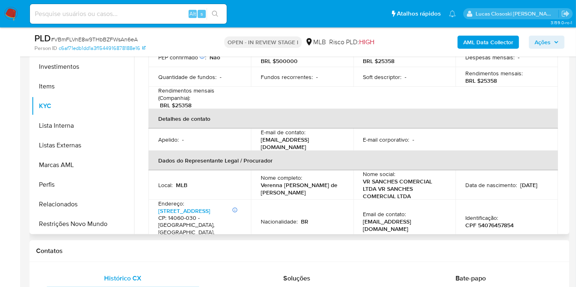
copy p "Verenna [PERSON_NAME] de [PERSON_NAME]"
drag, startPoint x: 312, startPoint y: 177, endPoint x: 259, endPoint y: 170, distance: 53.8
click at [259, 170] on td "Nome completo : [PERSON_NAME] de [PERSON_NAME]" at bounding box center [302, 184] width 102 height 29
click at [277, 174] on p "Nome completo :" at bounding box center [281, 177] width 41 height 7
click at [492, 222] on p "CPF 54076457854" at bounding box center [489, 225] width 48 height 7
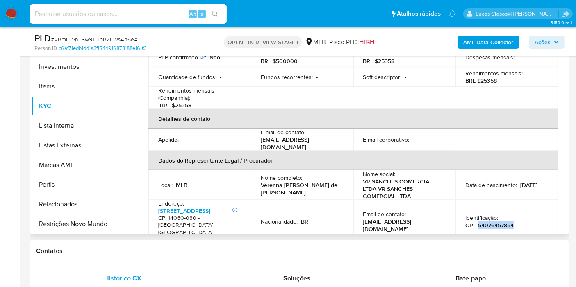
click at [492, 222] on p "CPF 54076457854" at bounding box center [489, 225] width 48 height 7
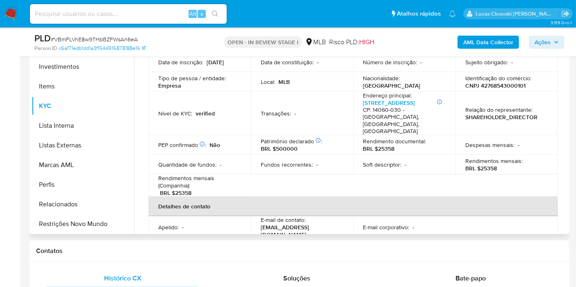
scroll to position [0, 0]
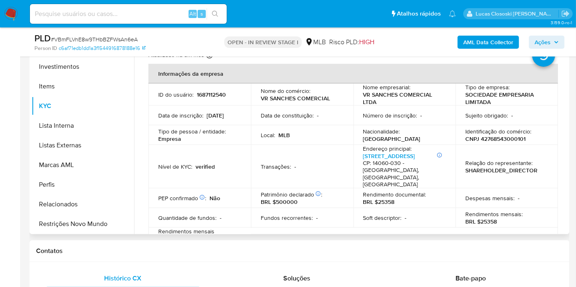
click at [496, 141] on p "CNPJ 42768543000101" at bounding box center [495, 138] width 60 height 7
copy p "42768543000101"
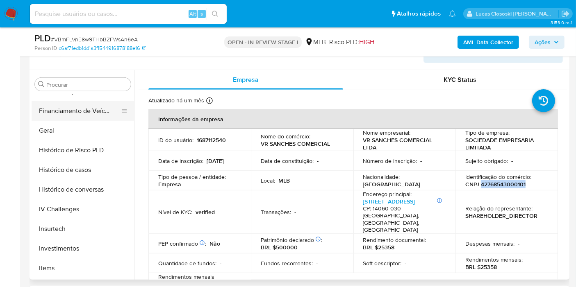
scroll to position [158, 0]
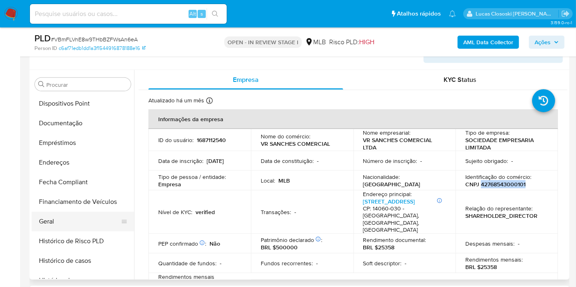
click at [59, 225] on button "Geral" at bounding box center [80, 222] width 96 height 20
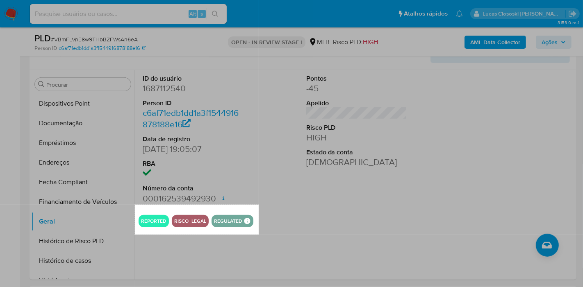
drag, startPoint x: 135, startPoint y: 205, endPoint x: 259, endPoint y: 234, distance: 127.2
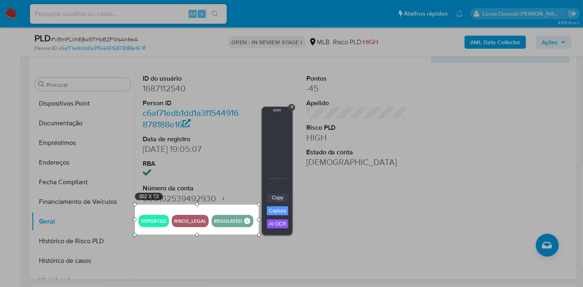
click at [278, 198] on link "Copy" at bounding box center [277, 197] width 21 height 9
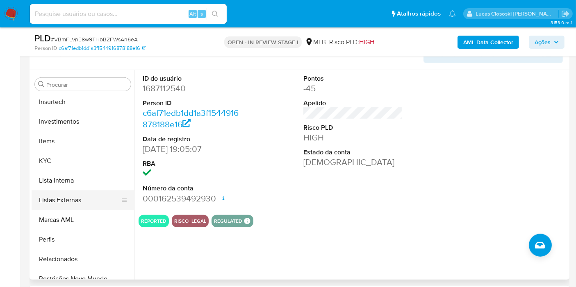
scroll to position [385, 0]
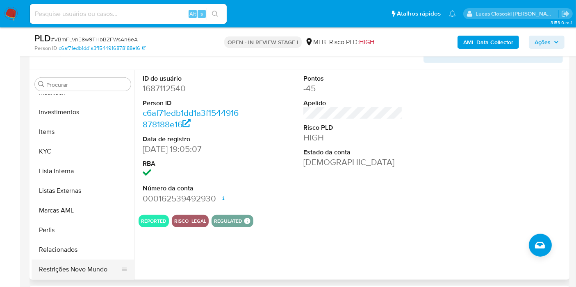
click at [100, 274] on button "Restrições Novo Mundo" at bounding box center [80, 270] width 96 height 20
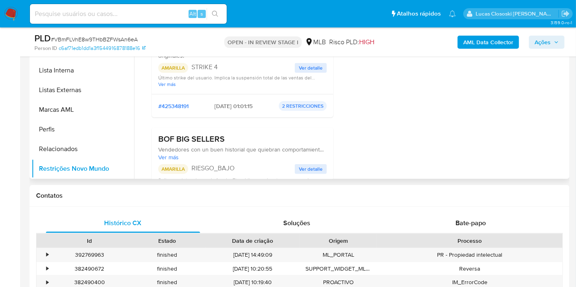
scroll to position [0, 0]
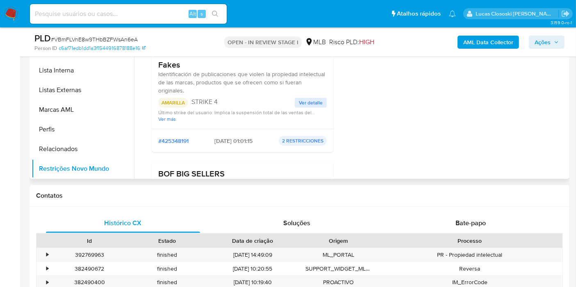
click at [307, 104] on span "Ver detalle" at bounding box center [311, 103] width 24 height 8
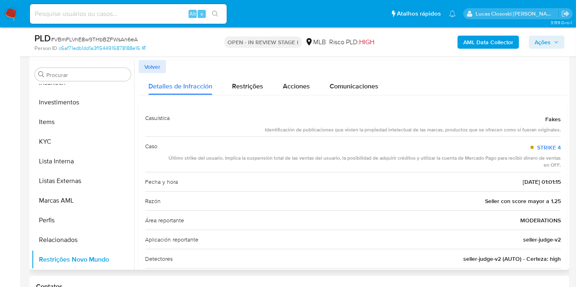
click at [395, 130] on div "Identificación de publicaciones que violen la propiedad intelectual de las marc…" at bounding box center [413, 130] width 296 height 7
click at [152, 64] on span "Volver" at bounding box center [152, 66] width 16 height 11
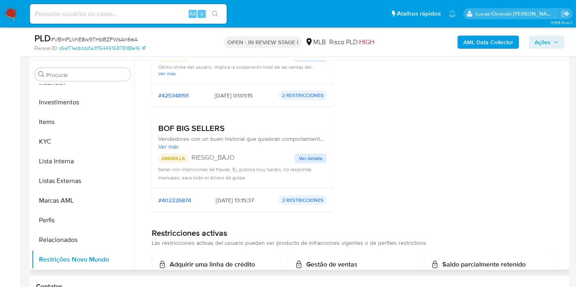
scroll to position [45, 0]
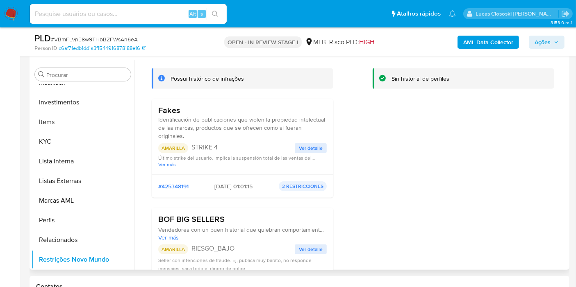
click at [306, 149] on span "Ver detalle" at bounding box center [311, 148] width 24 height 8
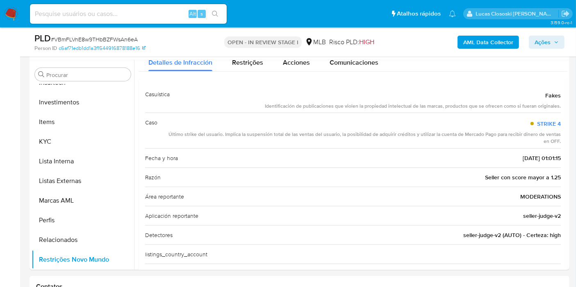
scroll to position [0, 0]
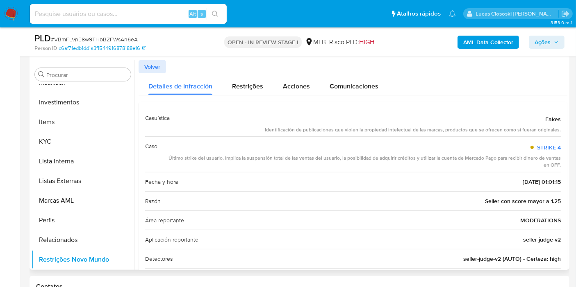
click at [156, 63] on span "Volver" at bounding box center [152, 66] width 16 height 11
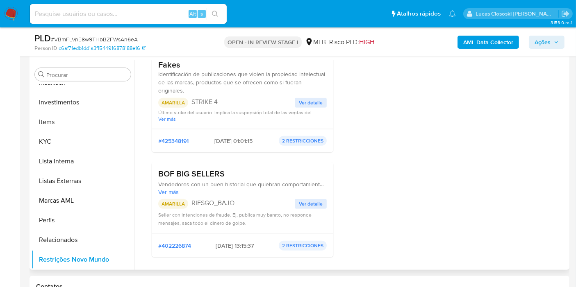
scroll to position [45, 0]
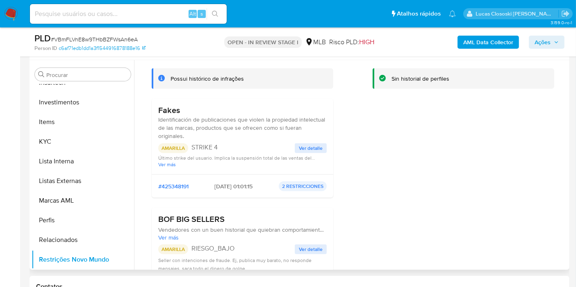
click at [163, 105] on h3 "Fakes" at bounding box center [242, 110] width 168 height 10
click at [204, 217] on h3 "BOF BIG SELLERS" at bounding box center [242, 219] width 168 height 10
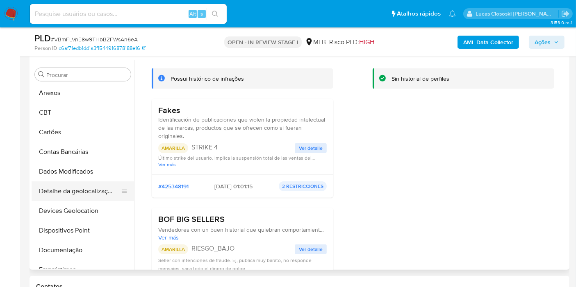
scroll to position [112, 0]
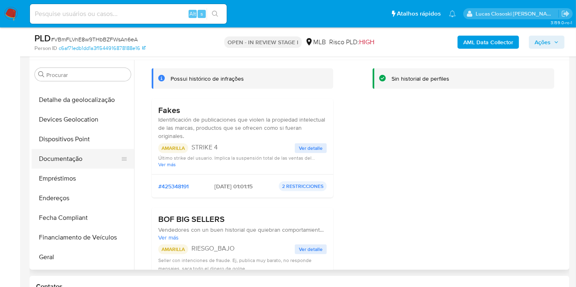
click at [69, 150] on button "Documentação" at bounding box center [80, 159] width 96 height 20
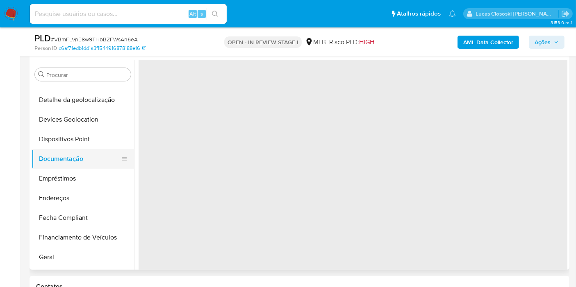
scroll to position [0, 0]
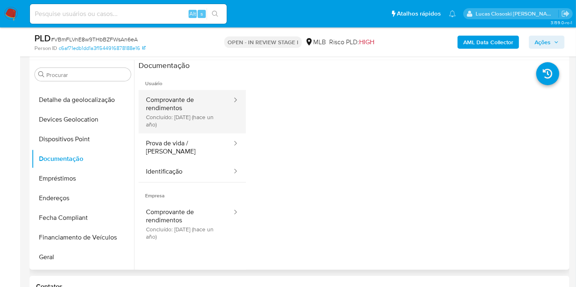
click at [174, 123] on button "Comprovante de rendimentos Concluído: [DATE] (hace un año)" at bounding box center [185, 111] width 94 height 43
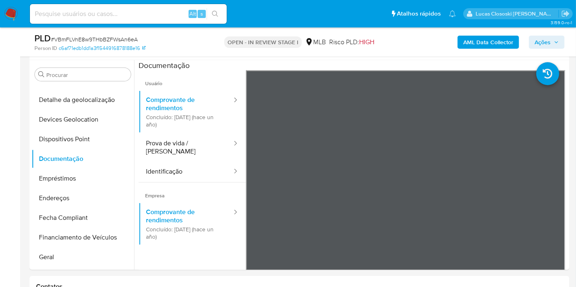
click at [560, 39] on button "Ações" at bounding box center [546, 42] width 36 height 13
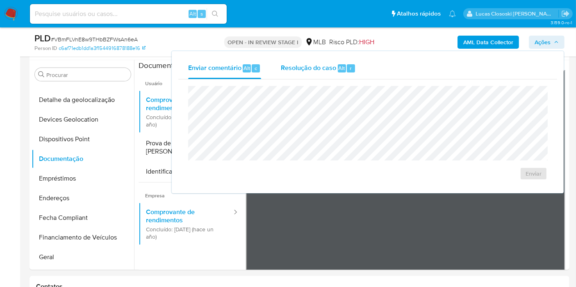
click at [340, 69] on span "Alt" at bounding box center [341, 68] width 7 height 8
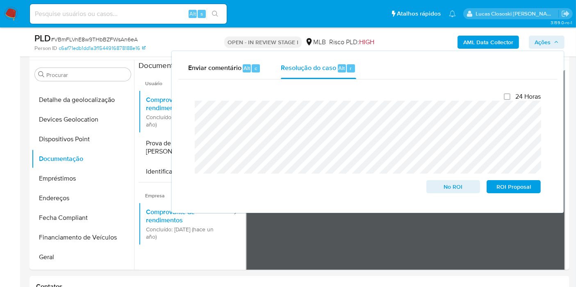
click at [551, 39] on span "Ações" at bounding box center [546, 41] width 24 height 11
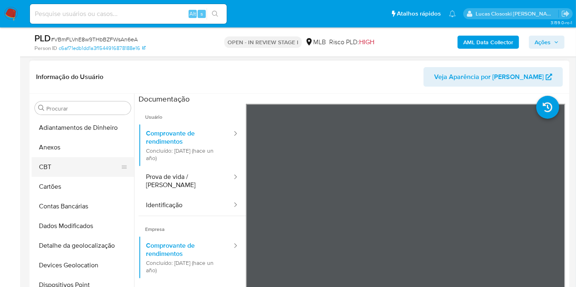
scroll to position [311, 0]
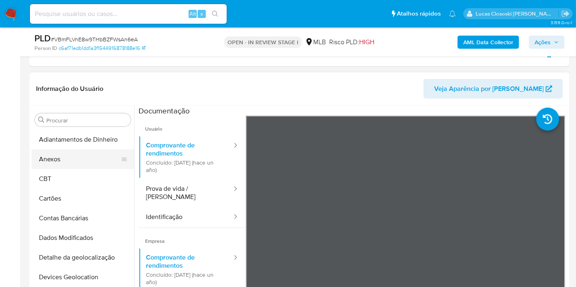
click at [66, 161] on button "Anexos" at bounding box center [80, 160] width 96 height 20
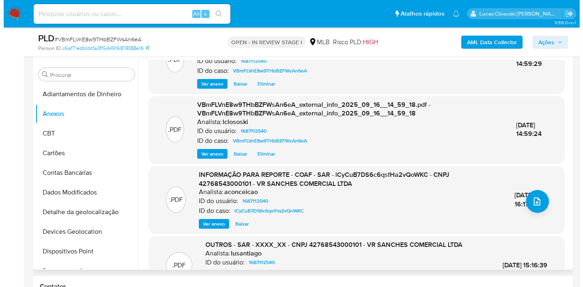
scroll to position [0, 0]
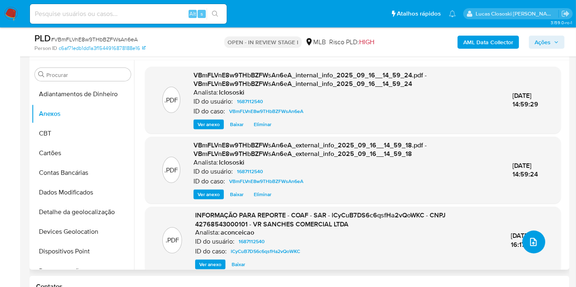
click at [522, 248] on button "upload-file" at bounding box center [533, 242] width 23 height 23
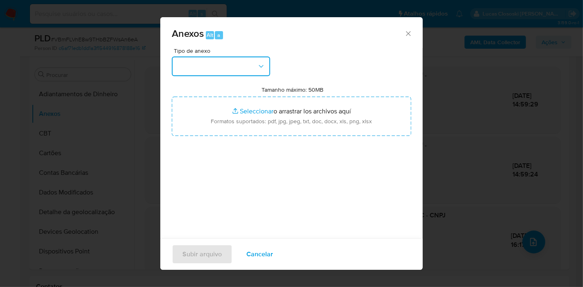
click at [262, 70] on icon "button" at bounding box center [261, 66] width 8 height 8
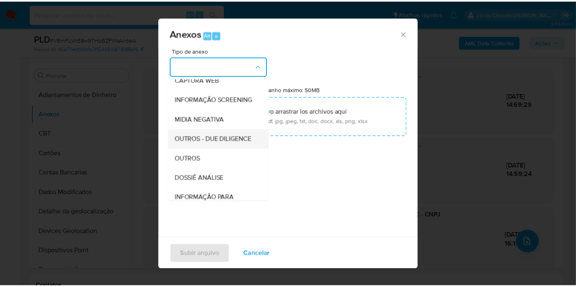
scroll to position [91, 0]
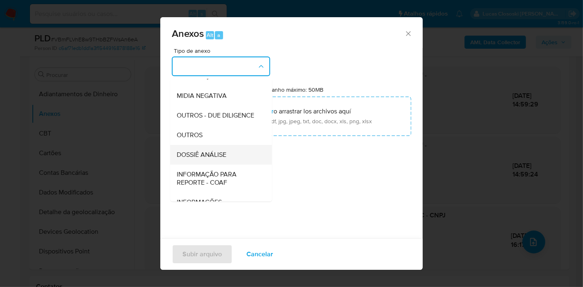
click at [220, 163] on div "DOSSIÊ ANÁLISE" at bounding box center [219, 155] width 84 height 20
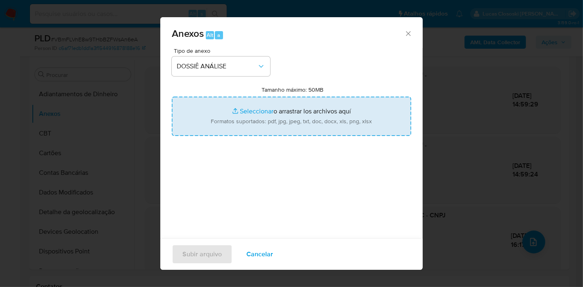
click at [219, 112] on input "Tamanho máximo: 50MB Seleccionar archivos" at bounding box center [291, 116] width 239 height 39
type input "C:\fakepath\2º SAR - XXXX - CNPJ 42768543000101 - VR SANCHES COMERCIAL LTDA.pdf"
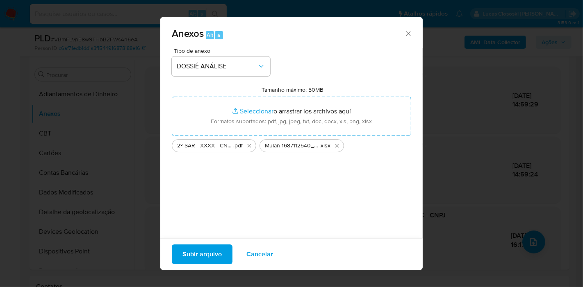
click at [226, 246] on button "Subir arquivo" at bounding box center [202, 255] width 61 height 20
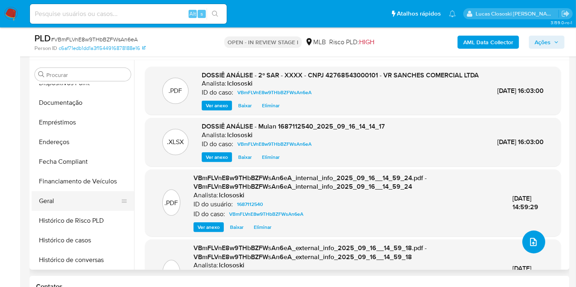
scroll to position [182, 0]
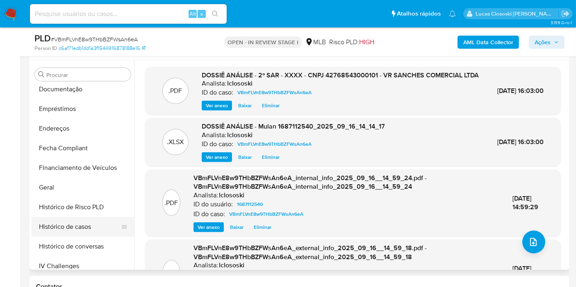
click at [82, 220] on button "Histórico de casos" at bounding box center [80, 227] width 96 height 20
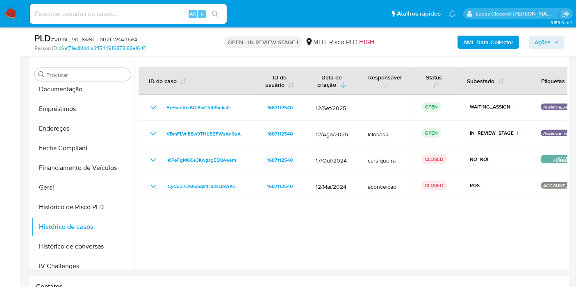
click at [546, 45] on span "Ações" at bounding box center [542, 42] width 16 height 13
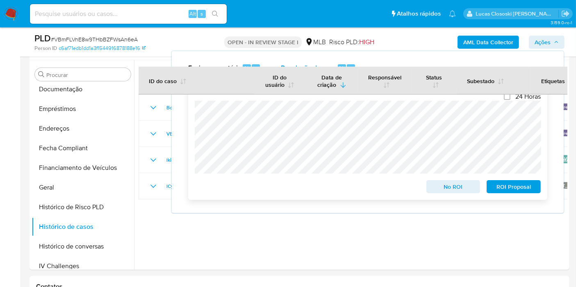
click at [522, 188] on span "ROI Proposal" at bounding box center [513, 186] width 43 height 11
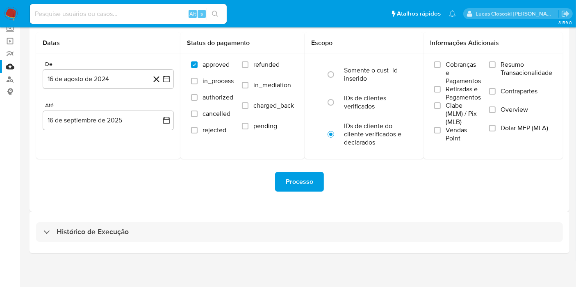
drag, startPoint x: 202, startPoint y: 229, endPoint x: 208, endPoint y: 219, distance: 11.6
click at [202, 230] on div "Histórico de Execução" at bounding box center [299, 232] width 526 height 20
select select "10"
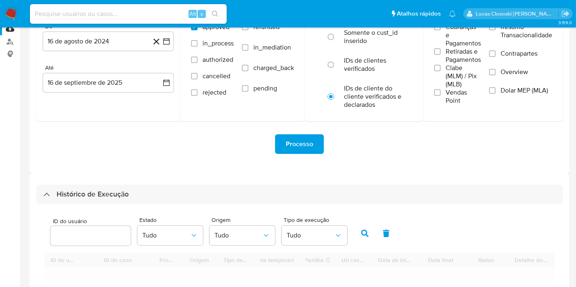
scroll to position [234, 0]
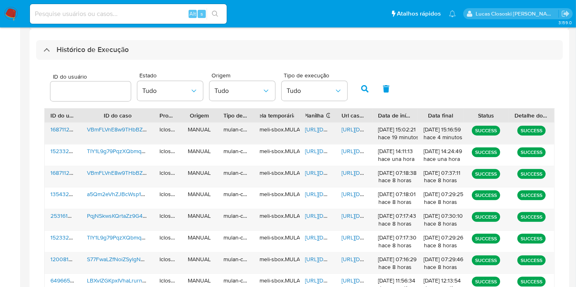
click at [312, 126] on span "[URL][DOMAIN_NAME]" at bounding box center [333, 129] width 57 height 8
click at [353, 133] on span "[URL][DOMAIN_NAME]" at bounding box center [369, 129] width 57 height 8
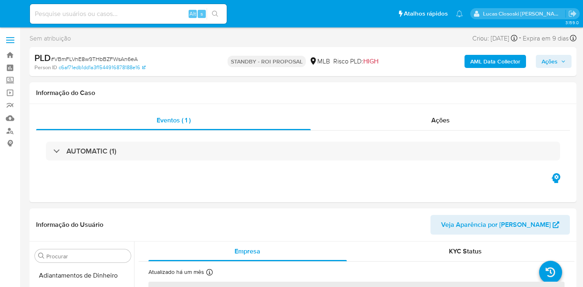
select select "10"
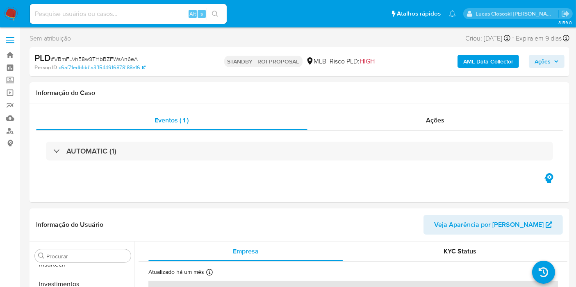
scroll to position [385, 0]
click at [9, 10] on img at bounding box center [11, 14] width 14 height 14
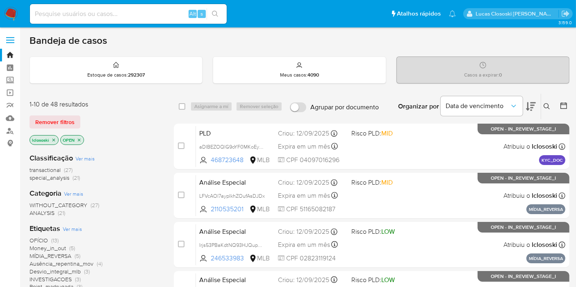
click at [185, 34] on div "Bandeja de casos" at bounding box center [299, 40] width 540 height 12
drag, startPoint x: 529, startPoint y: 104, endPoint x: 506, endPoint y: 105, distance: 23.4
click at [529, 104] on icon at bounding box center [531, 107] width 10 height 10
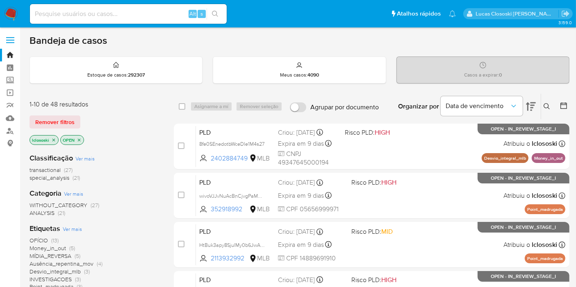
click at [529, 102] on icon at bounding box center [531, 107] width 10 height 10
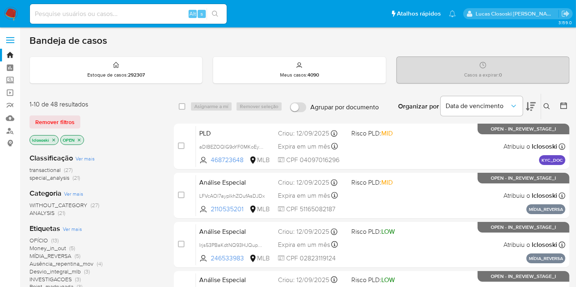
click at [530, 106] on icon at bounding box center [531, 107] width 10 height 10
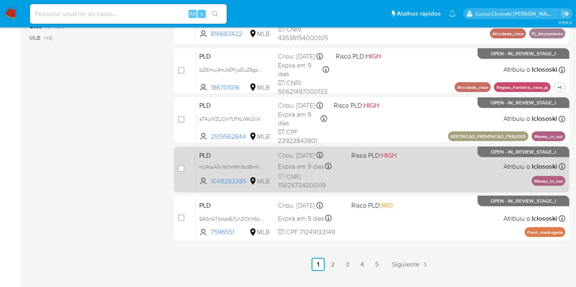
scroll to position [388, 0]
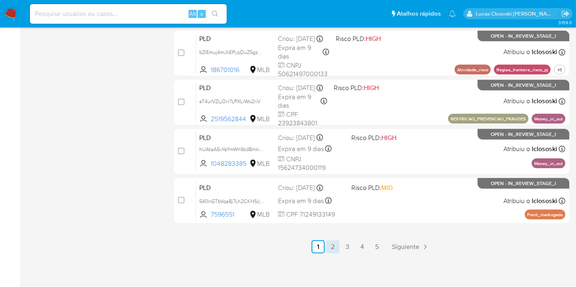
click at [337, 244] on link "2" at bounding box center [332, 246] width 13 height 13
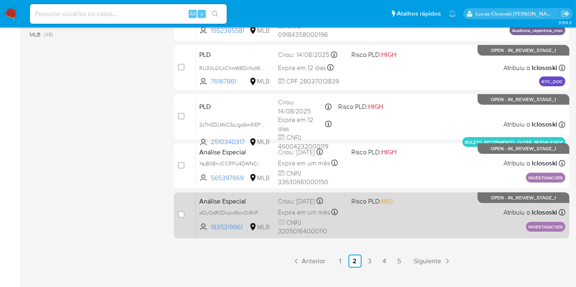
scroll to position [388, 0]
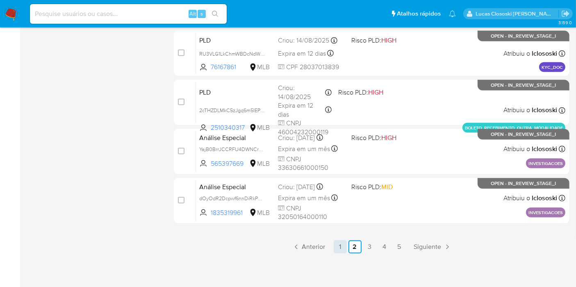
click at [339, 244] on link "1" at bounding box center [339, 246] width 13 height 13
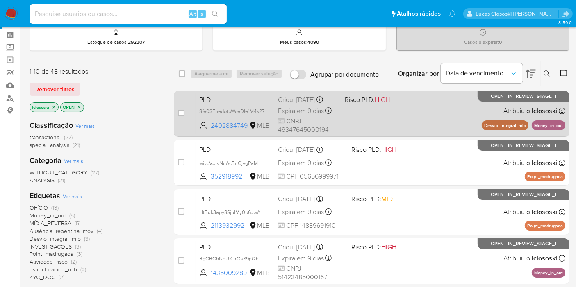
scroll to position [91, 0]
